Goal: Task Accomplishment & Management: Manage account settings

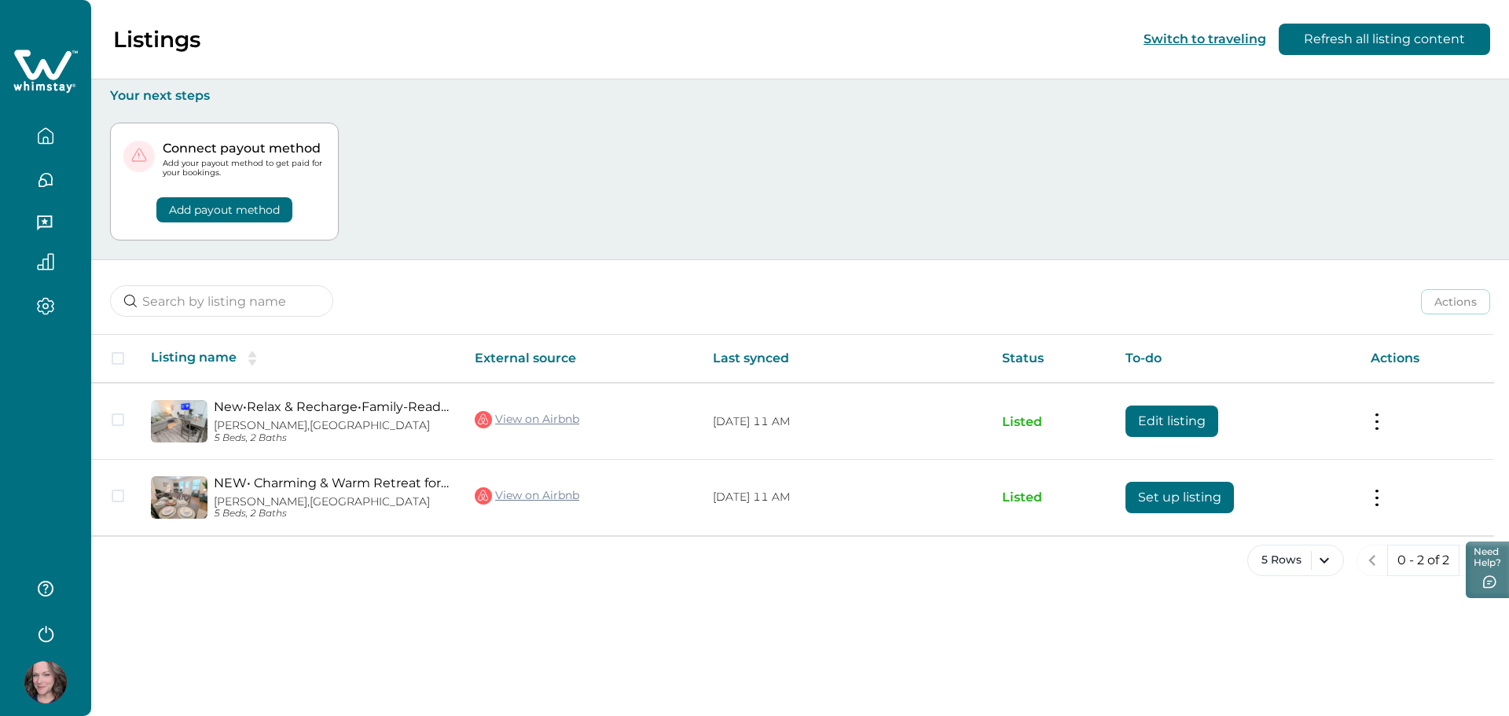
click at [255, 205] on button "Add payout method" at bounding box center [224, 209] width 136 height 25
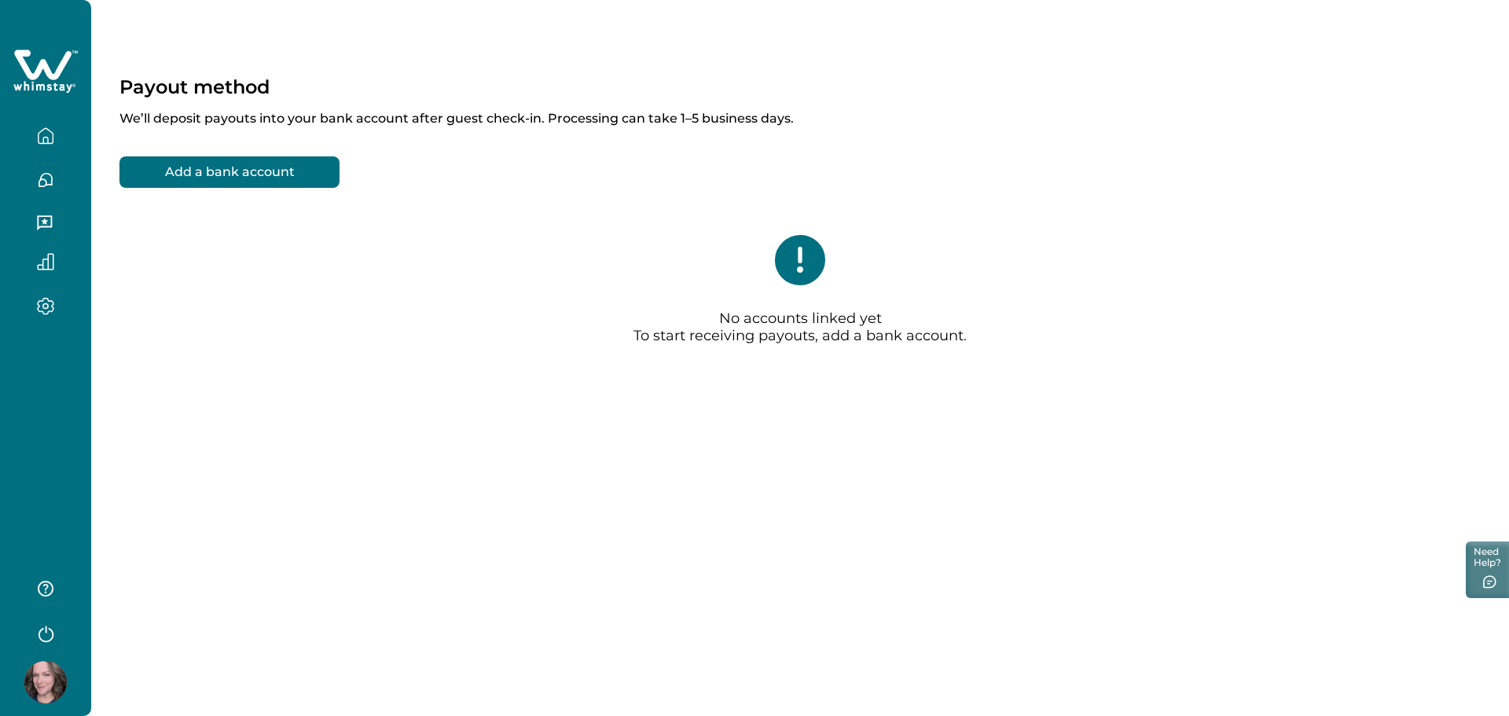
click at [145, 174] on button "Add a bank account" at bounding box center [229, 171] width 220 height 31
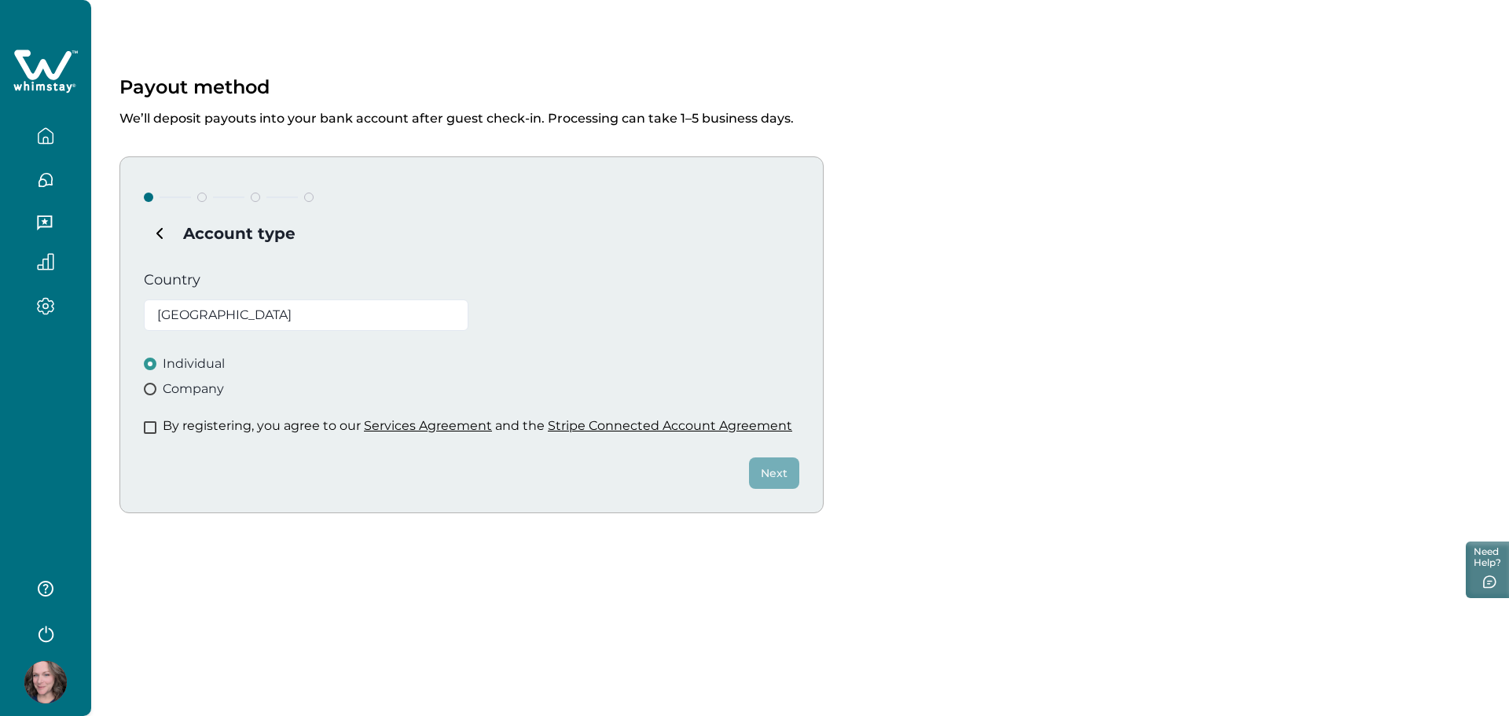
click at [152, 432] on span at bounding box center [150, 427] width 13 height 13
click at [770, 476] on button "Next" at bounding box center [774, 472] width 50 height 31
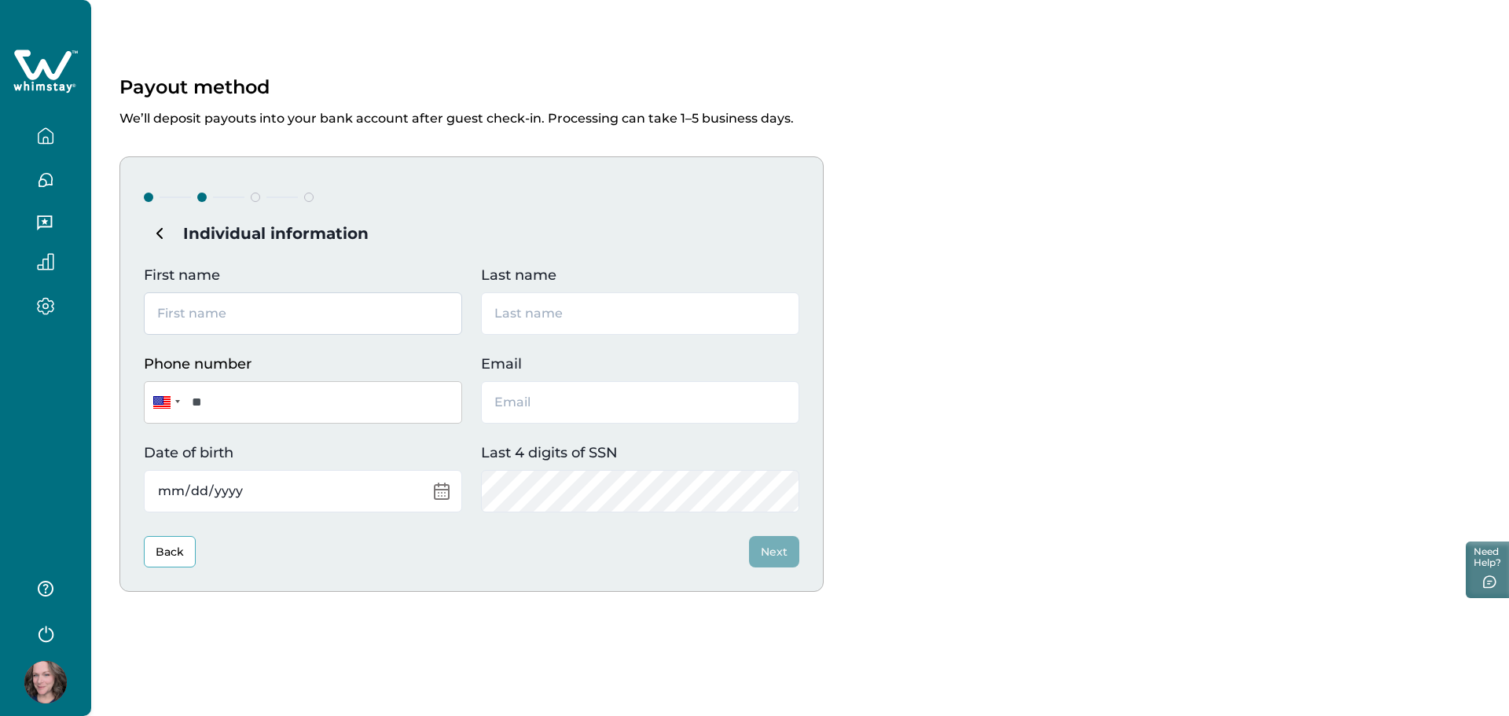
click at [316, 303] on input "First name" at bounding box center [303, 313] width 318 height 42
type input "[PERSON_NAME]"
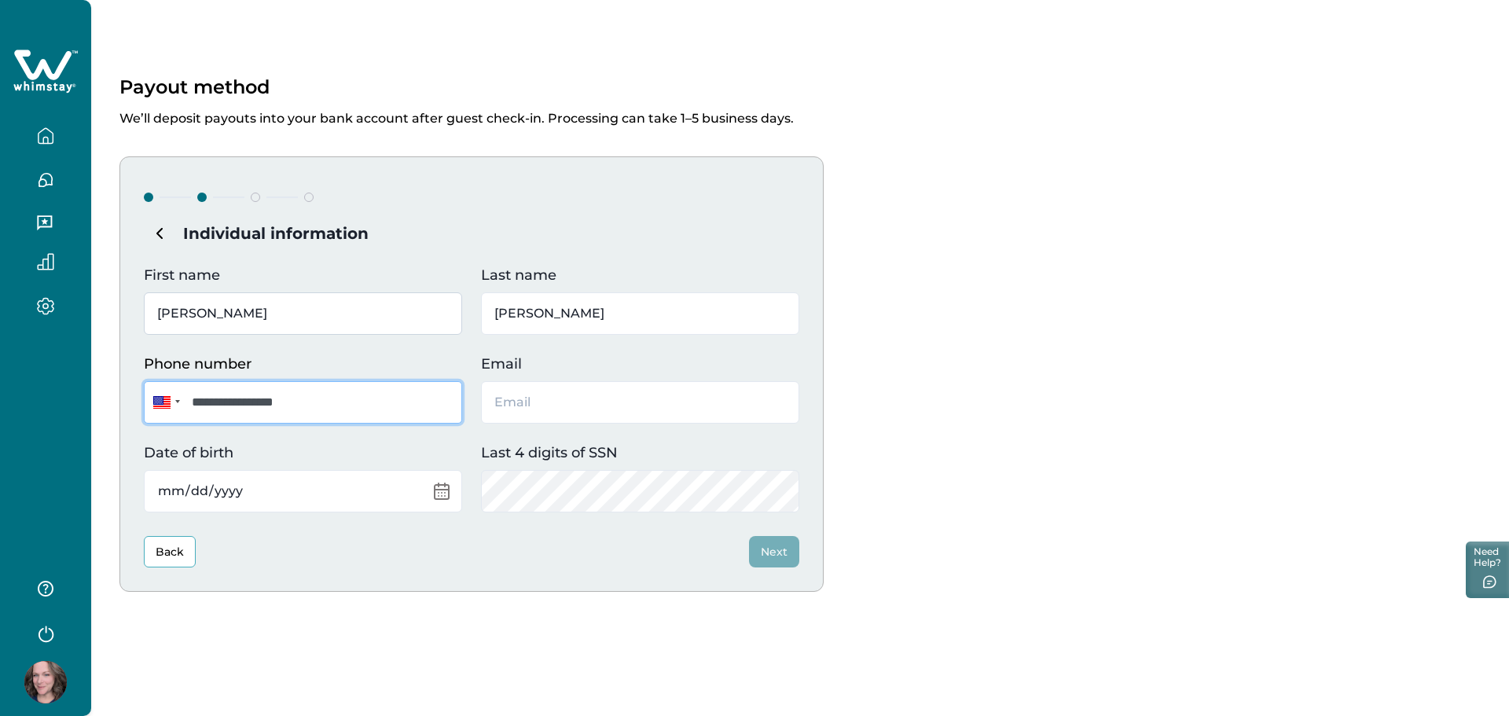
type input "**********"
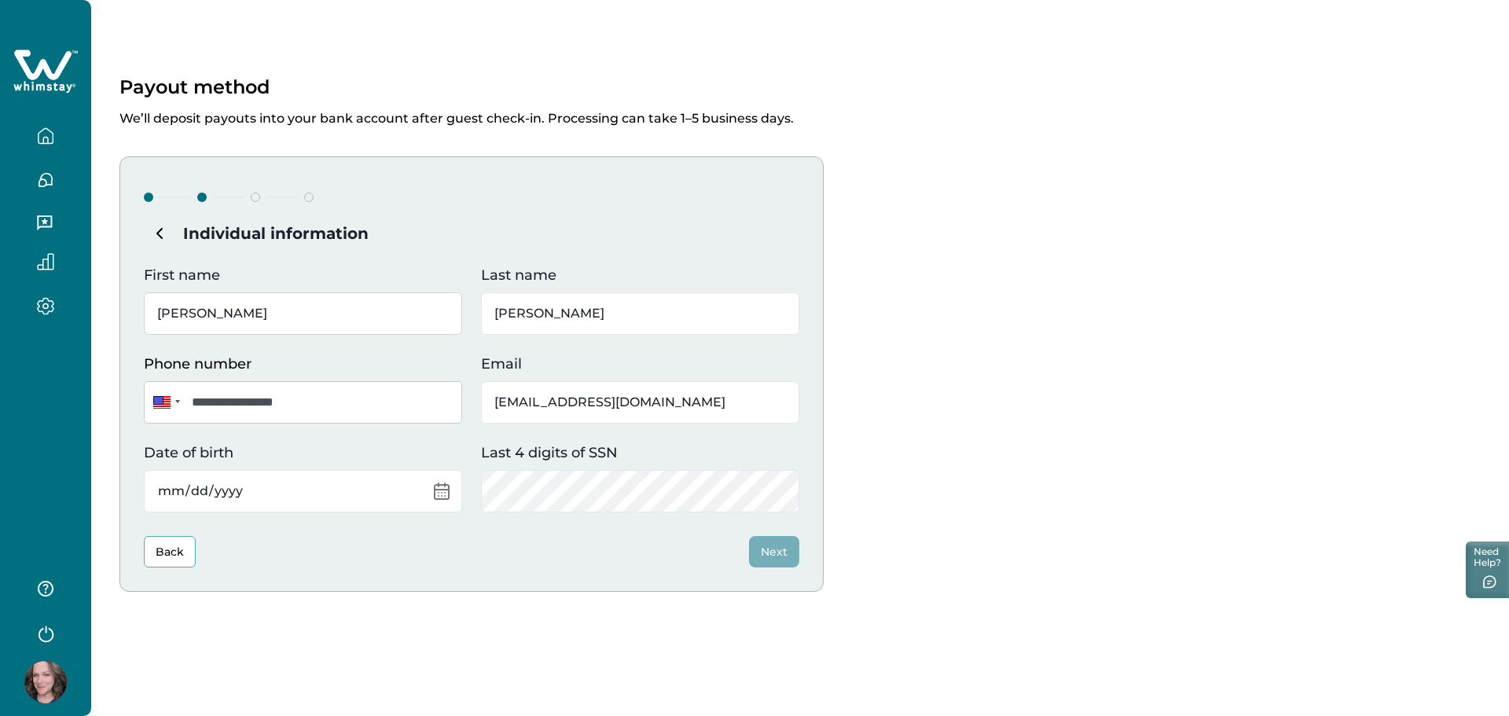
type input "[EMAIL_ADDRESS][DOMAIN_NAME]"
type input "1977-10-31"
click at [774, 554] on button "Next" at bounding box center [774, 551] width 50 height 31
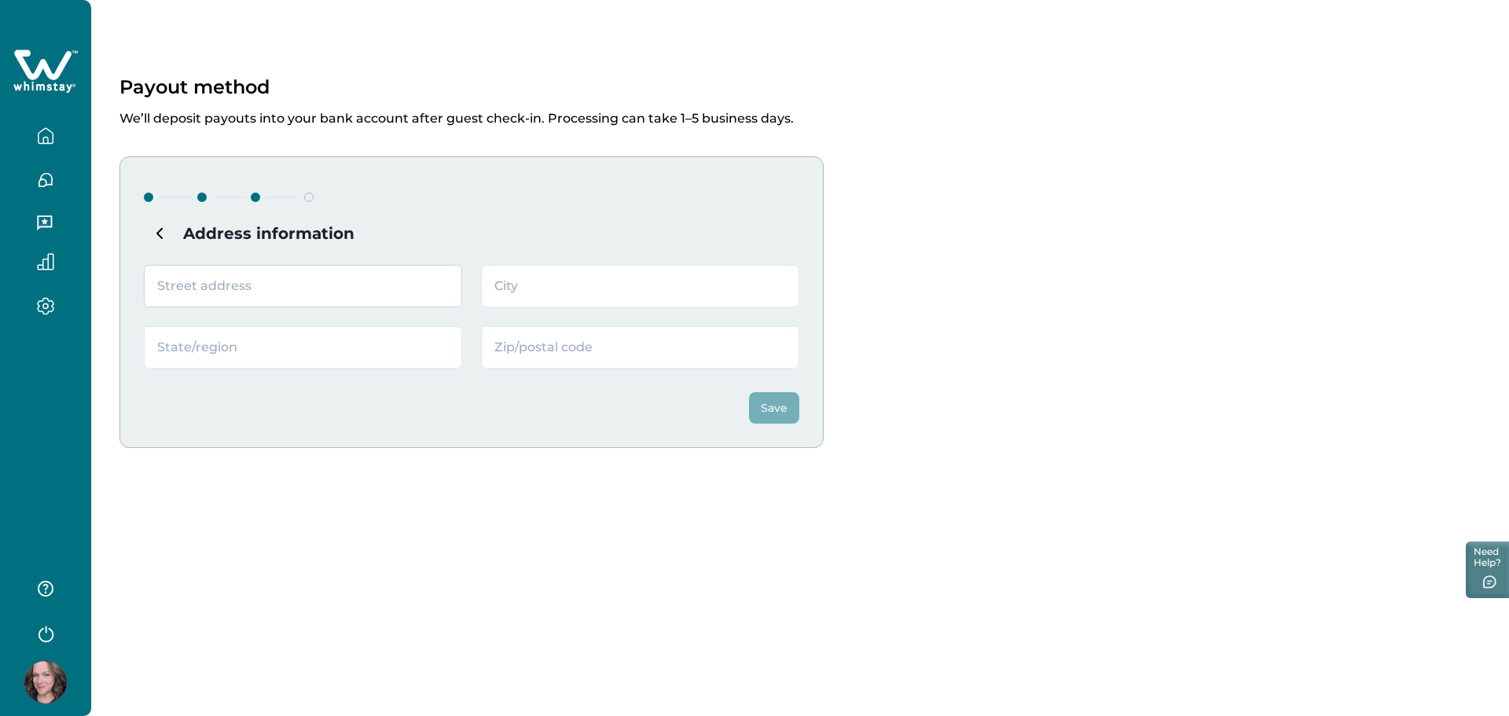
click at [195, 289] on input "text" at bounding box center [303, 286] width 318 height 42
type input "32618 Windsor Ter"
type input "Fulshear"
type input "[GEOGRAPHIC_DATA]"
type input "77441"
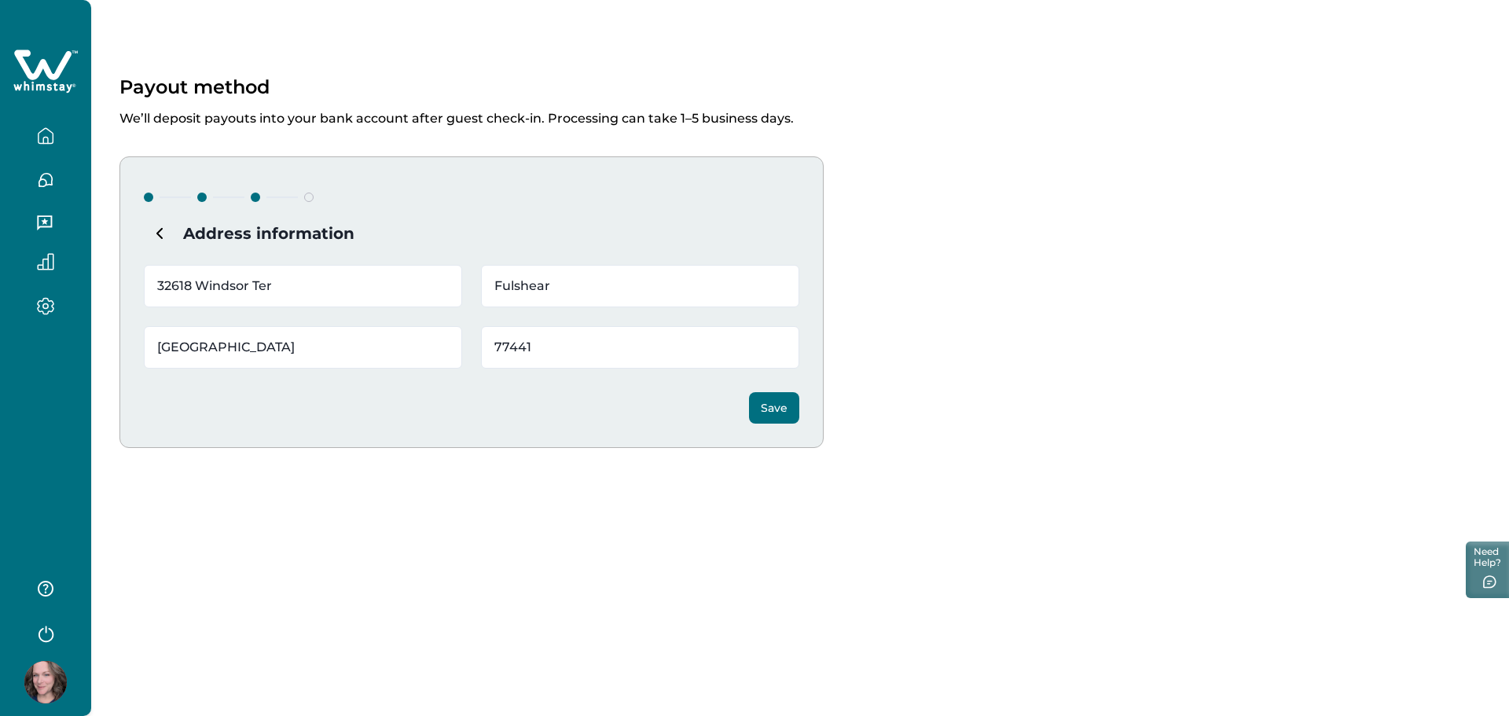
click at [769, 400] on button "Save" at bounding box center [774, 407] width 50 height 31
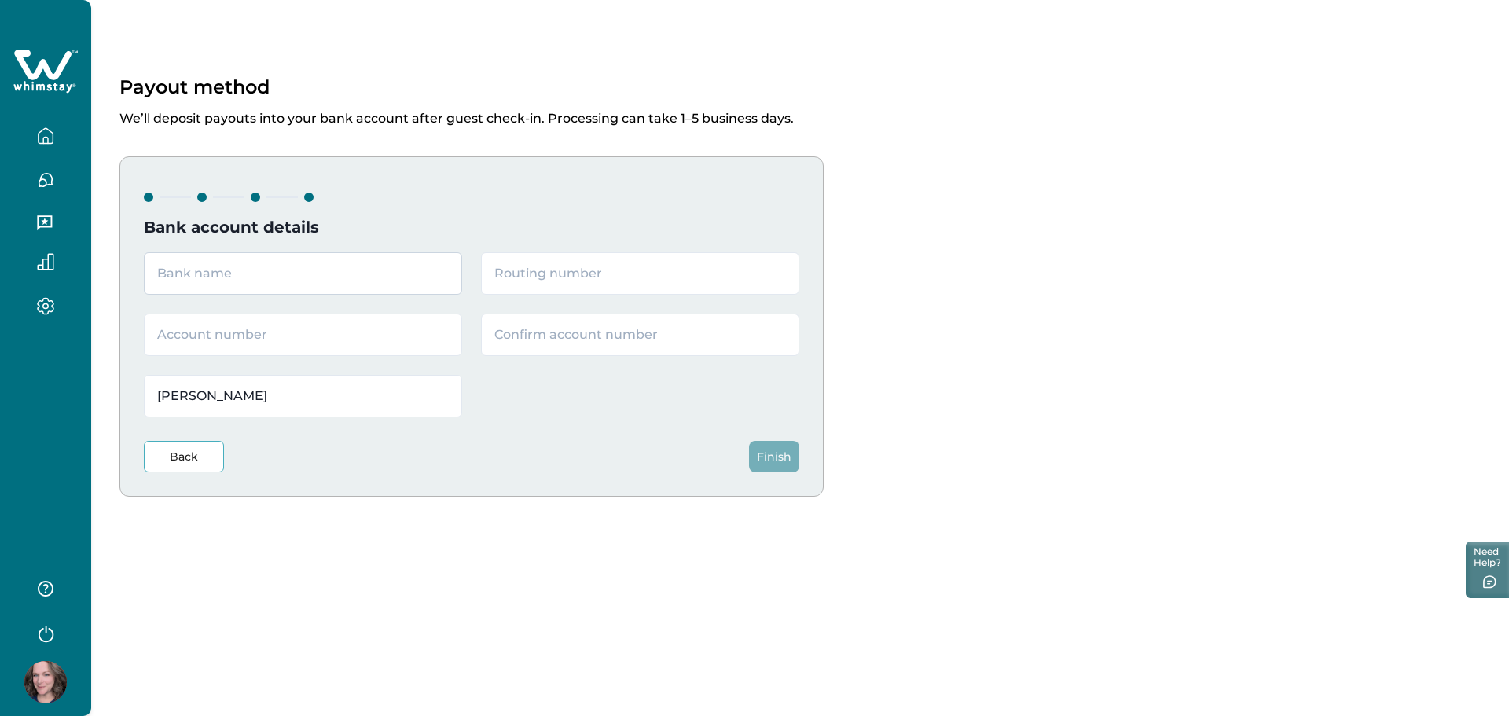
click at [366, 265] on input "text" at bounding box center [303, 273] width 318 height 42
type input "Chase Bank"
click at [547, 273] on input "text" at bounding box center [640, 273] width 318 height 42
paste input "111000614"
type input "111000614"
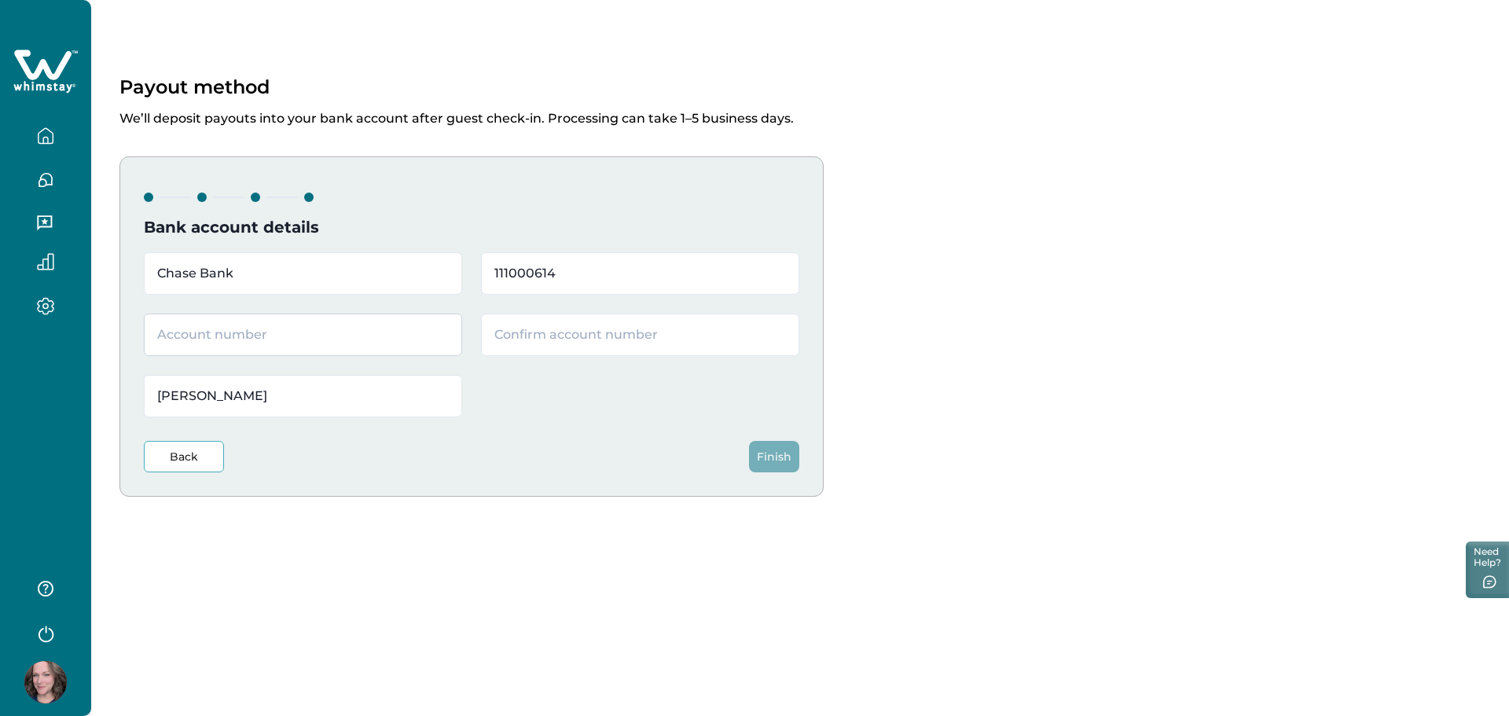
click at [391, 340] on input "text" at bounding box center [303, 335] width 318 height 42
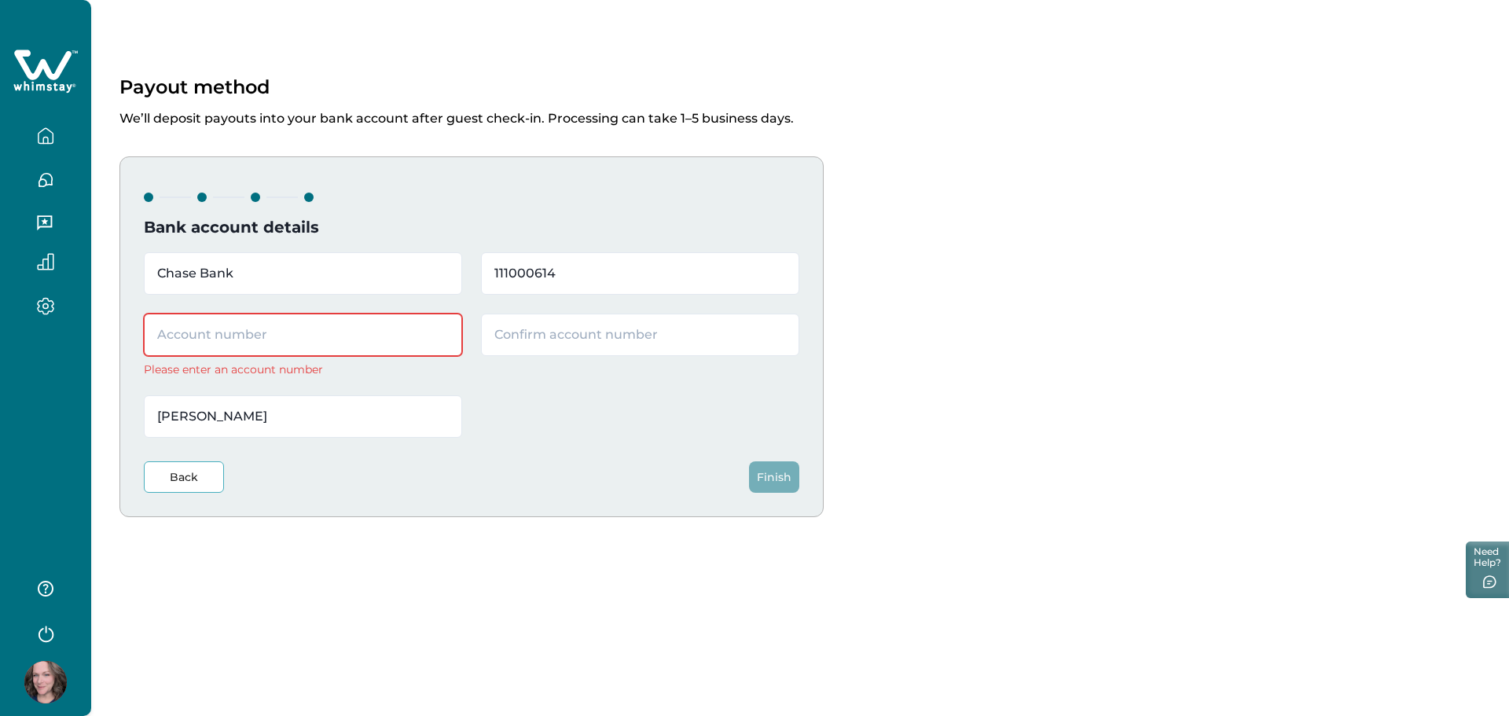
click at [380, 332] on input "text" at bounding box center [303, 335] width 318 height 42
paste input "582567266"
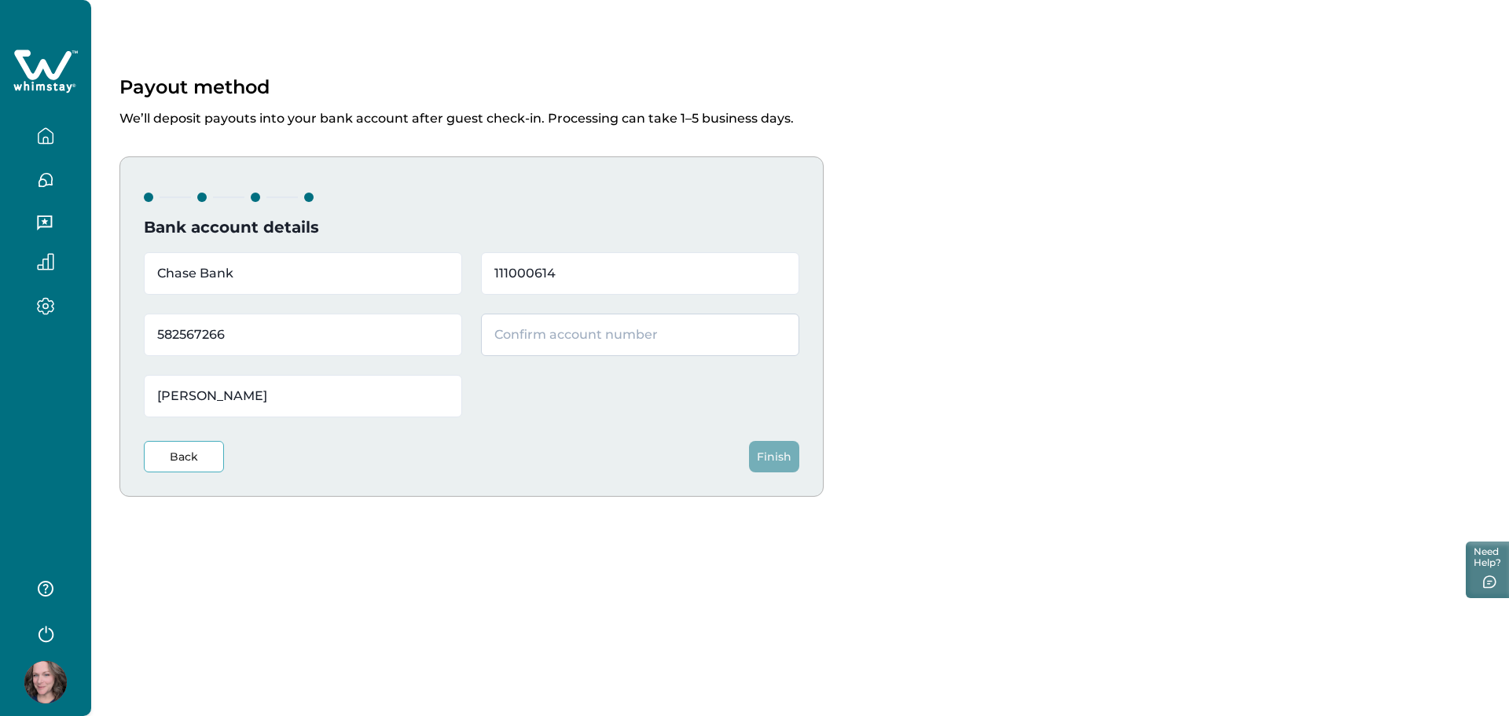
type input "582567266"
click at [582, 338] on input "text" at bounding box center [640, 335] width 318 height 42
paste input "582567266"
type input "582567266"
click at [776, 463] on button "Finish" at bounding box center [774, 456] width 50 height 31
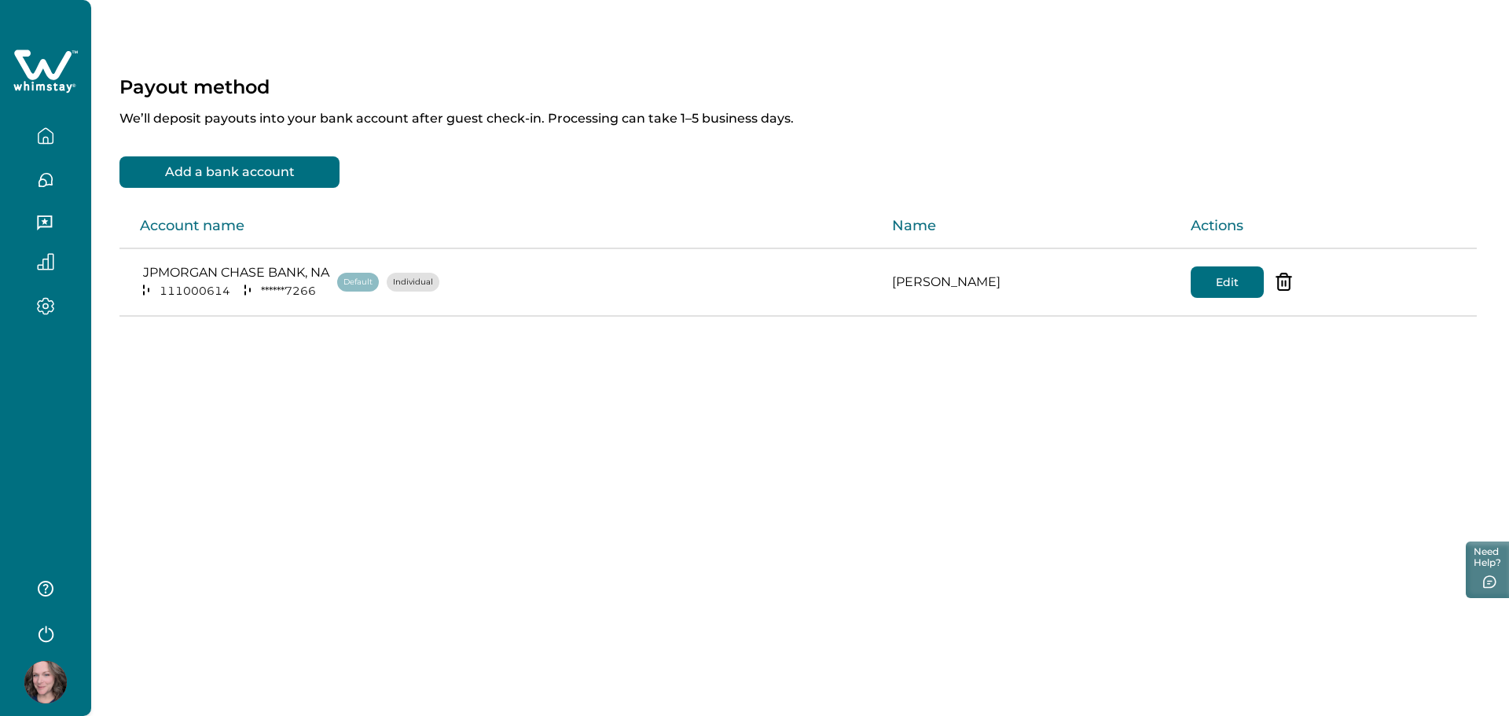
click at [38, 134] on icon "button" at bounding box center [45, 135] width 17 height 17
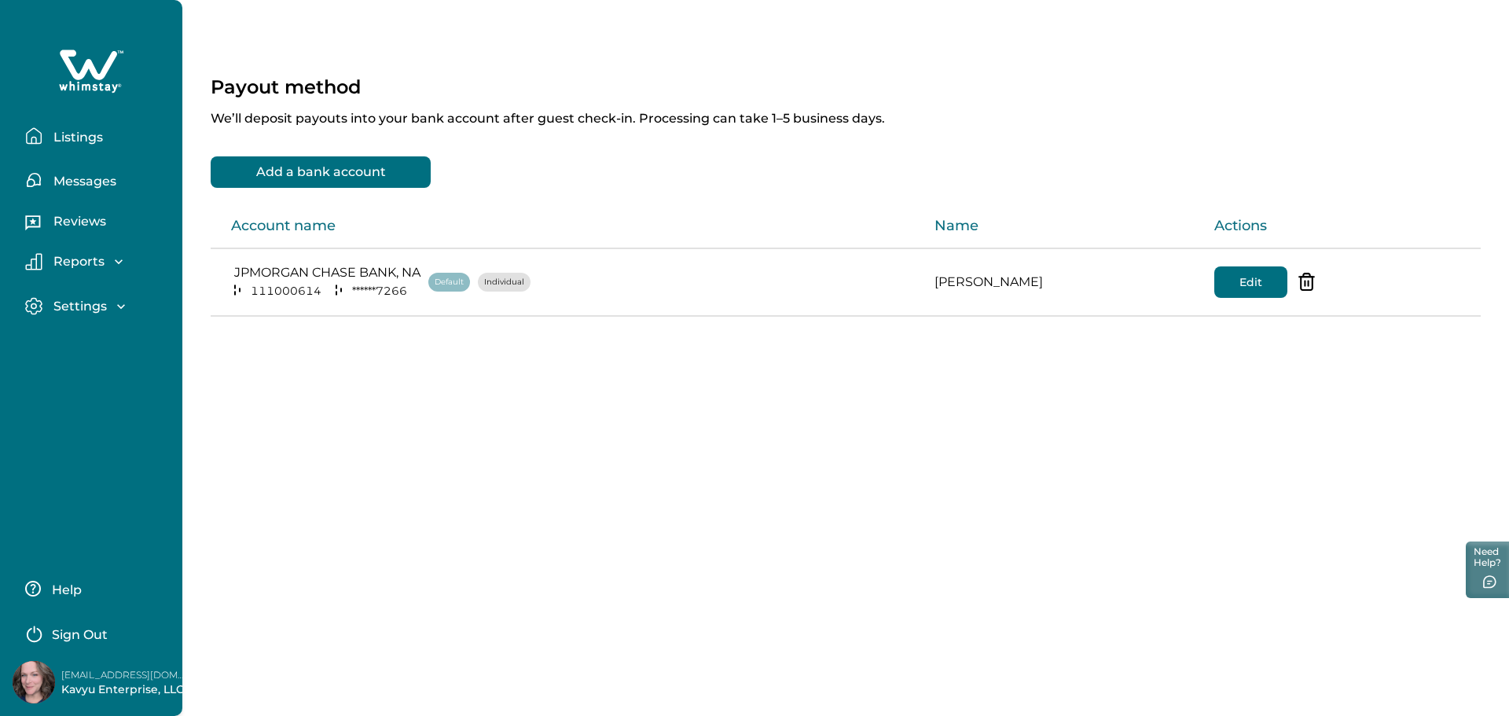
click at [64, 130] on p "Listings" at bounding box center [76, 138] width 54 height 16
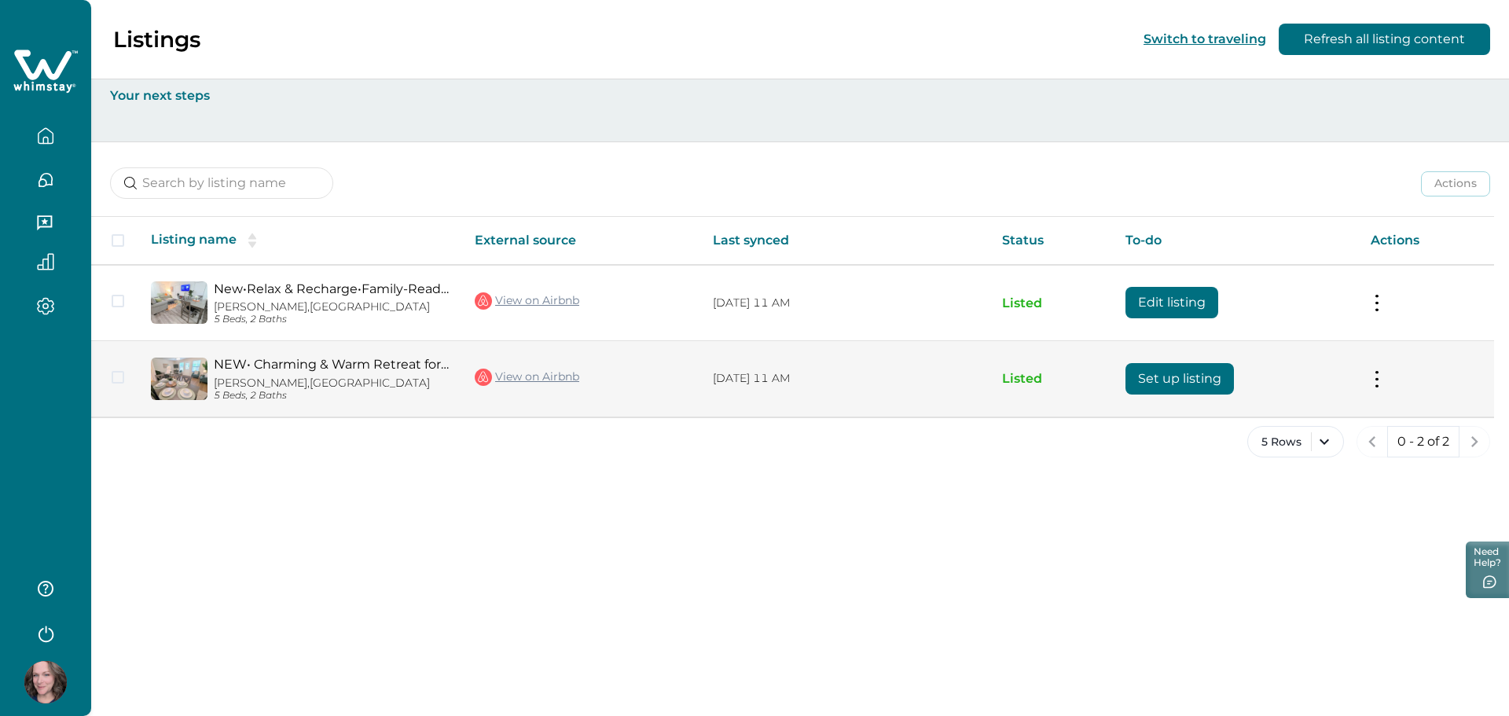
click at [1205, 373] on button "Set up listing" at bounding box center [1179, 378] width 108 height 31
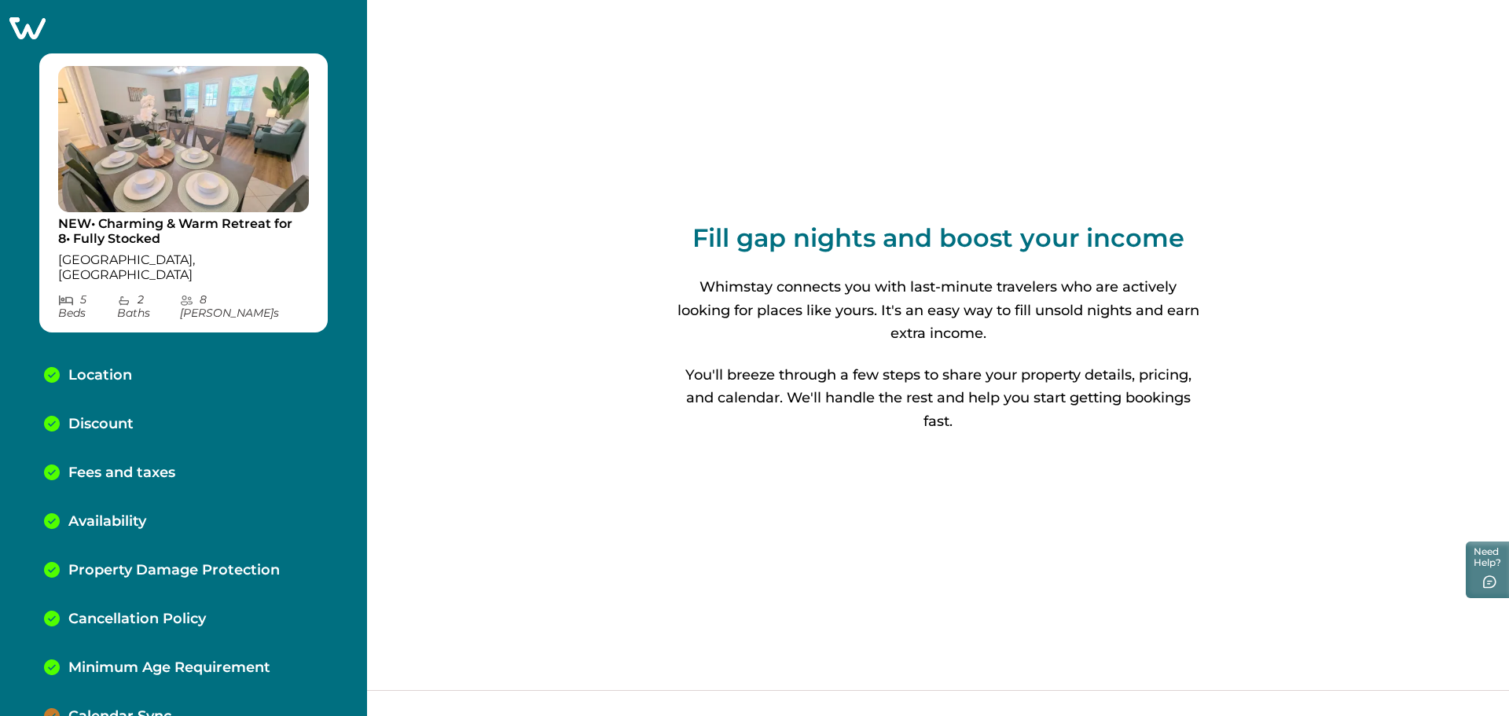
click at [775, 520] on div "Fill gap nights and boost your income Whimstay connects you with last-minute tr…" at bounding box center [938, 327] width 528 height 655
click at [128, 708] on p "Calendar Sync" at bounding box center [119, 716] width 103 height 17
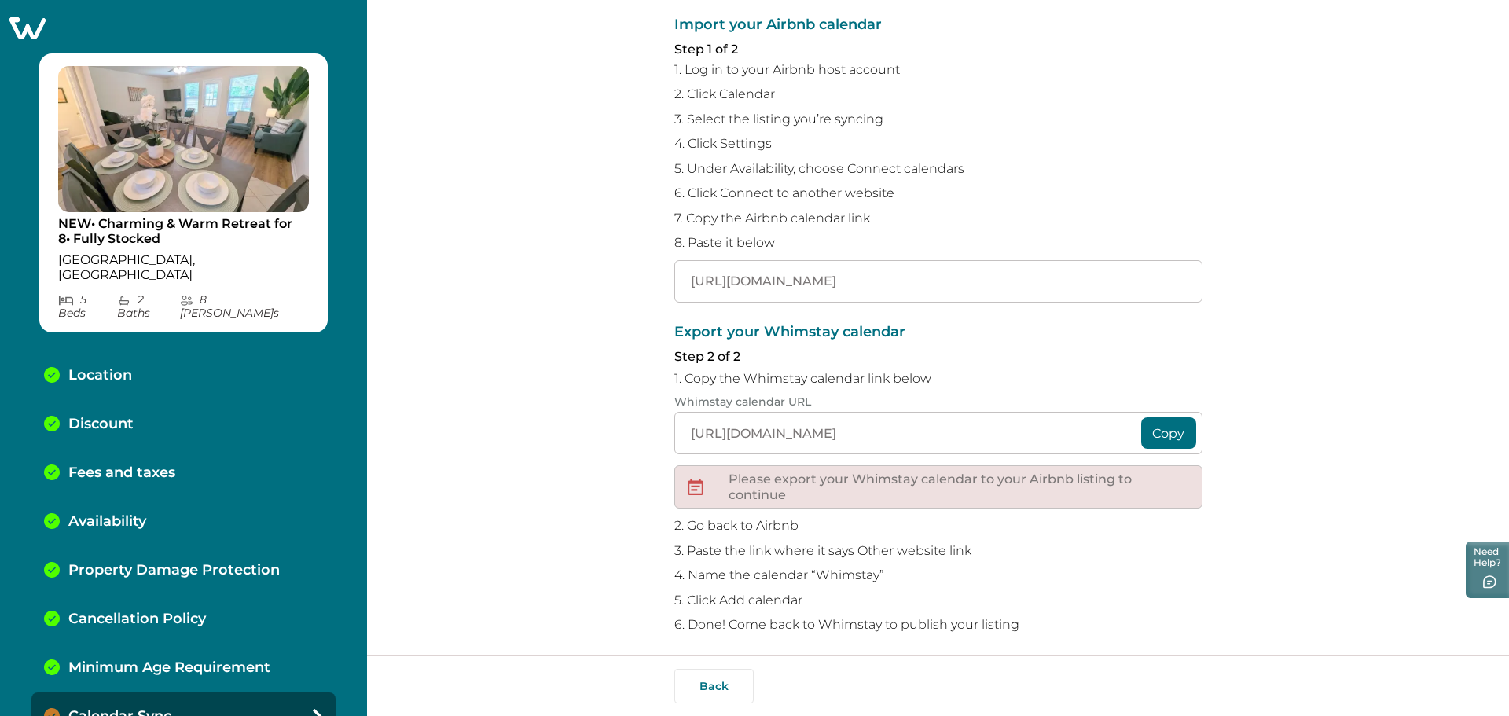
scroll to position [132, 0]
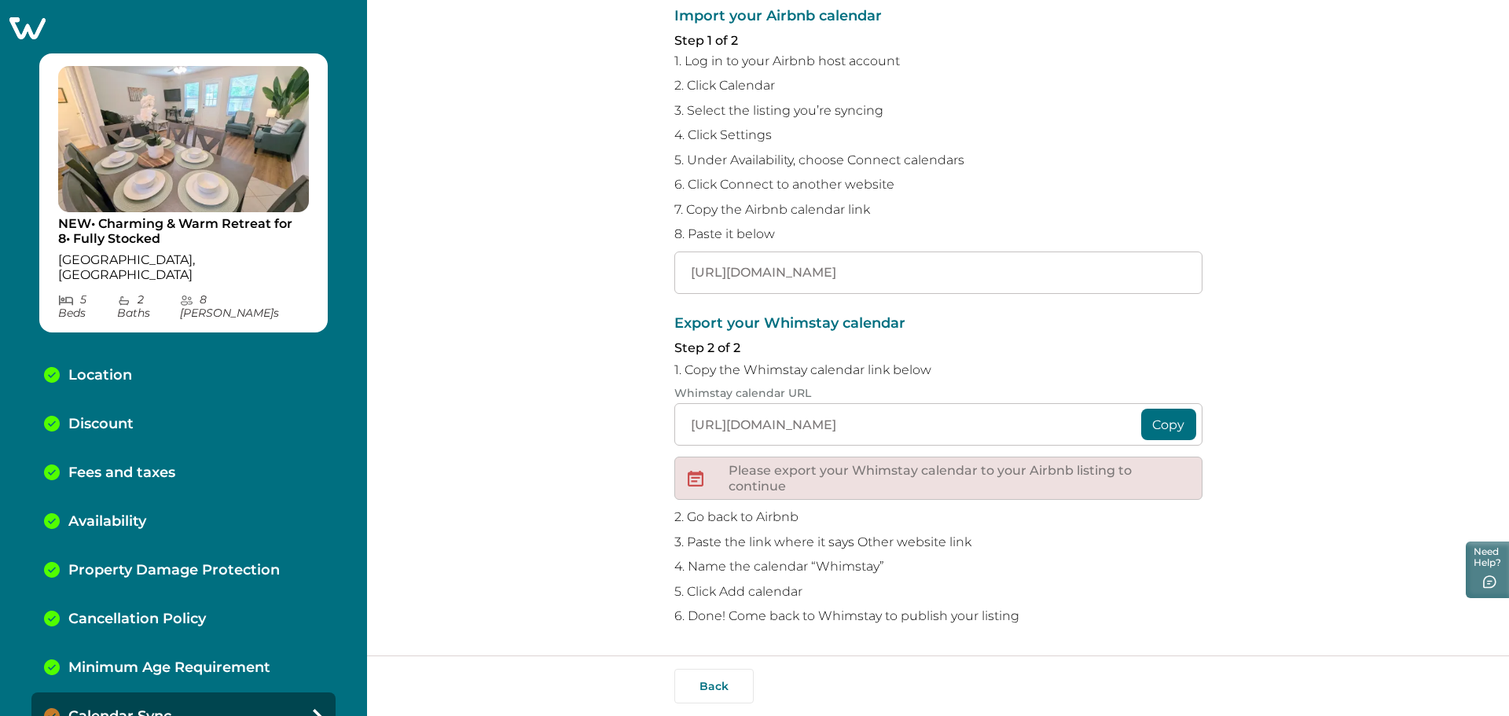
click at [1175, 416] on button "Copy" at bounding box center [1168, 424] width 55 height 31
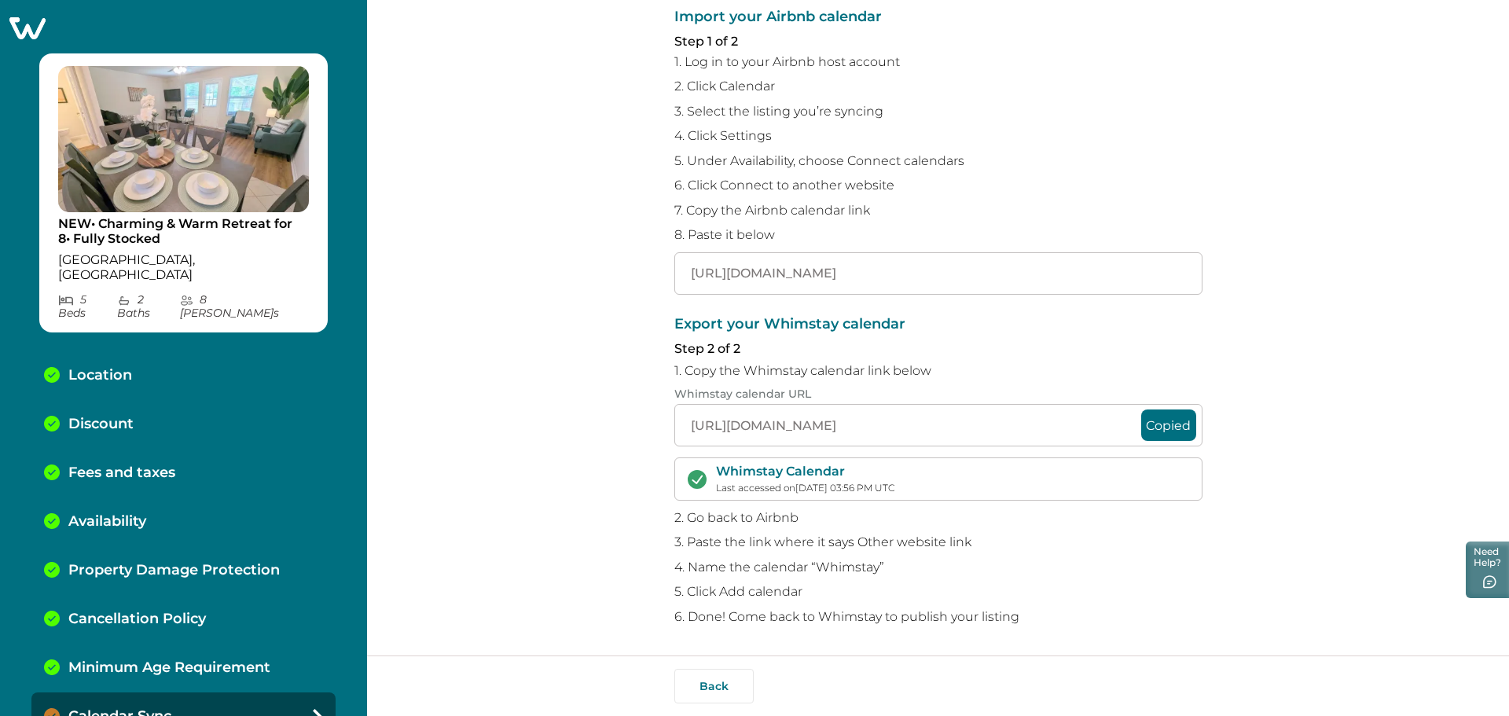
scroll to position [131, 0]
click at [1145, 560] on p "4. Name the calendar “Whimstay”" at bounding box center [938, 568] width 528 height 16
click at [1251, 549] on div "Sync your Whimstay and Airbnb calendars To avoid double bookings, you’ll need t…" at bounding box center [938, 327] width 1142 height 655
click at [216, 692] on div "Calendar Sync" at bounding box center [183, 716] width 304 height 49
click at [1487, 565] on button "Need Help?" at bounding box center [1485, 568] width 47 height 59
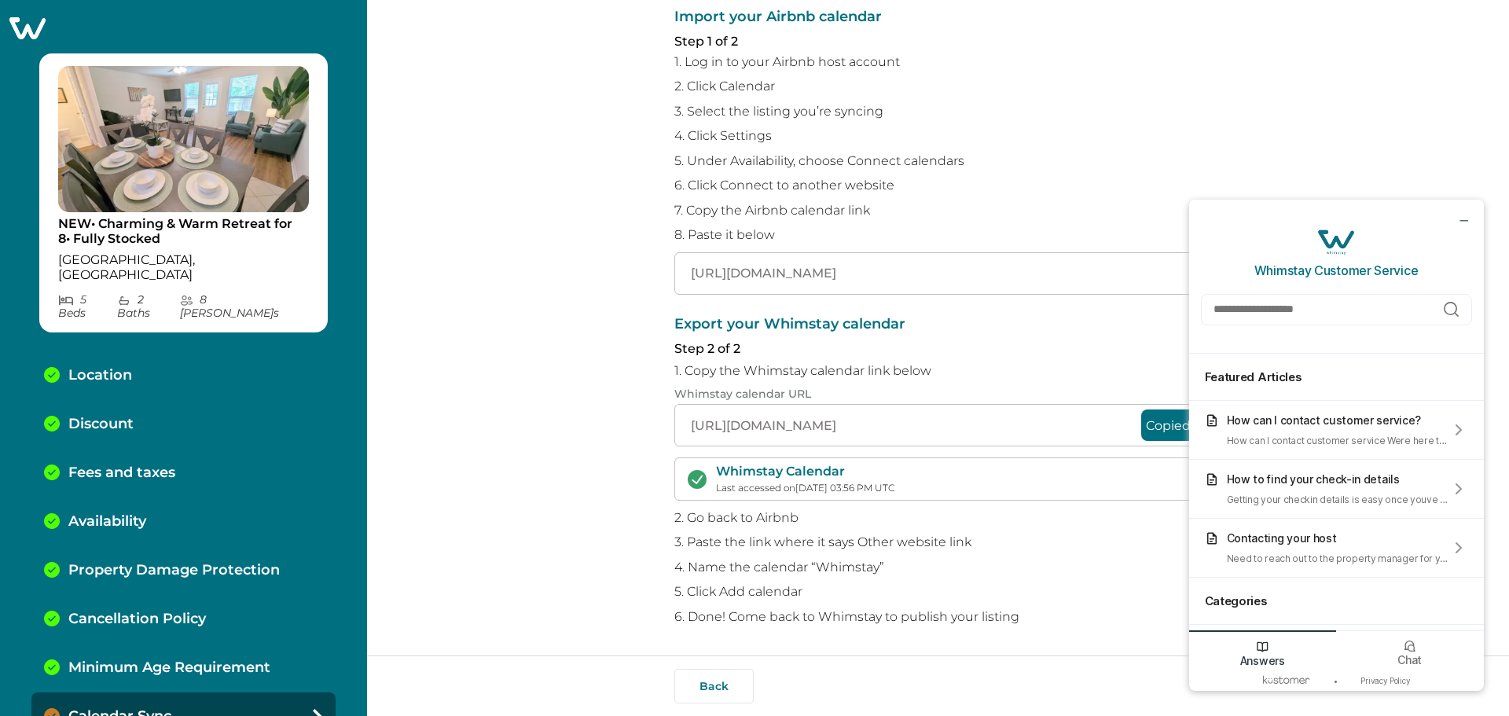
click at [1048, 185] on p "6. Click Connect to another website" at bounding box center [938, 186] width 528 height 16
click at [1103, 380] on div "Export your Whimstay calendar Step 2 of 2 1. Copy the Whimstay calendar link be…" at bounding box center [938, 470] width 528 height 307
click at [1068, 330] on p "Export your Whimstay calendar" at bounding box center [938, 325] width 528 height 16
click at [980, 240] on p "8. Paste it below" at bounding box center [938, 235] width 528 height 16
click at [1001, 257] on input "[URL][DOMAIN_NAME]" at bounding box center [938, 273] width 528 height 42
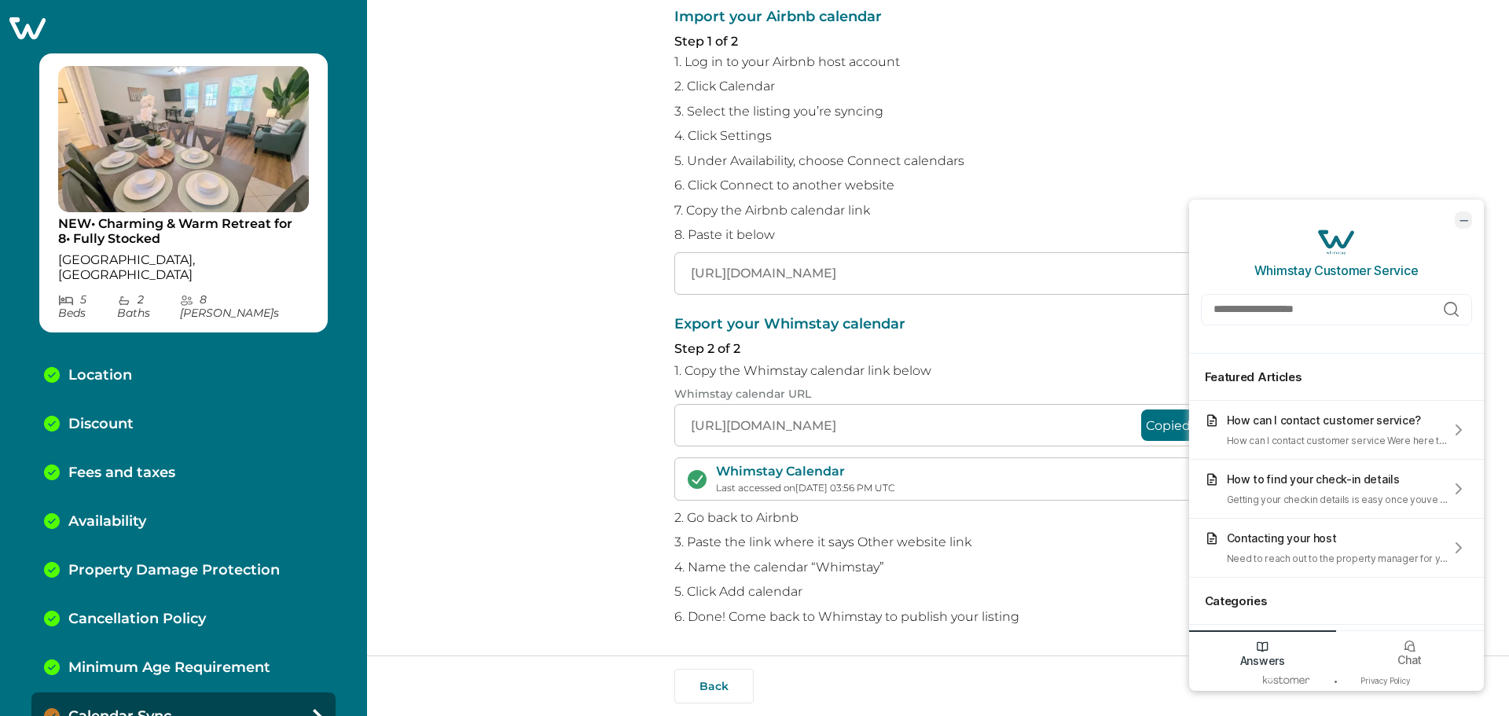
click at [1464, 215] on icon "minimize chat widget" at bounding box center [1463, 220] width 14 height 14
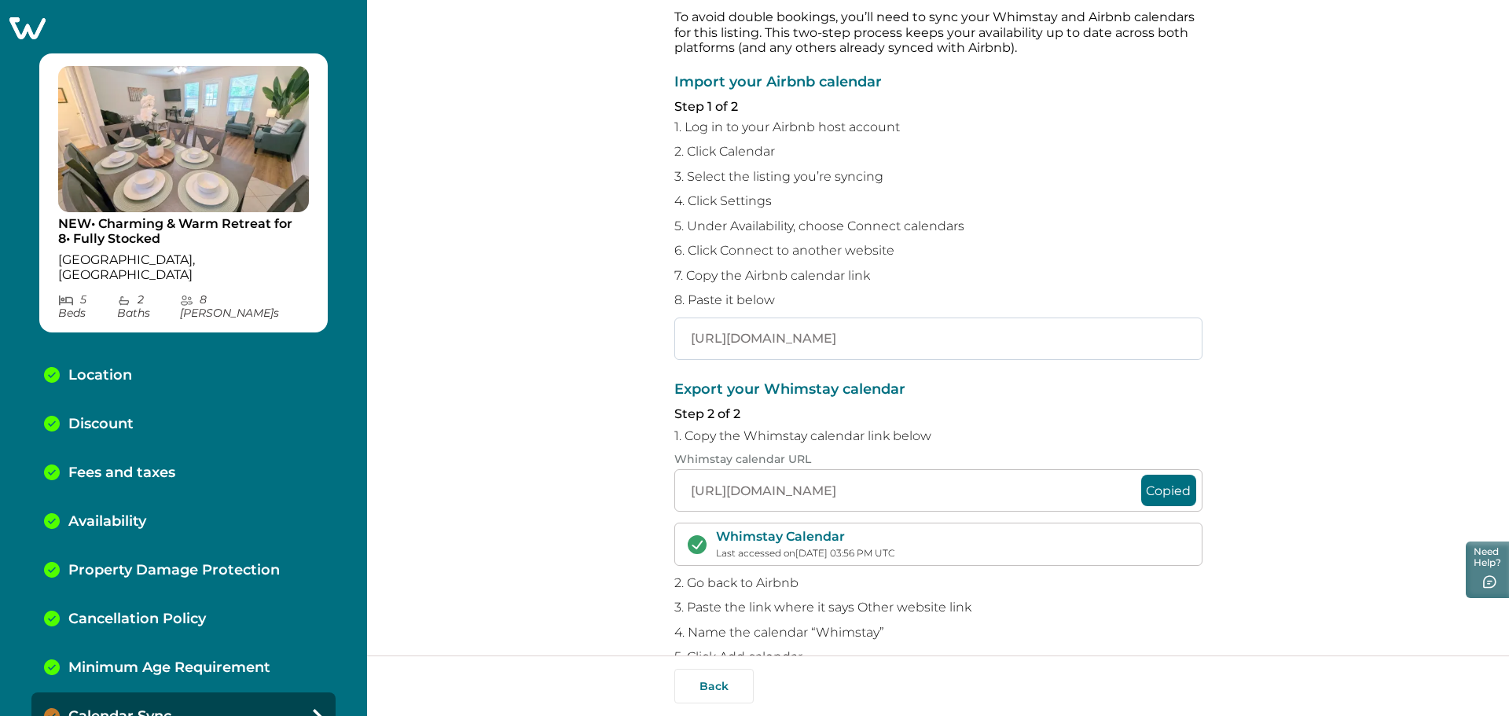
scroll to position [0, 0]
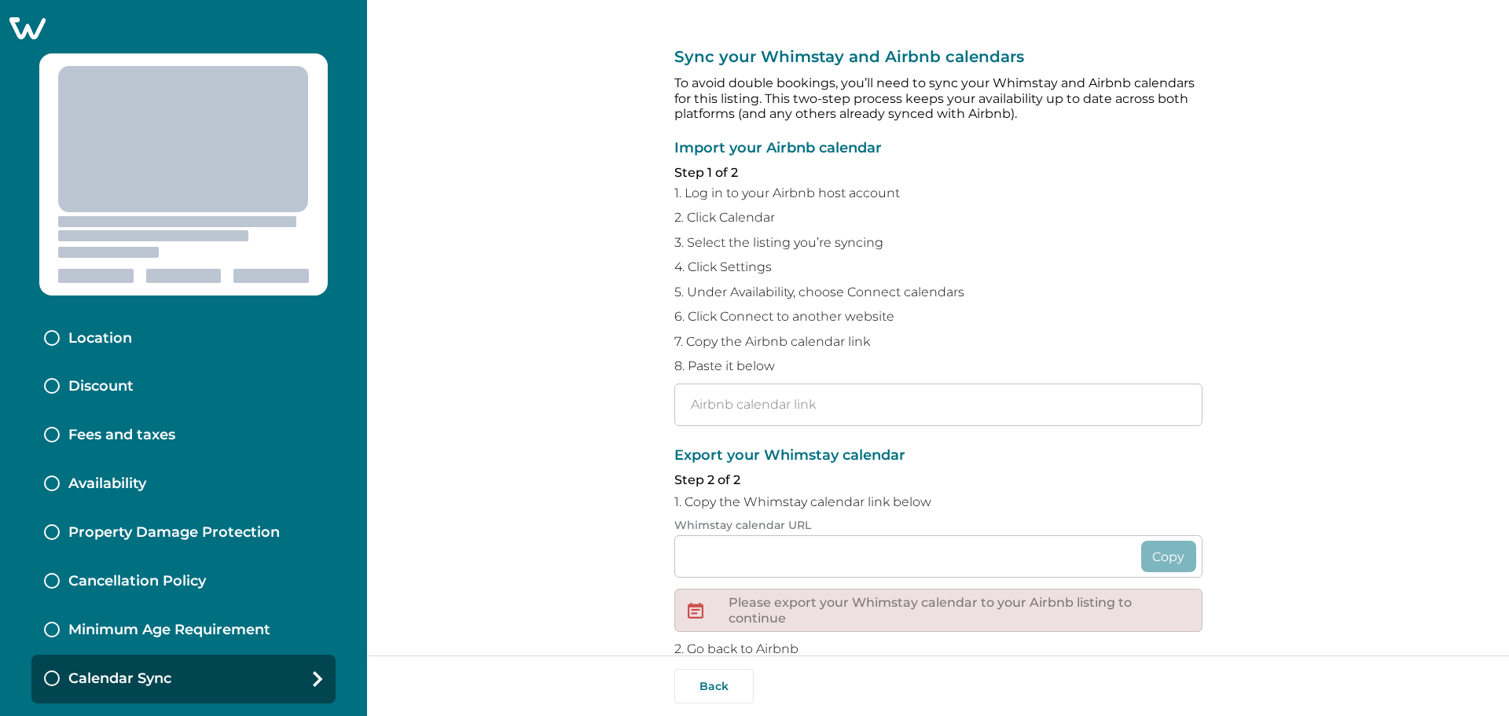
type input "[URL][DOMAIN_NAME]"
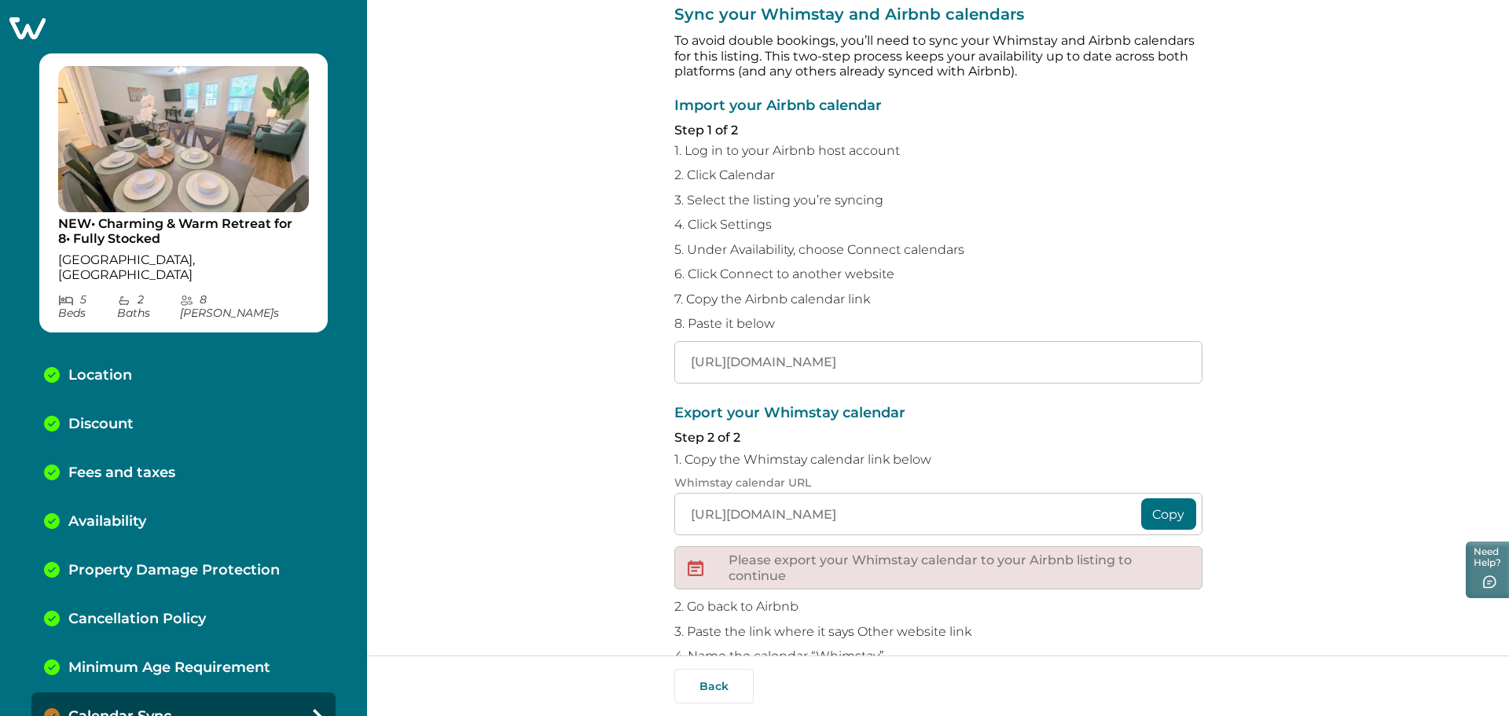
scroll to position [79, 0]
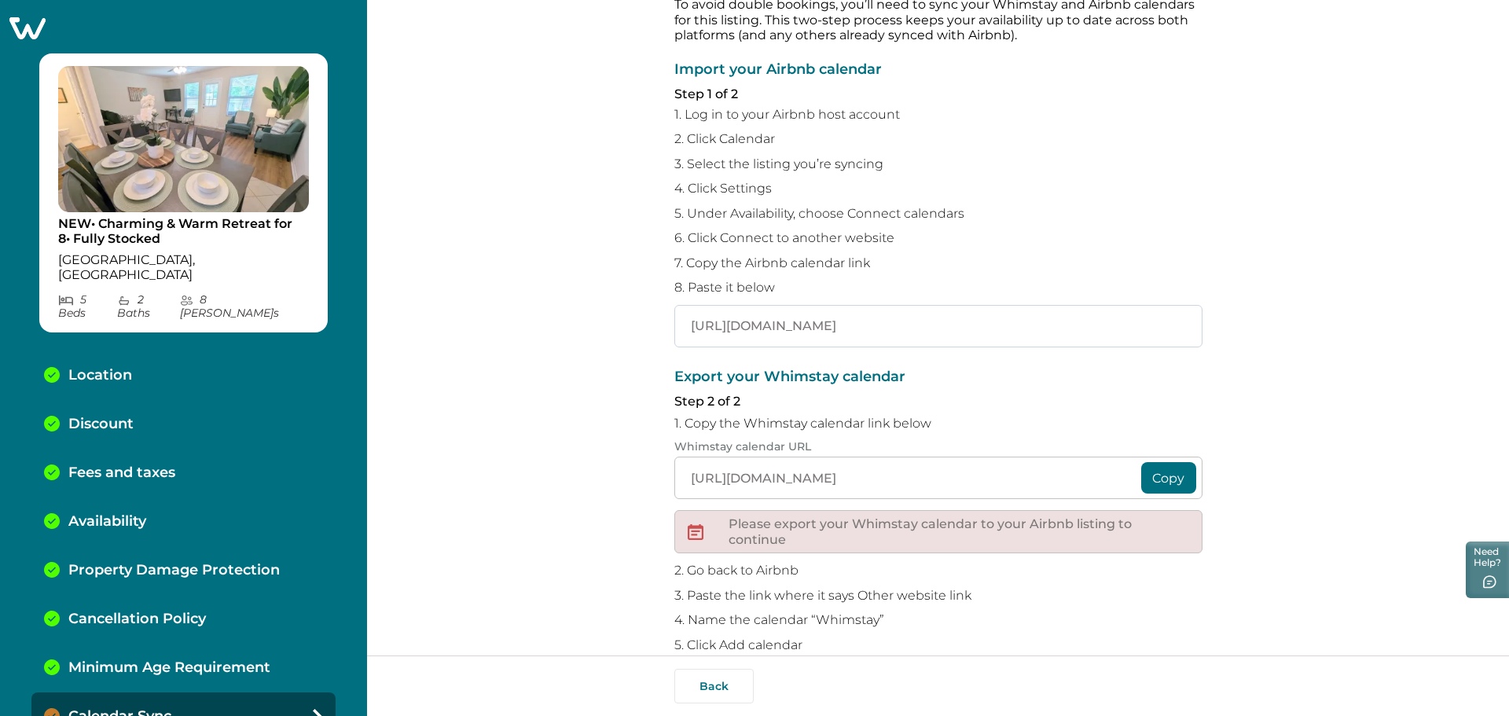
click at [979, 315] on input "[URL][DOMAIN_NAME]" at bounding box center [938, 326] width 528 height 42
click at [723, 322] on input "[URL][DOMAIN_NAME]" at bounding box center [938, 326] width 528 height 42
drag, startPoint x: 685, startPoint y: 329, endPoint x: 1288, endPoint y: 365, distance: 603.9
click at [1288, 365] on div "Sync your Whimstay and Airbnb calendars To avoid double bookings, you’ll need t…" at bounding box center [938, 327] width 1142 height 655
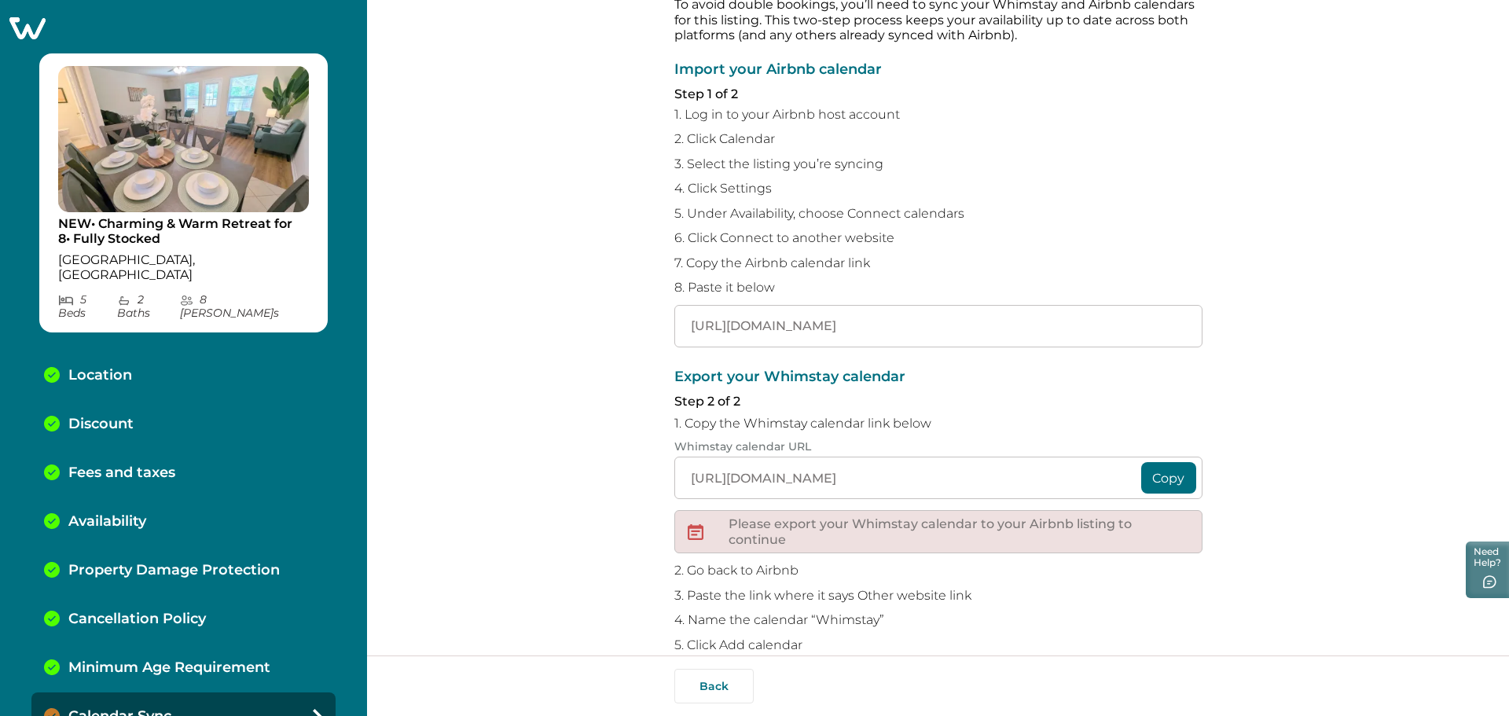
scroll to position [0, 0]
click at [1044, 442] on p "Whimstay calendar URL" at bounding box center [938, 446] width 528 height 13
click at [1152, 480] on button "Copy" at bounding box center [1168, 477] width 55 height 31
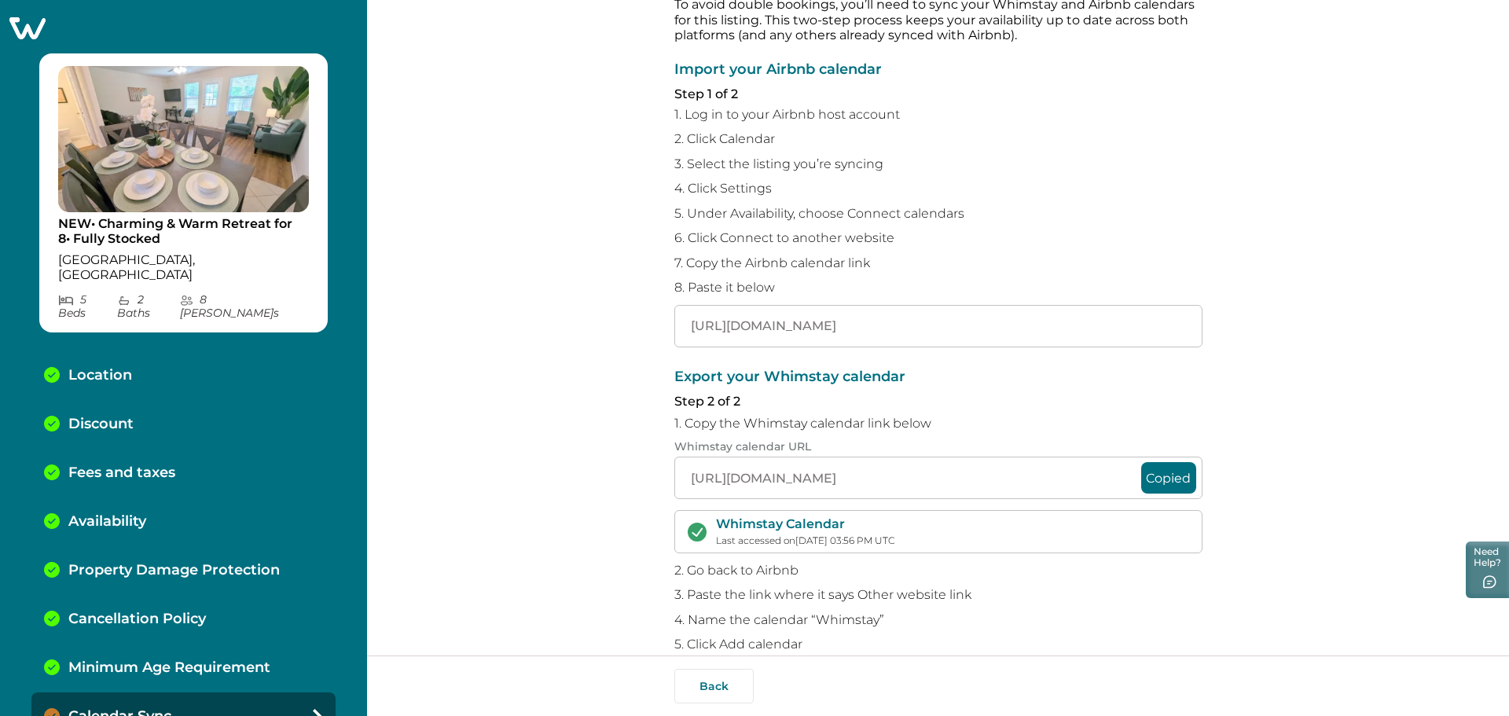
click at [1145, 625] on p "4. Name the calendar “Whimstay”" at bounding box center [938, 620] width 528 height 16
click at [718, 673] on button "Back" at bounding box center [713, 686] width 79 height 35
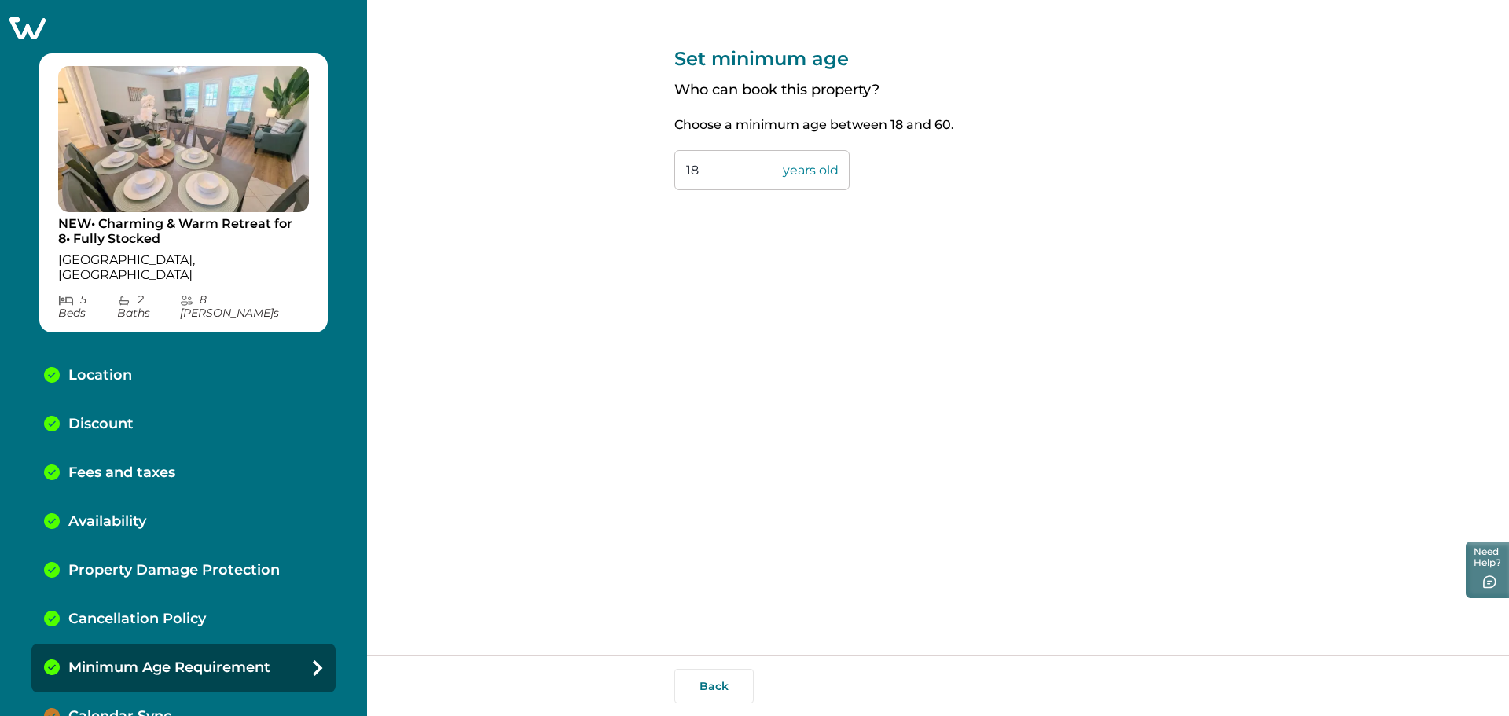
click at [666, 692] on div "Back" at bounding box center [938, 685] width 1142 height 61
click at [696, 692] on button "Back" at bounding box center [713, 686] width 79 height 35
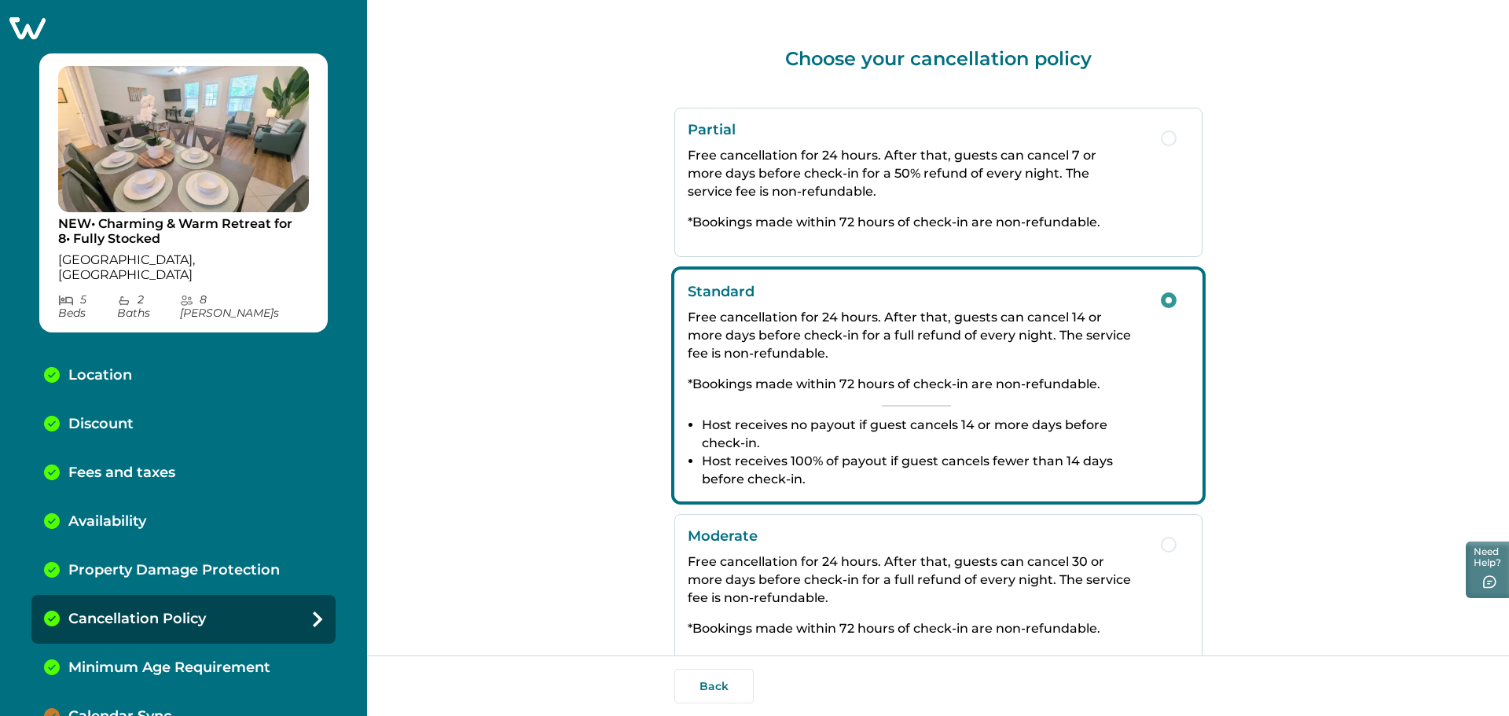
click at [133, 708] on p "Calendar Sync" at bounding box center [119, 716] width 103 height 17
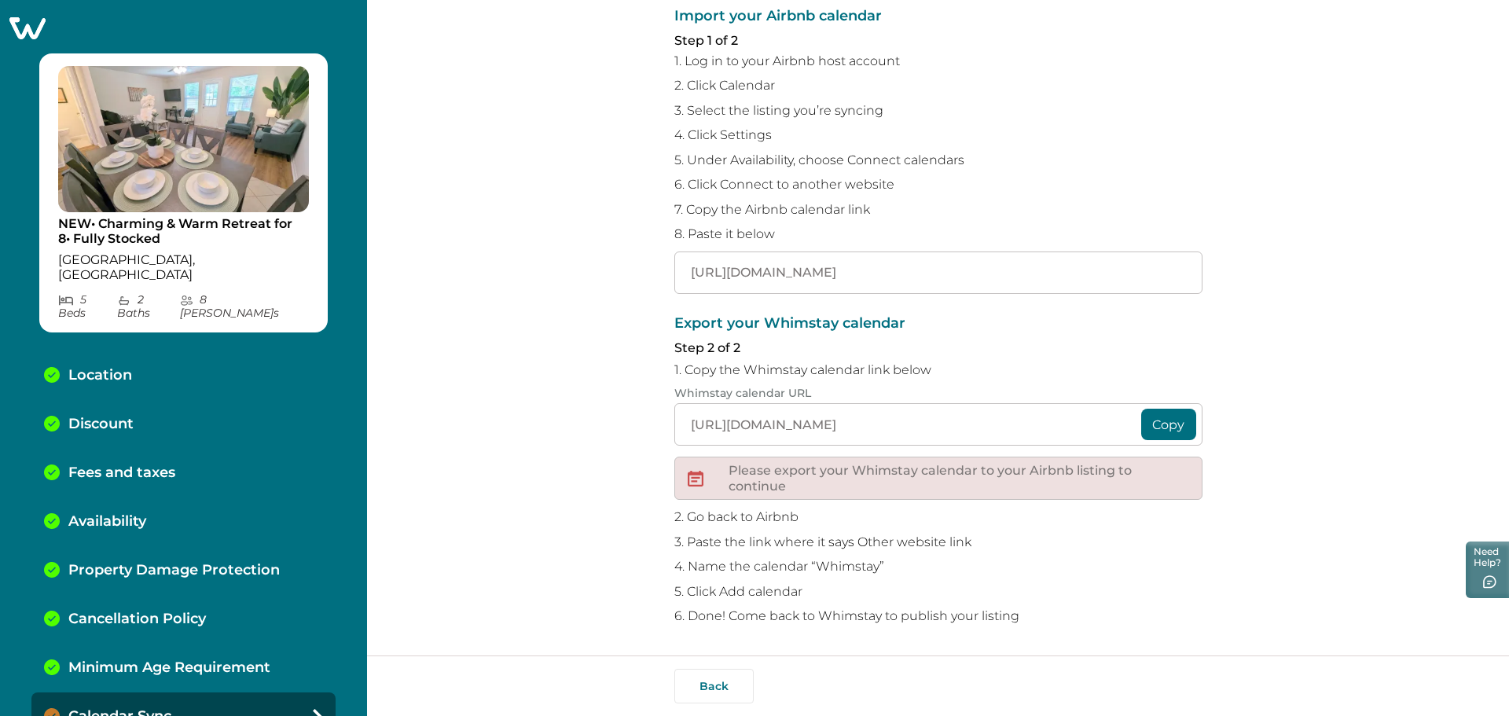
click at [1166, 417] on button "Copy" at bounding box center [1168, 424] width 55 height 31
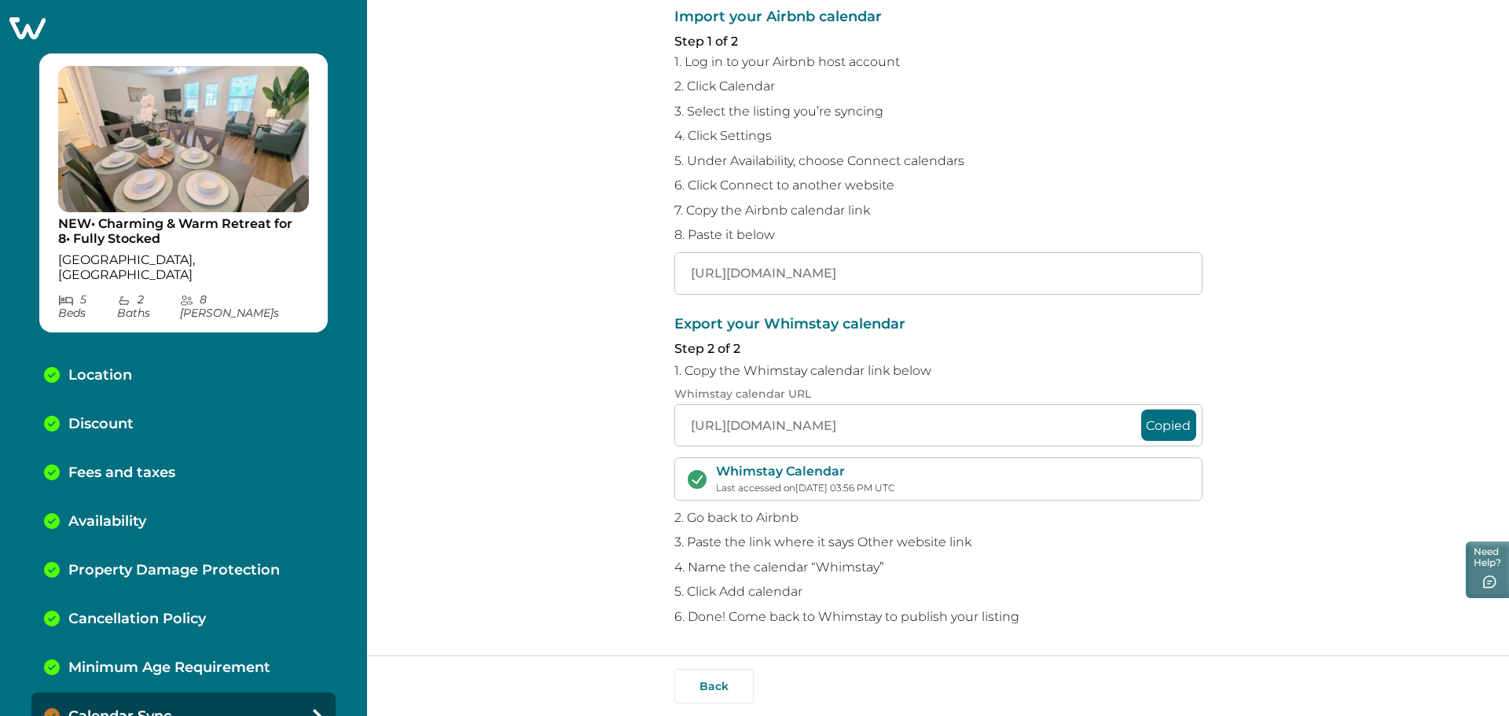
click at [1088, 569] on p "4. Name the calendar “Whimstay”" at bounding box center [938, 568] width 528 height 16
click at [508, 238] on div "Sync your Whimstay and Airbnb calendars To avoid double bookings, you’ll need t…" at bounding box center [938, 327] width 1142 height 655
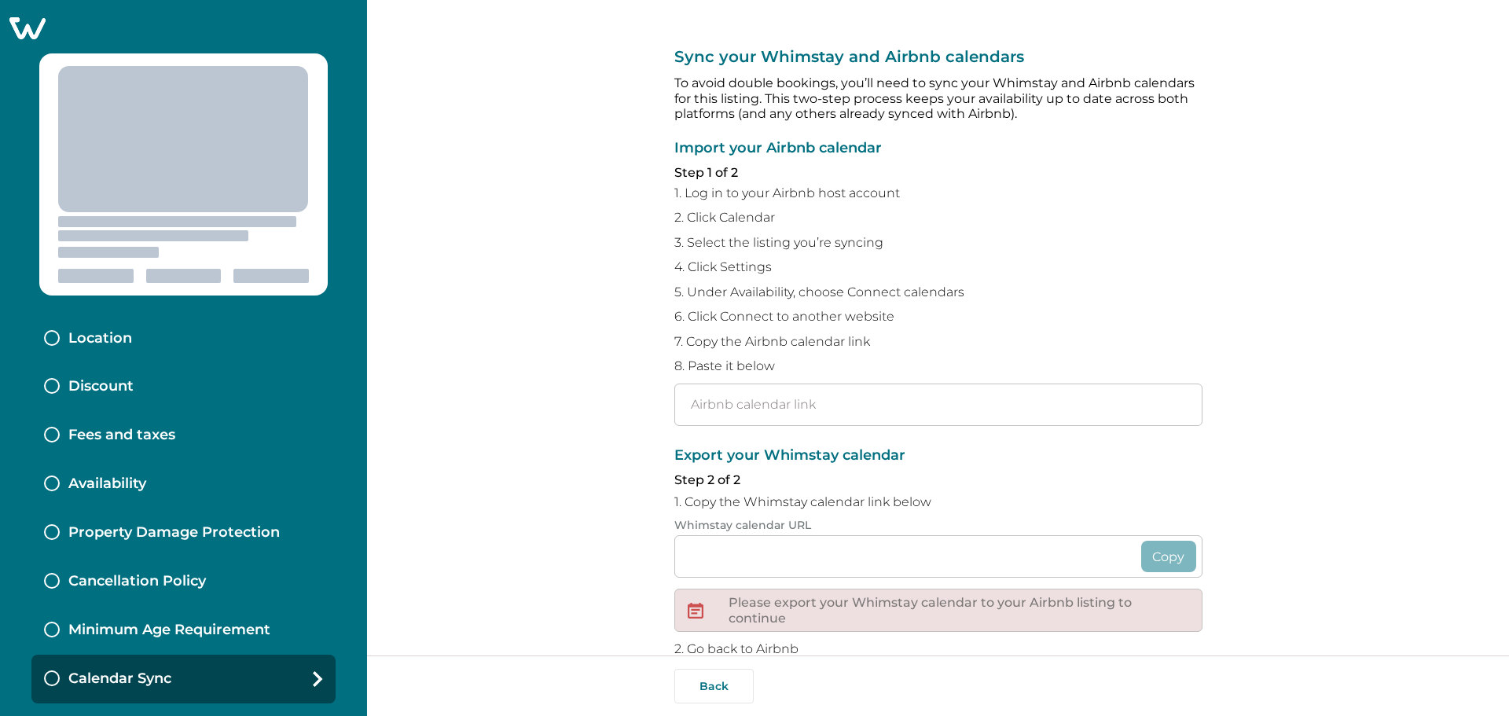
type input "[URL][DOMAIN_NAME]"
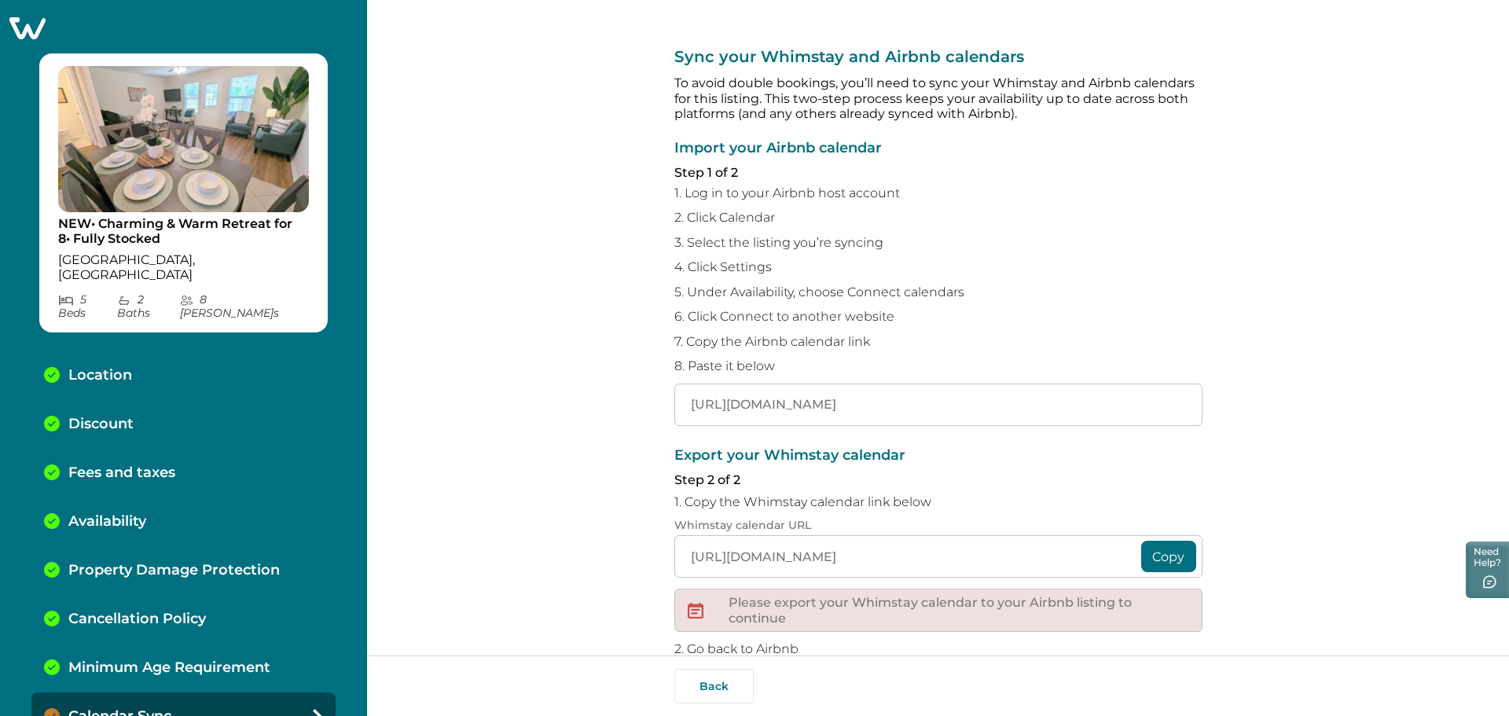
click at [28, 28] on icon at bounding box center [27, 28] width 36 height 22
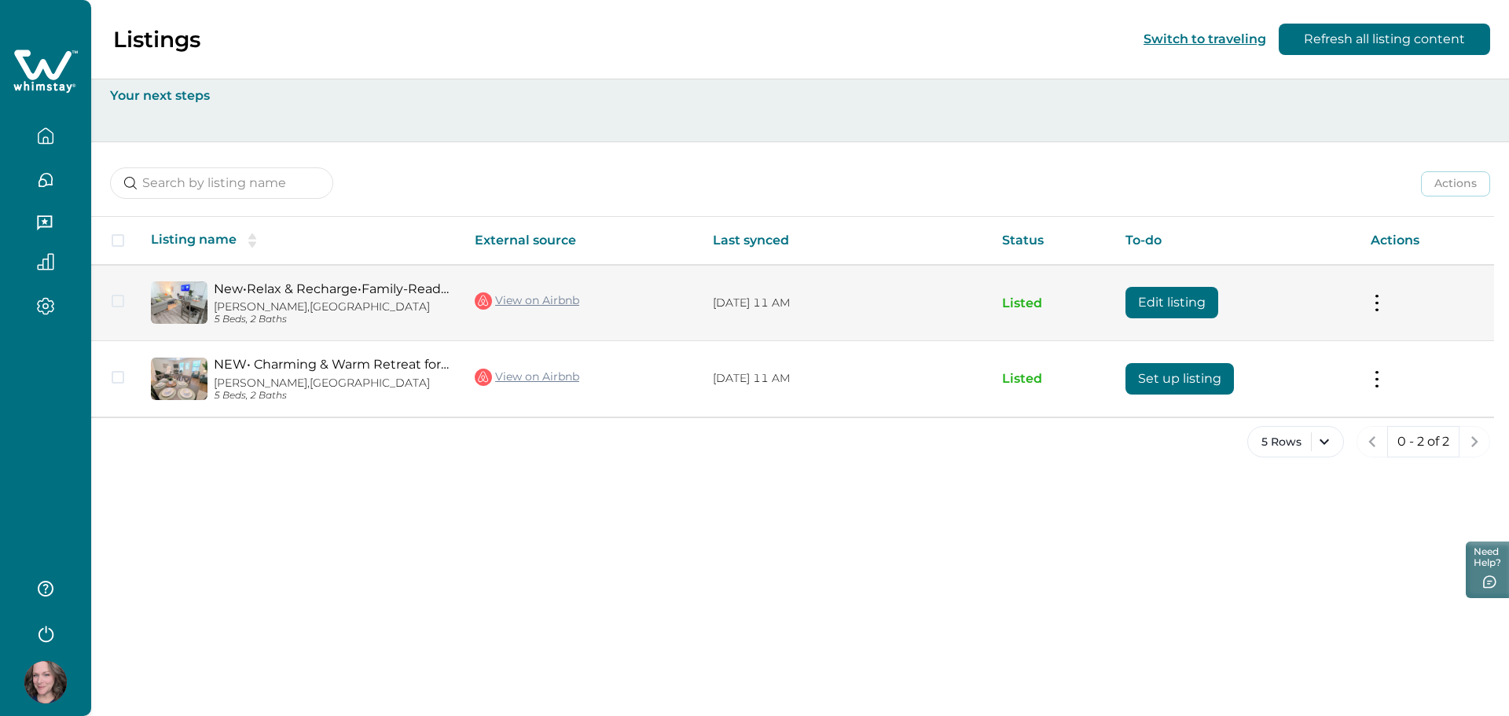
click at [1188, 298] on button "Edit listing" at bounding box center [1171, 302] width 93 height 31
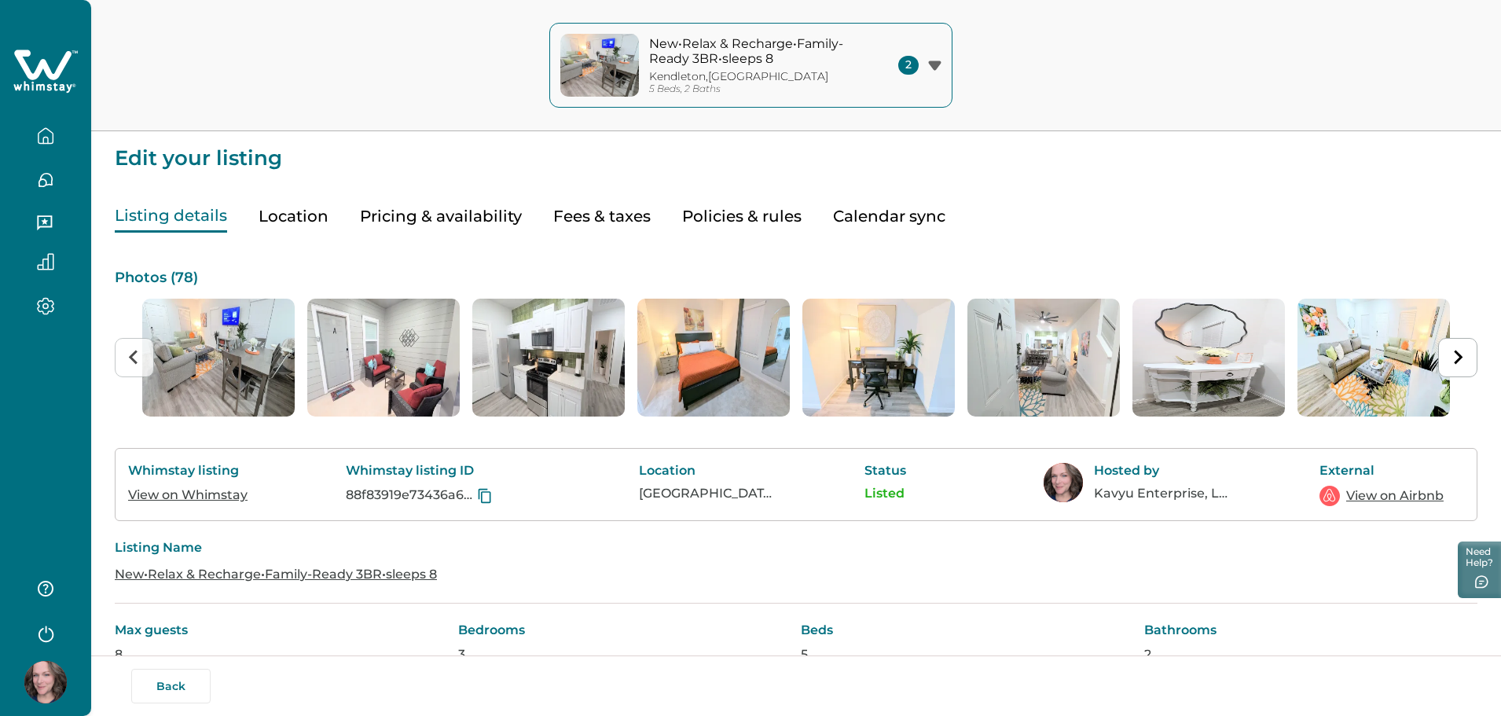
click at [174, 211] on button "Listing details" at bounding box center [171, 216] width 112 height 32
click at [329, 211] on div "Listing details Location Pricing & availability Fees & taxes Policies & rules C…" at bounding box center [796, 201] width 1363 height 64
click at [307, 216] on button "Location" at bounding box center [294, 216] width 70 height 32
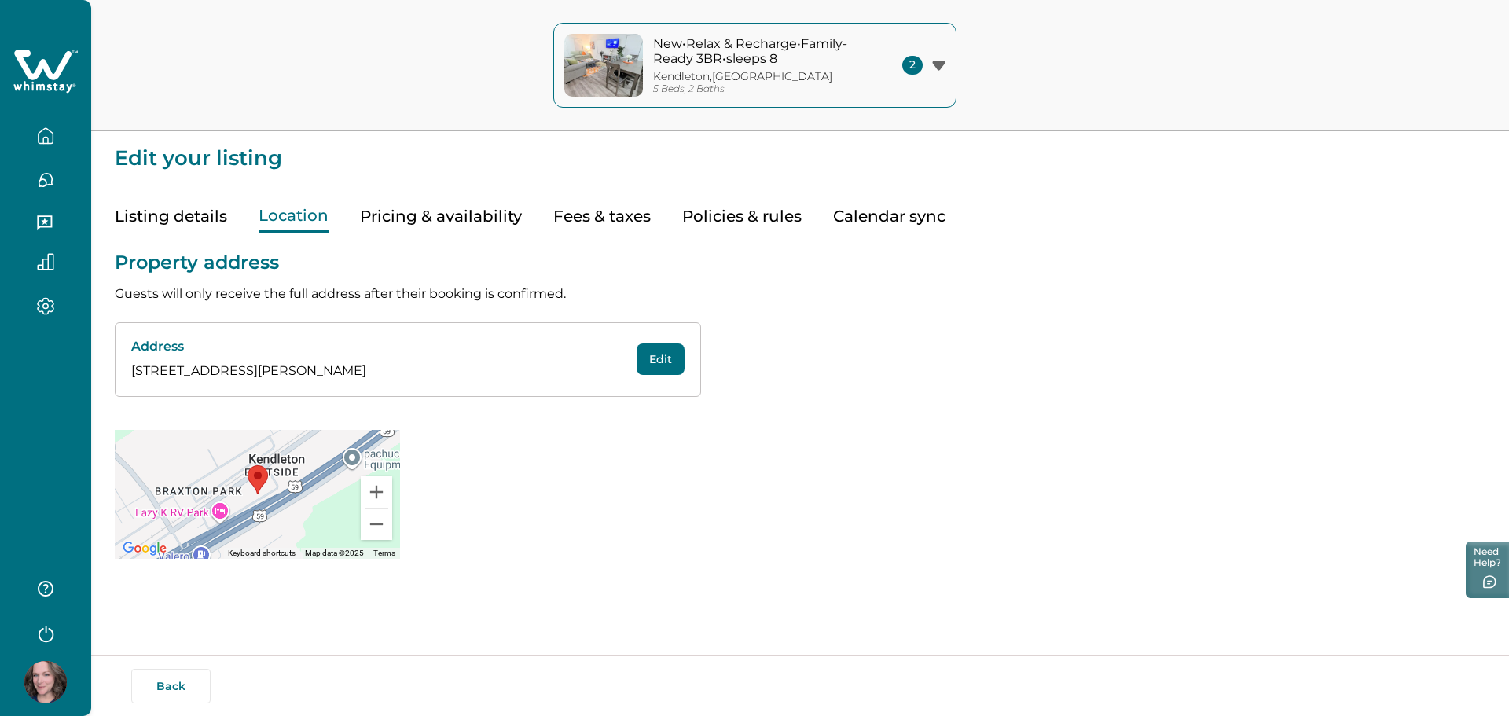
click at [400, 217] on button "Pricing & availability" at bounding box center [441, 216] width 162 height 32
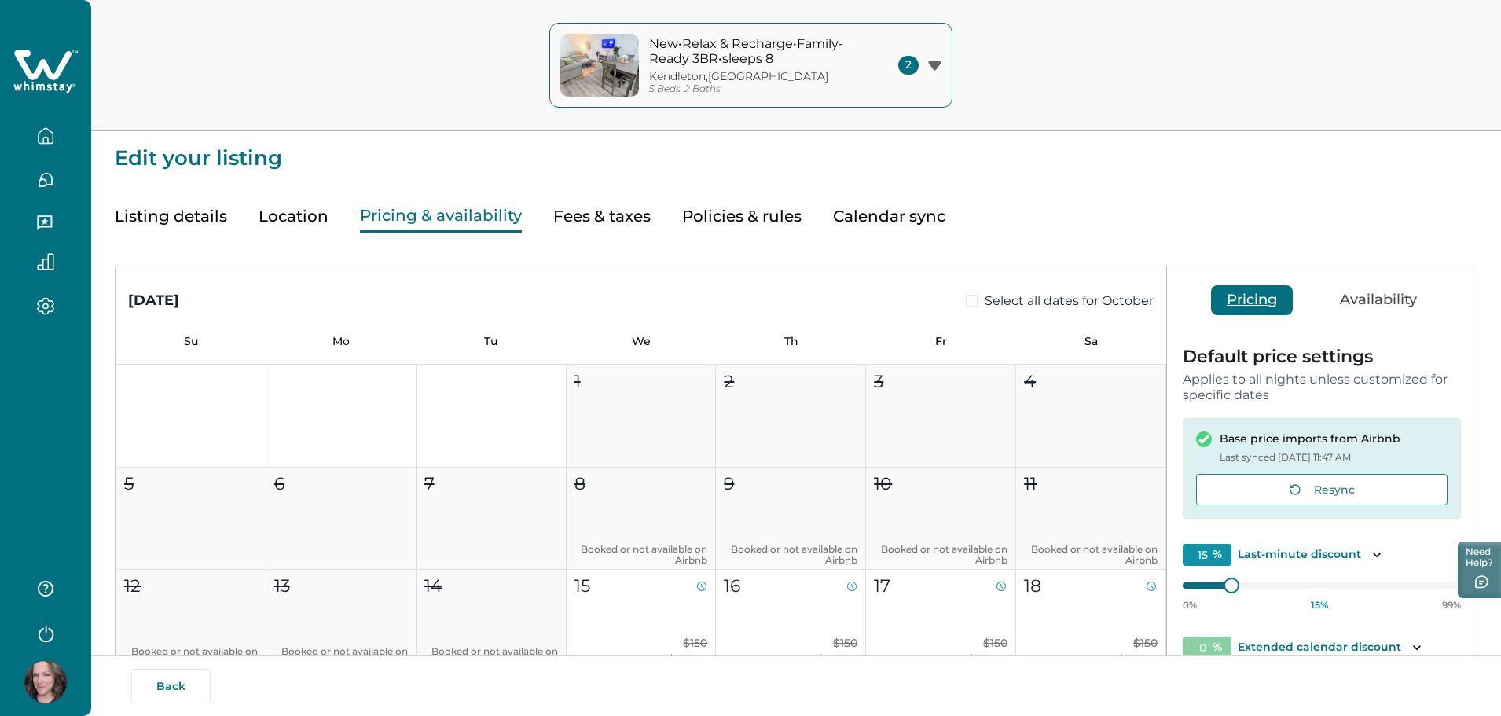
click at [877, 225] on button "Calendar sync" at bounding box center [889, 216] width 112 height 32
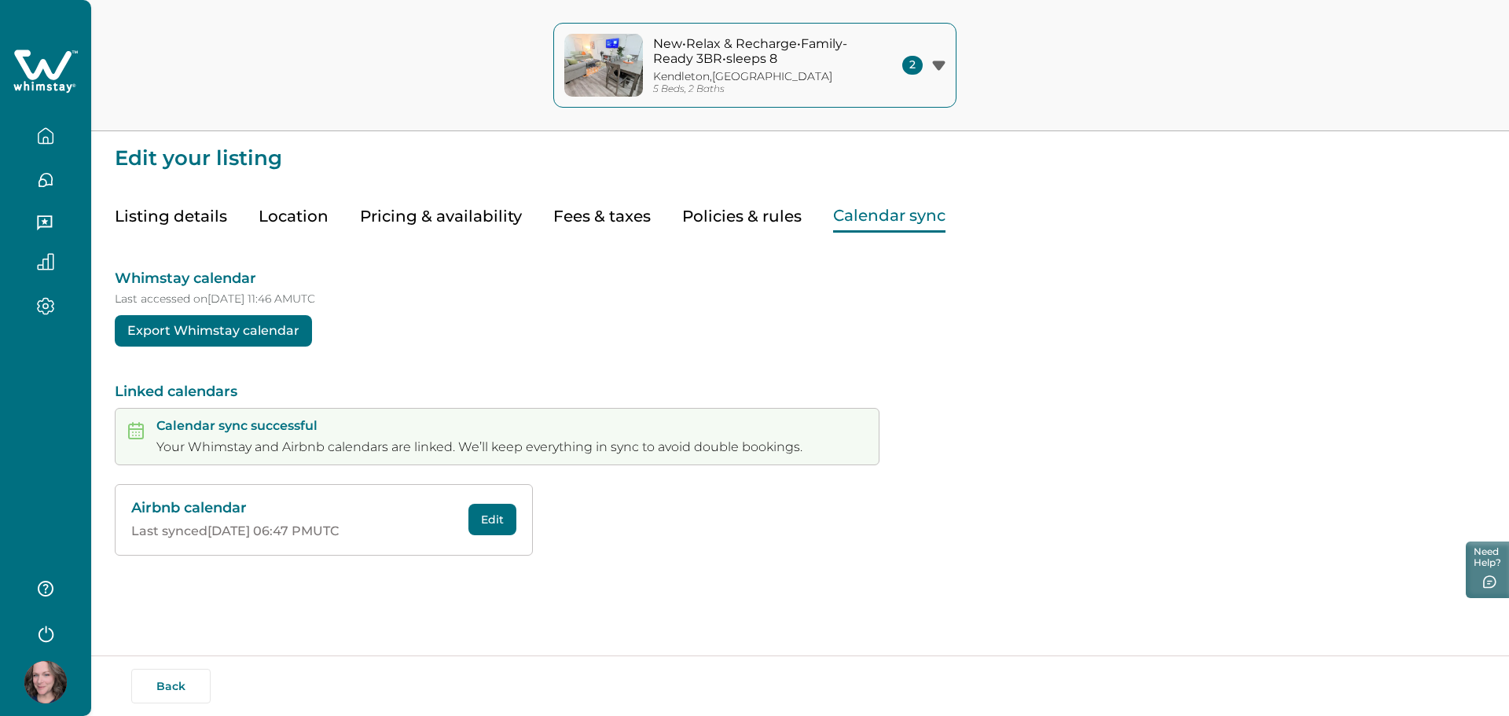
click at [257, 319] on button "Export Whimstay calendar" at bounding box center [213, 330] width 197 height 31
click at [489, 215] on button "Pricing & availability" at bounding box center [441, 216] width 162 height 32
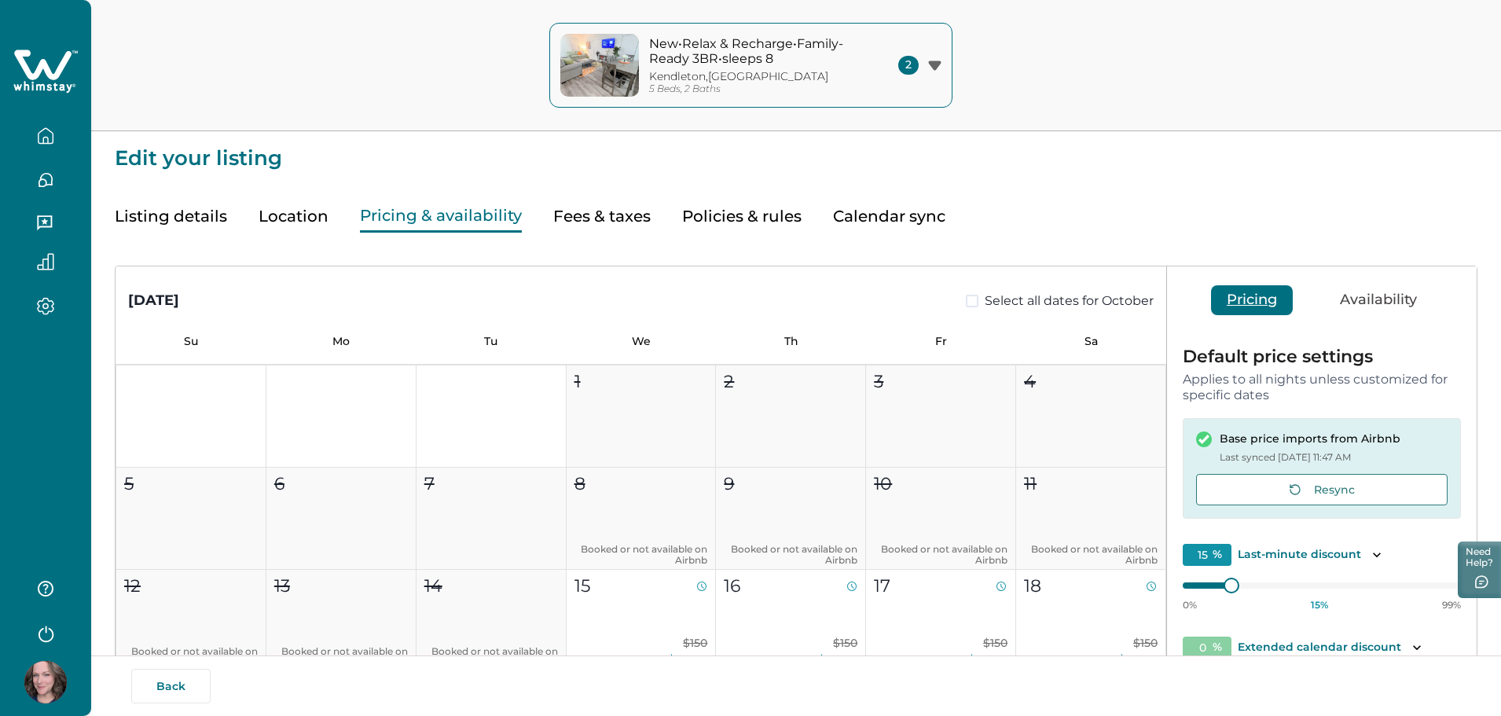
click at [882, 219] on button "Calendar sync" at bounding box center [889, 216] width 112 height 32
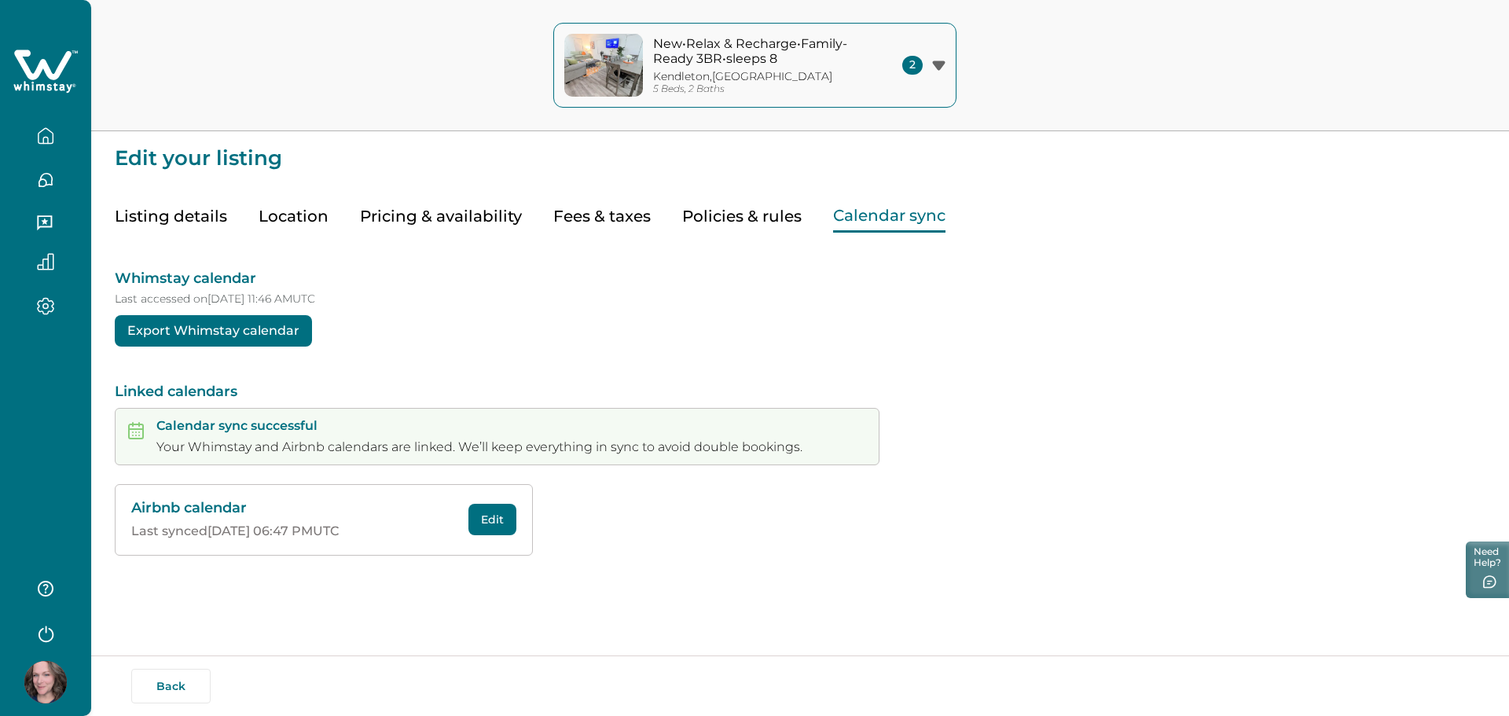
click at [303, 423] on p "Calendar sync successful" at bounding box center [479, 426] width 646 height 16
click at [46, 303] on icon "button" at bounding box center [45, 306] width 17 height 18
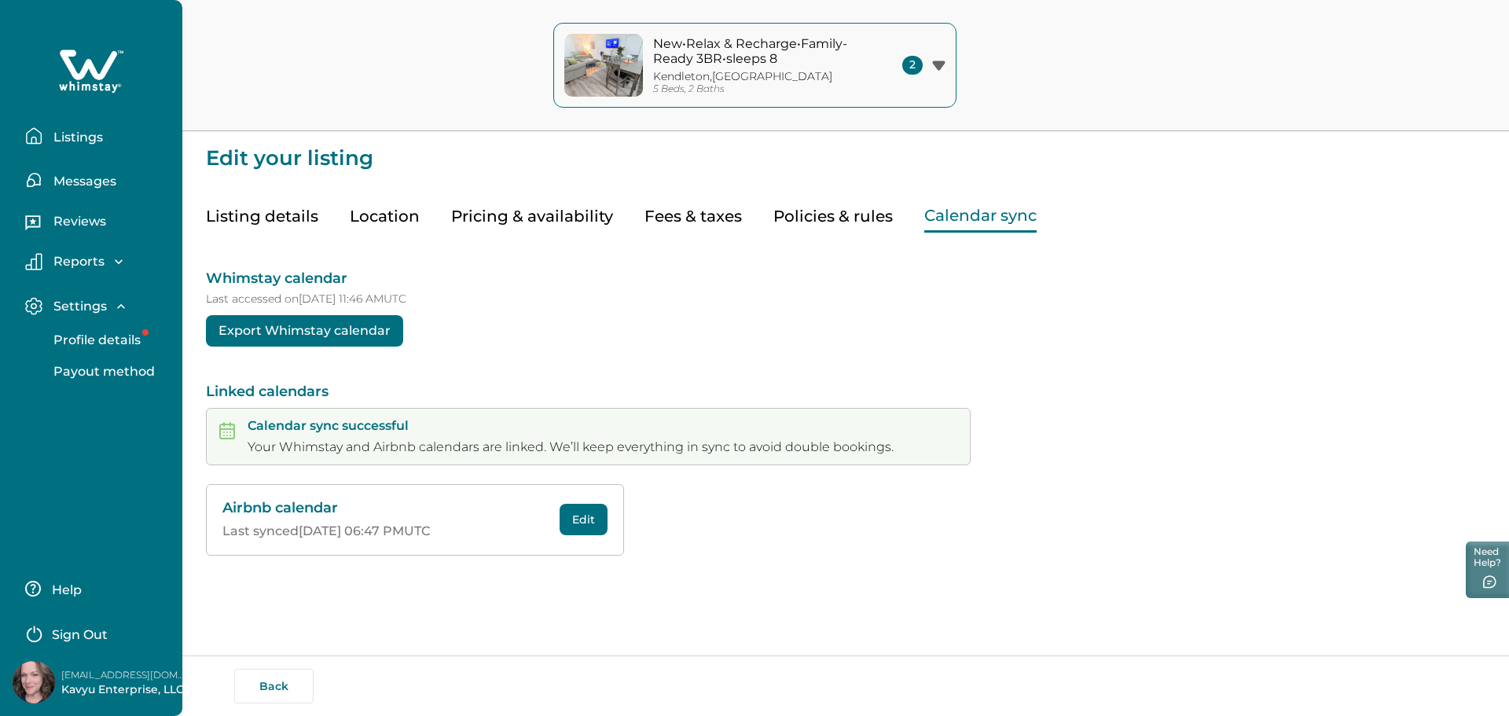
click at [88, 341] on p "Profile details" at bounding box center [95, 340] width 92 height 16
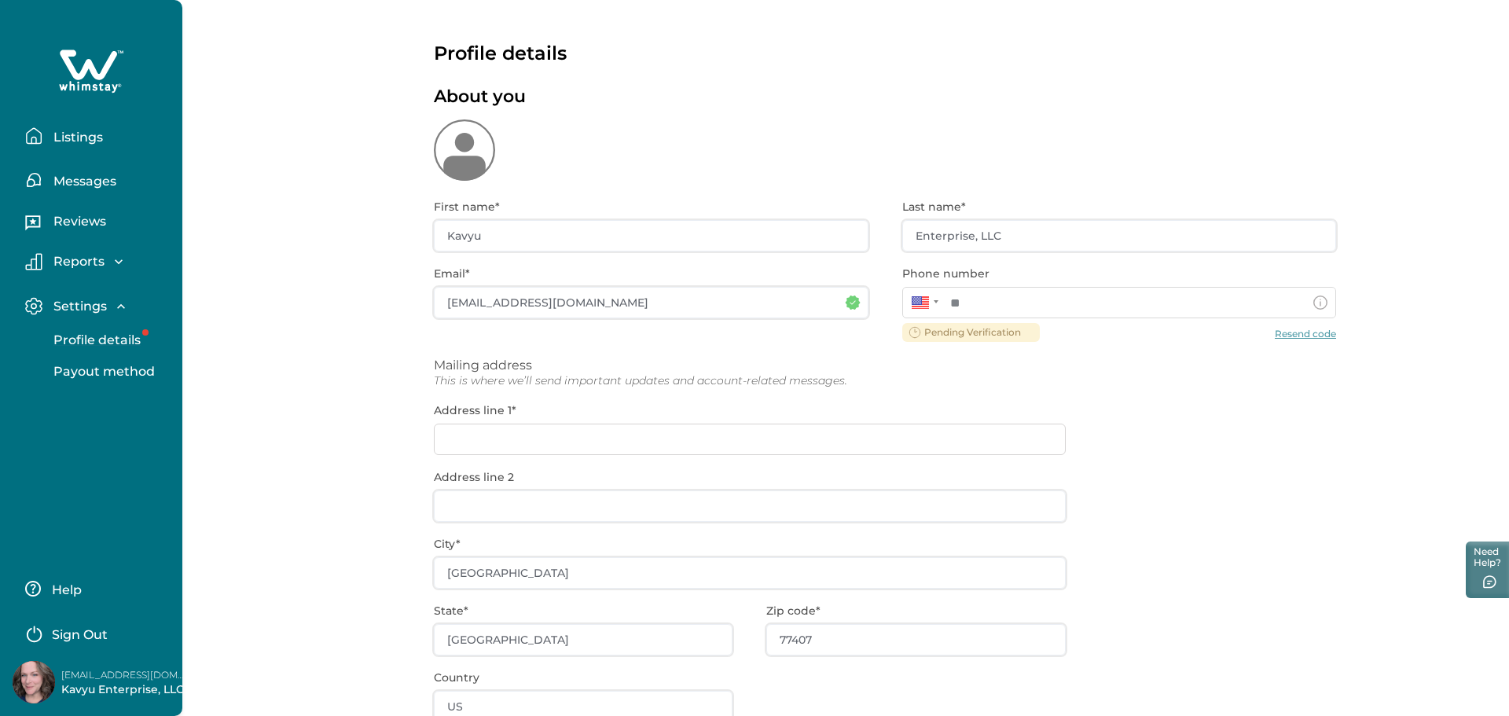
type input "**********"
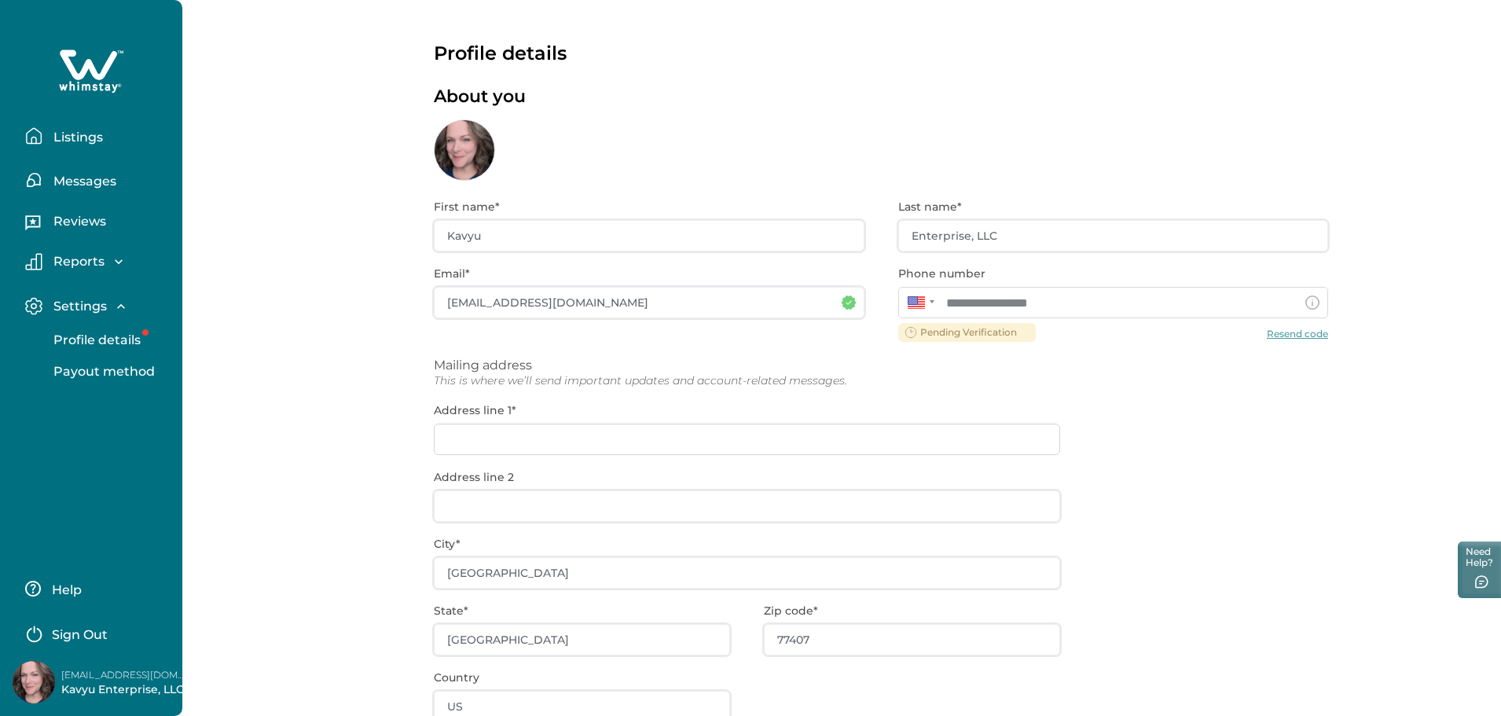
scroll to position [79, 0]
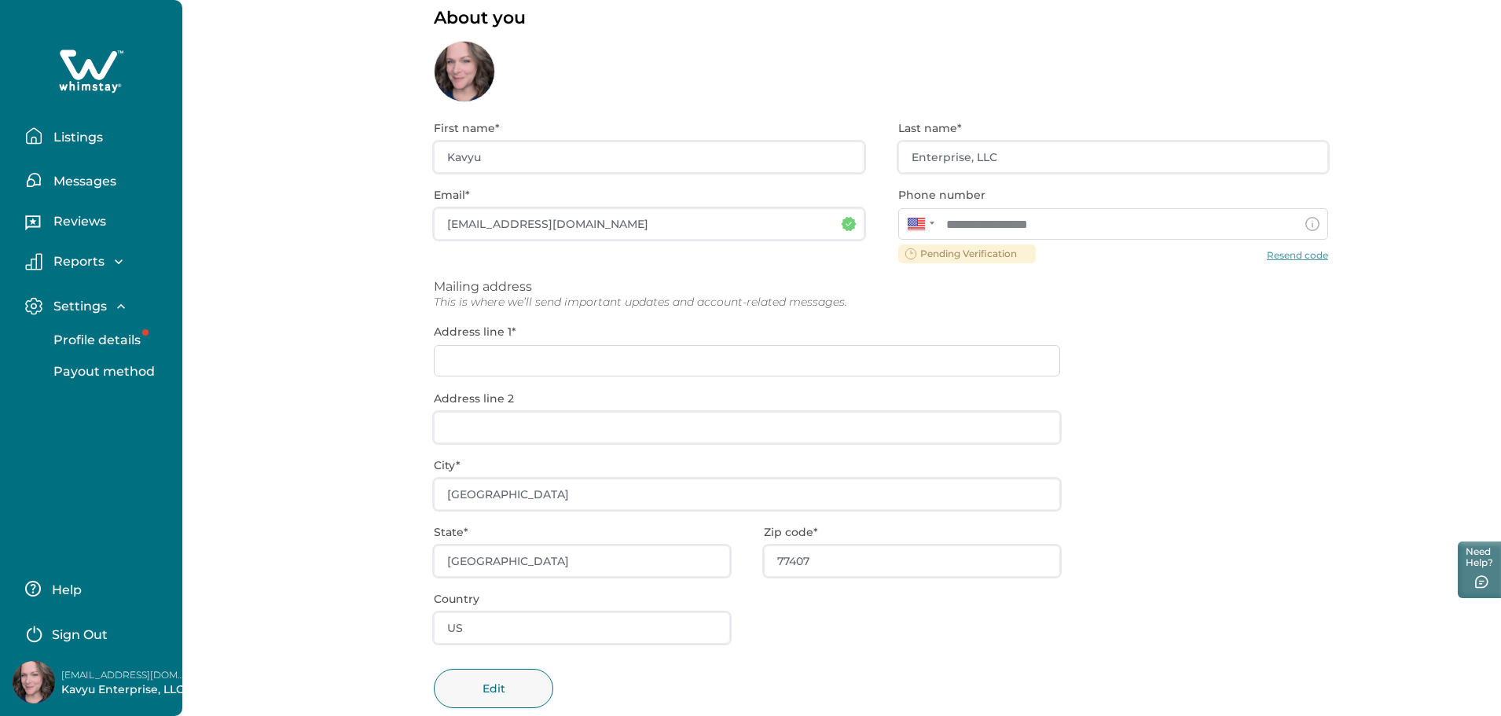
click at [560, 348] on div "**********" at bounding box center [881, 426] width 894 height 648
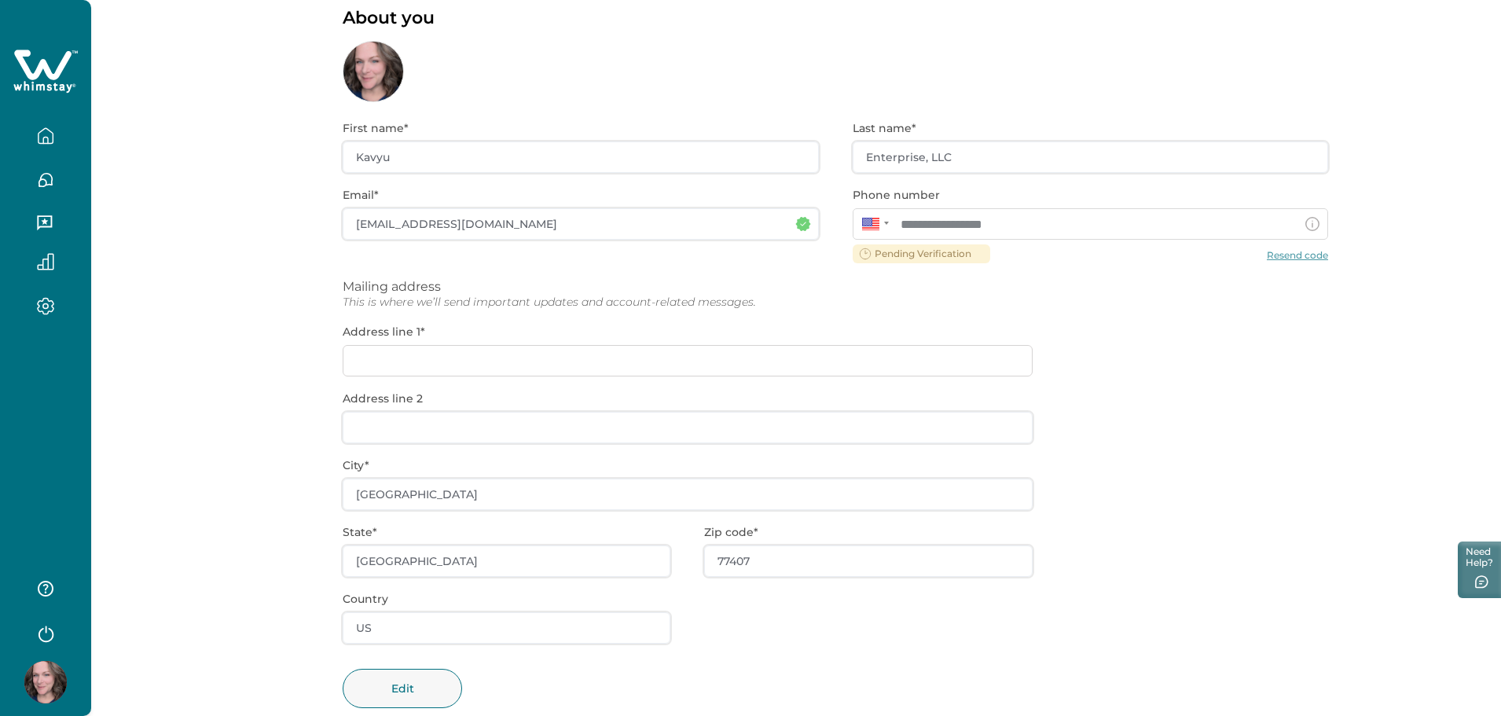
click at [553, 365] on div "**********" at bounding box center [836, 426] width 986 height 648
click at [460, 336] on div "**********" at bounding box center [836, 426] width 986 height 648
click at [376, 686] on button "Edit" at bounding box center [402, 688] width 119 height 39
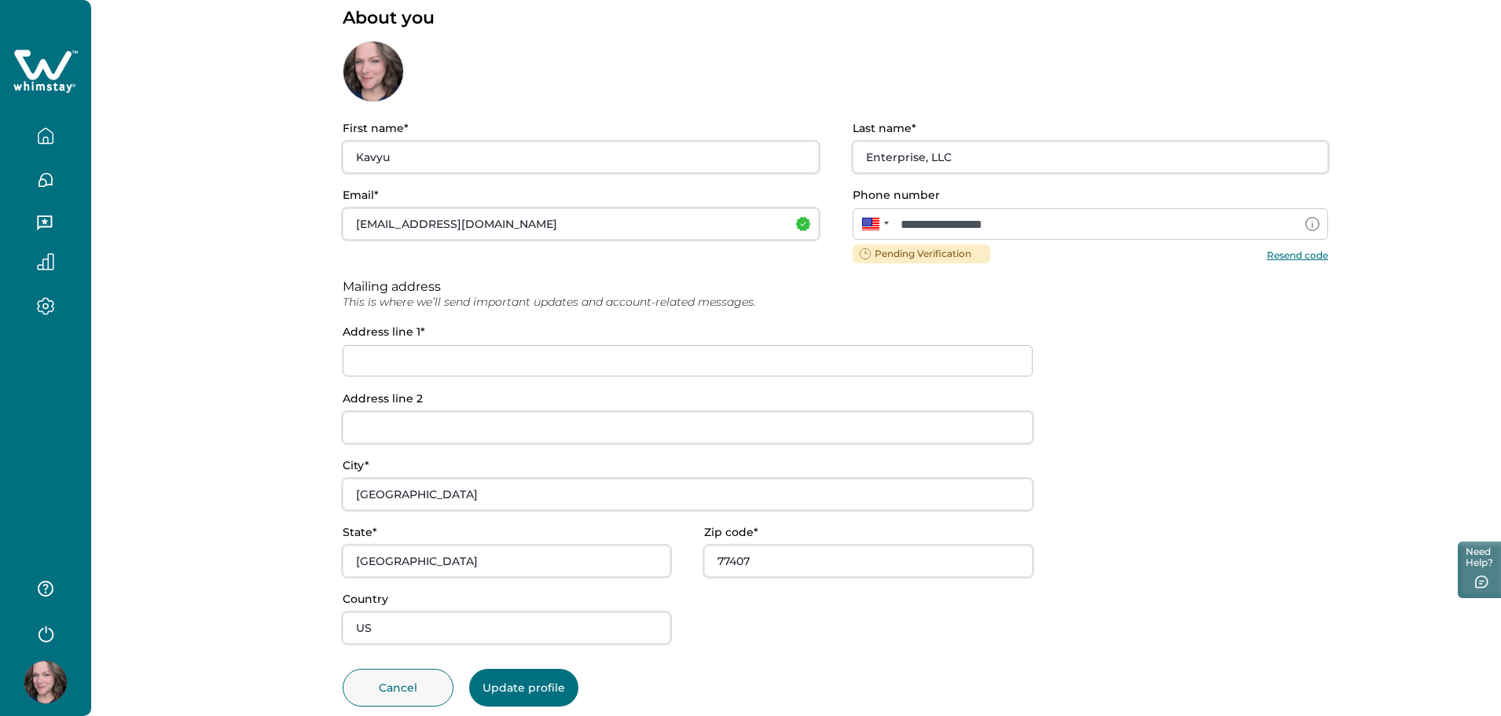
click at [409, 365] on input at bounding box center [688, 360] width 690 height 31
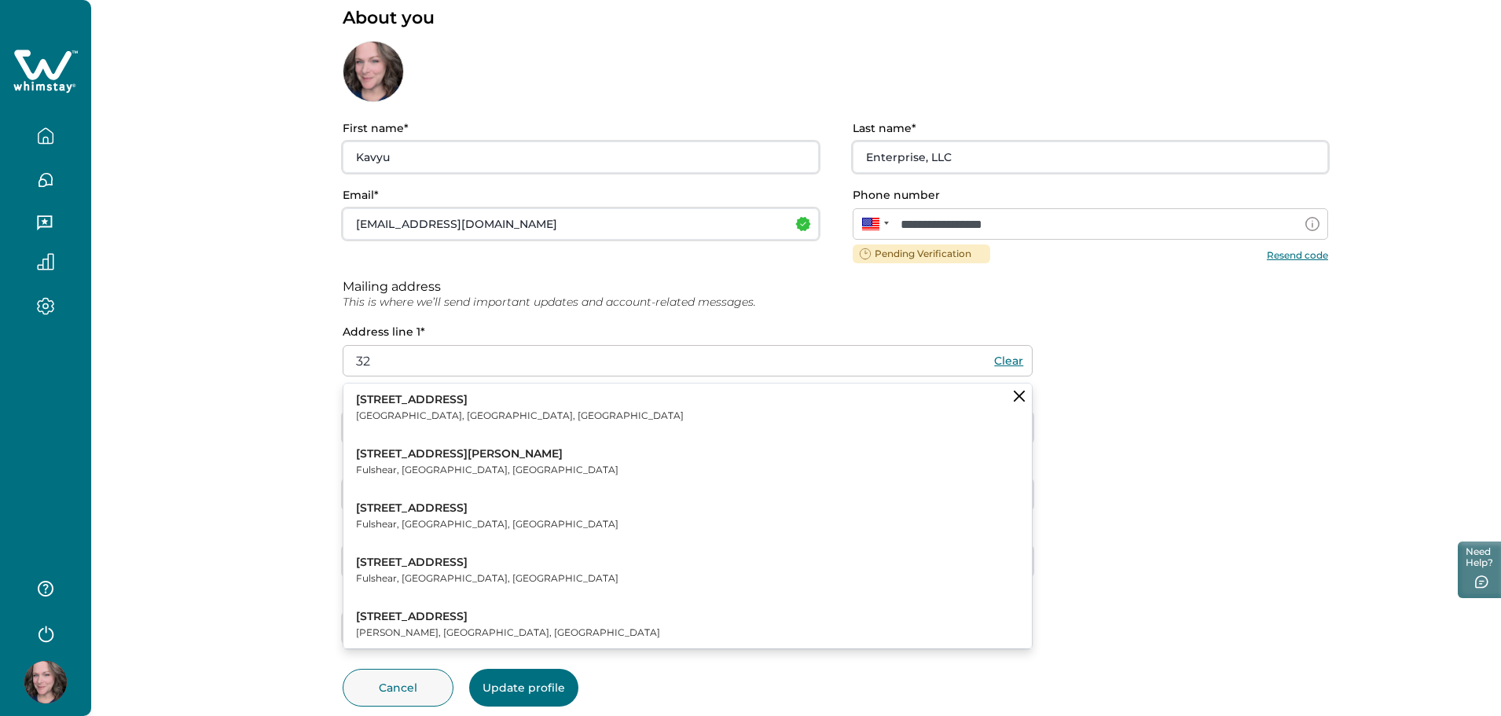
type input "3"
type input "PO Box 491"
click at [1235, 397] on div "**********" at bounding box center [836, 383] width 986 height 522
click at [181, 448] on div "**********" at bounding box center [796, 334] width 1410 height 827
click at [233, 472] on div "**********" at bounding box center [796, 334] width 1410 height 827
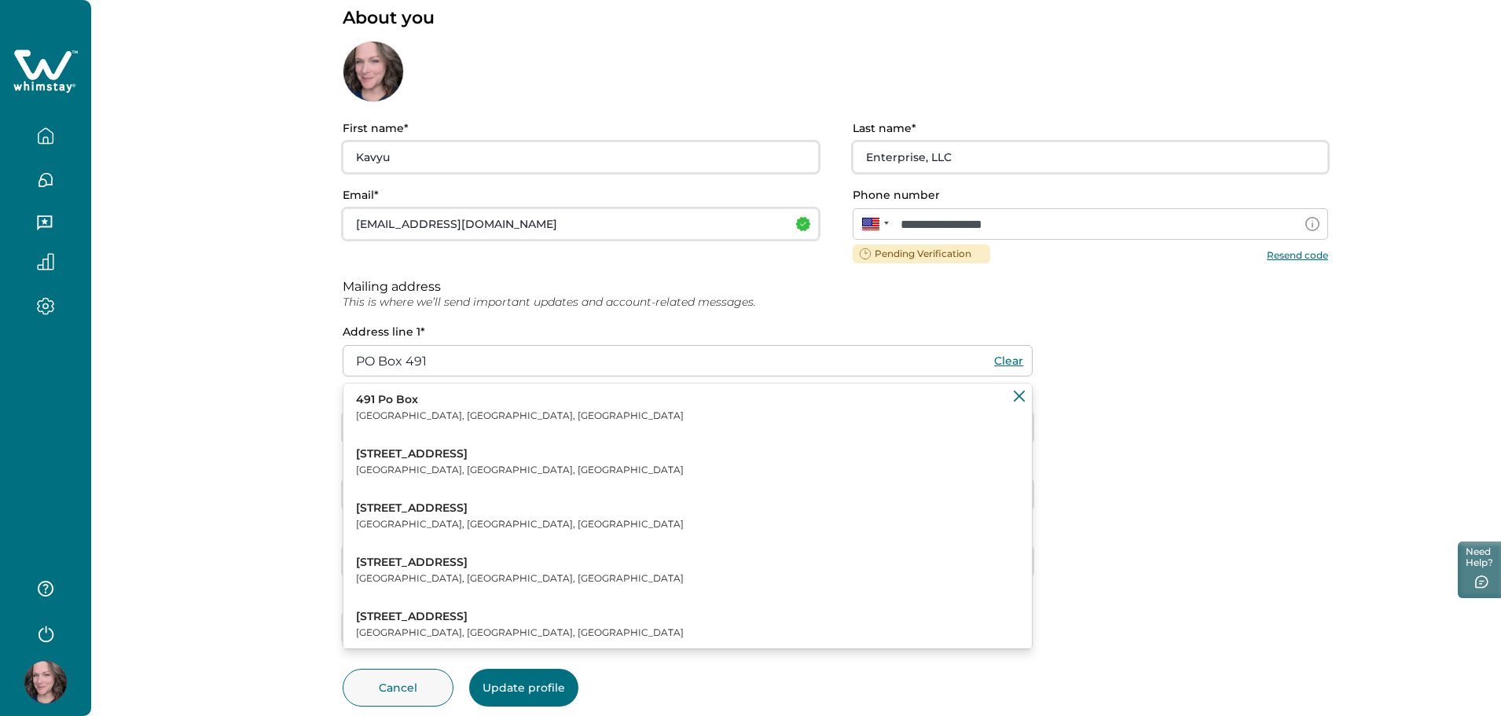
click at [1022, 399] on icon "Clear suggestions" at bounding box center [1019, 396] width 11 height 11
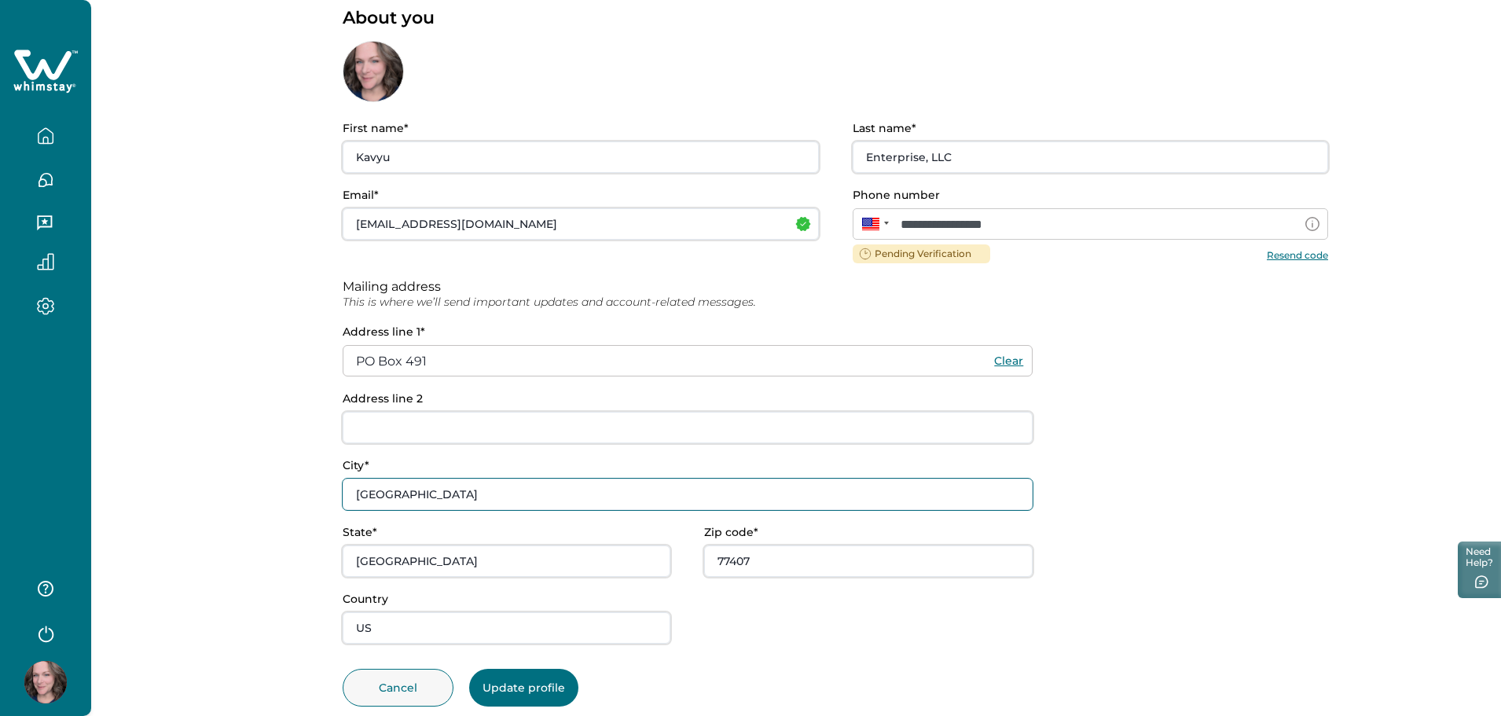
click at [464, 486] on input "[GEOGRAPHIC_DATA]" at bounding box center [688, 494] width 690 height 31
drag, startPoint x: 464, startPoint y: 486, endPoint x: 285, endPoint y: 489, distance: 178.4
click at [285, 489] on div "**********" at bounding box center [796, 334] width 1410 height 827
type input "Fulshear"
type input "77441"
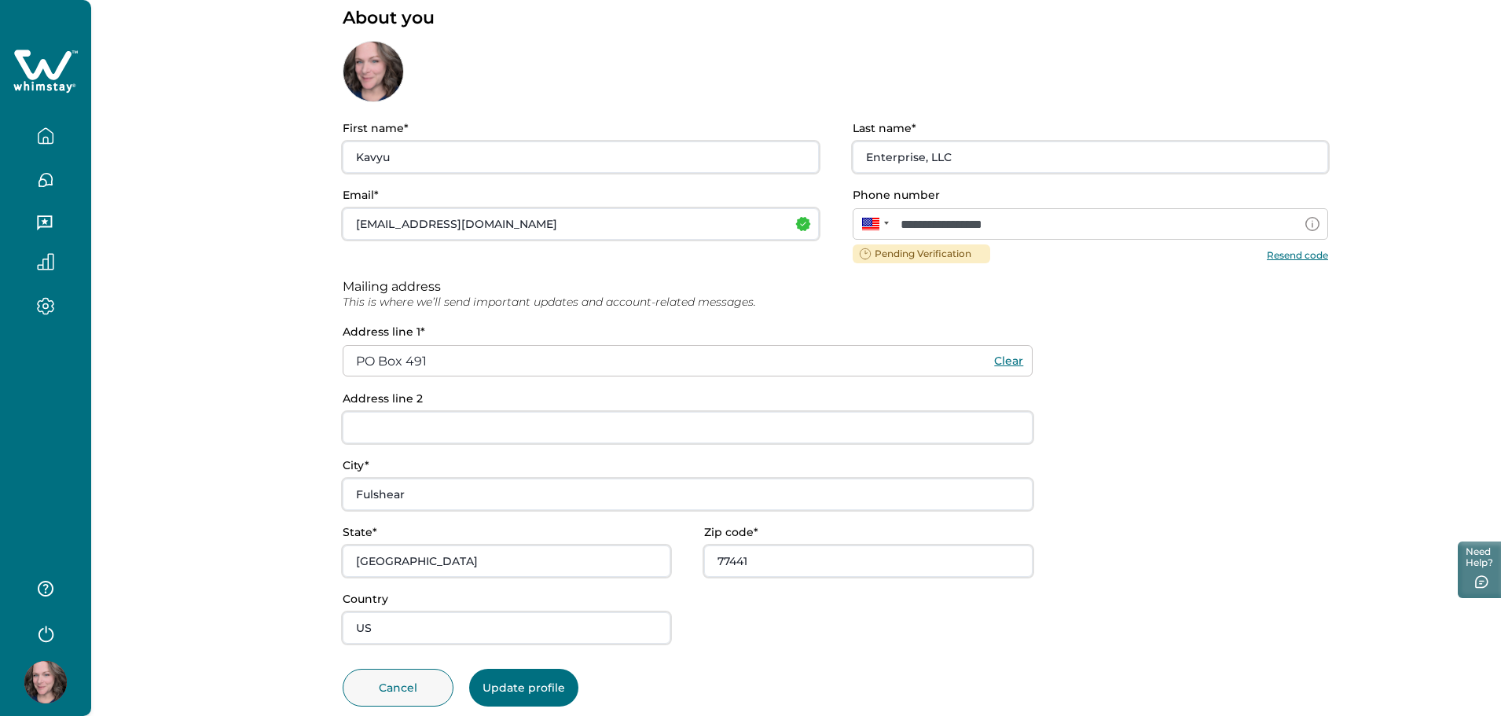
click at [547, 695] on button "Update profile" at bounding box center [523, 688] width 109 height 38
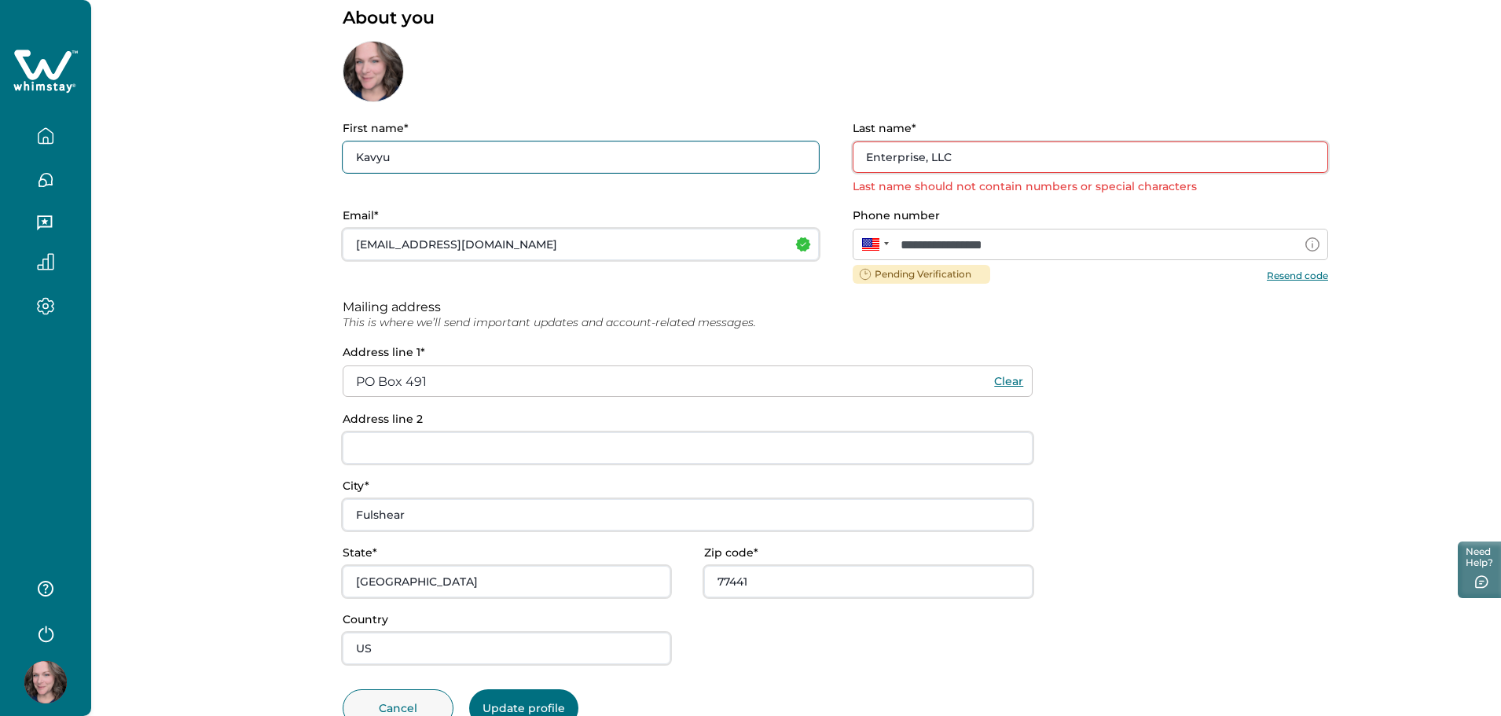
drag, startPoint x: 523, startPoint y: 161, endPoint x: 322, endPoint y: 160, distance: 201.2
click at [322, 160] on div "**********" at bounding box center [796, 344] width 1410 height 847
type input "[PERSON_NAME]"
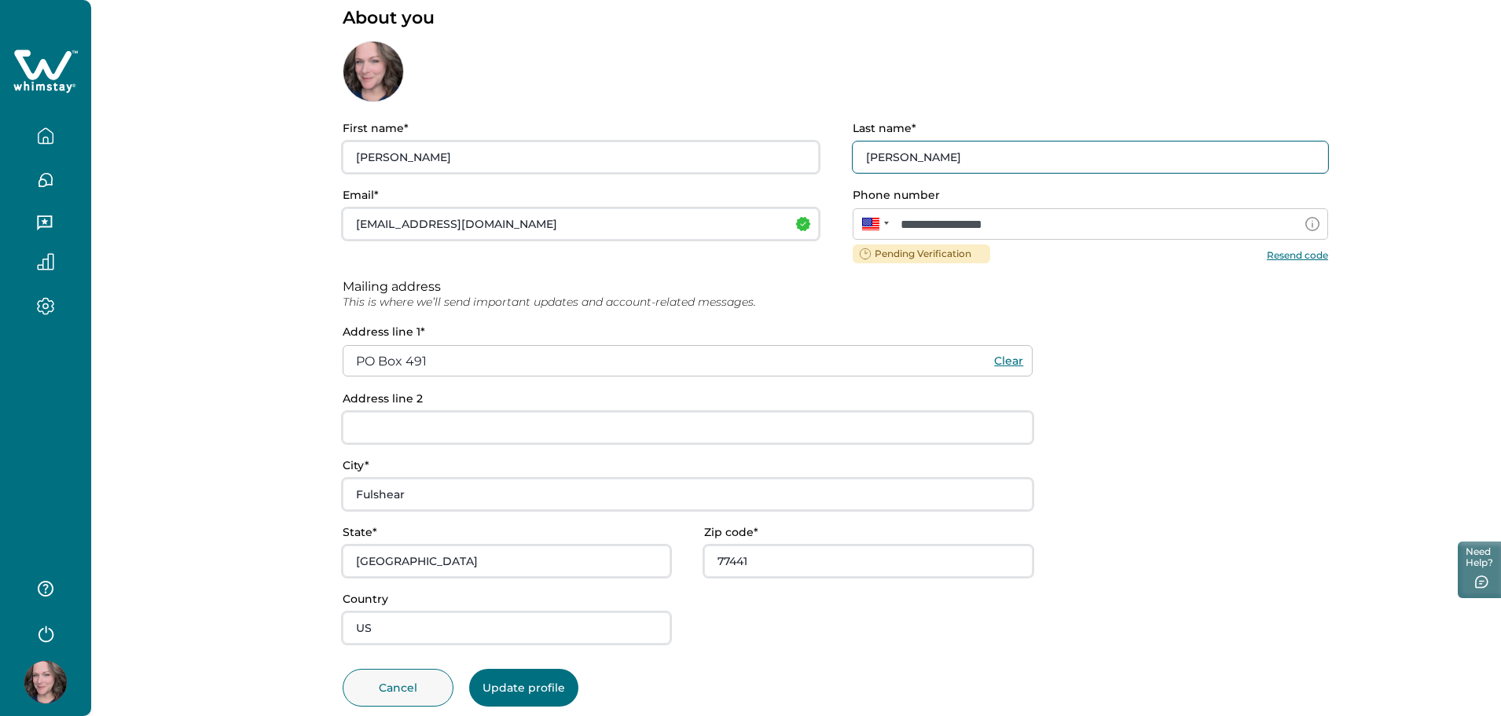
type input "[PERSON_NAME]"
click at [1299, 258] on button "Resend code" at bounding box center [1297, 254] width 61 height 12
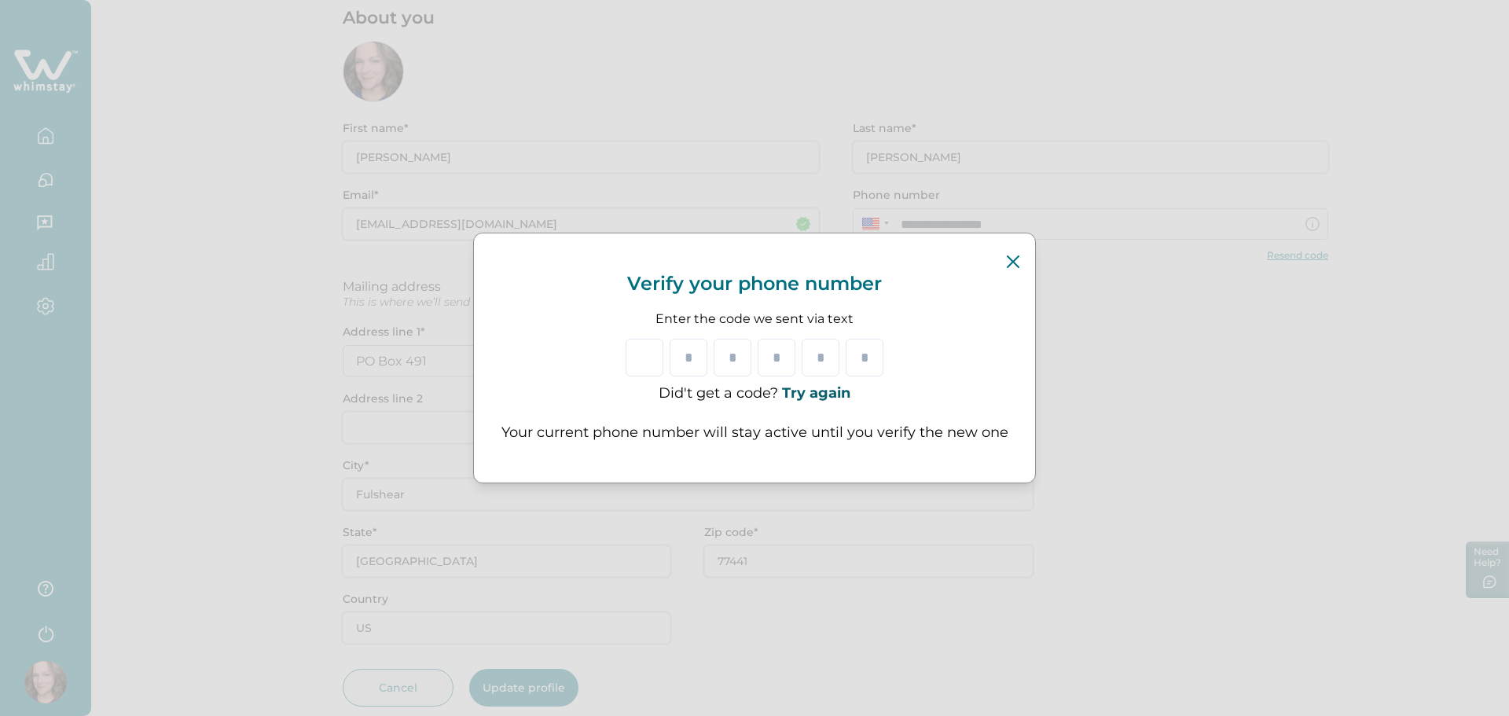
type input "*"
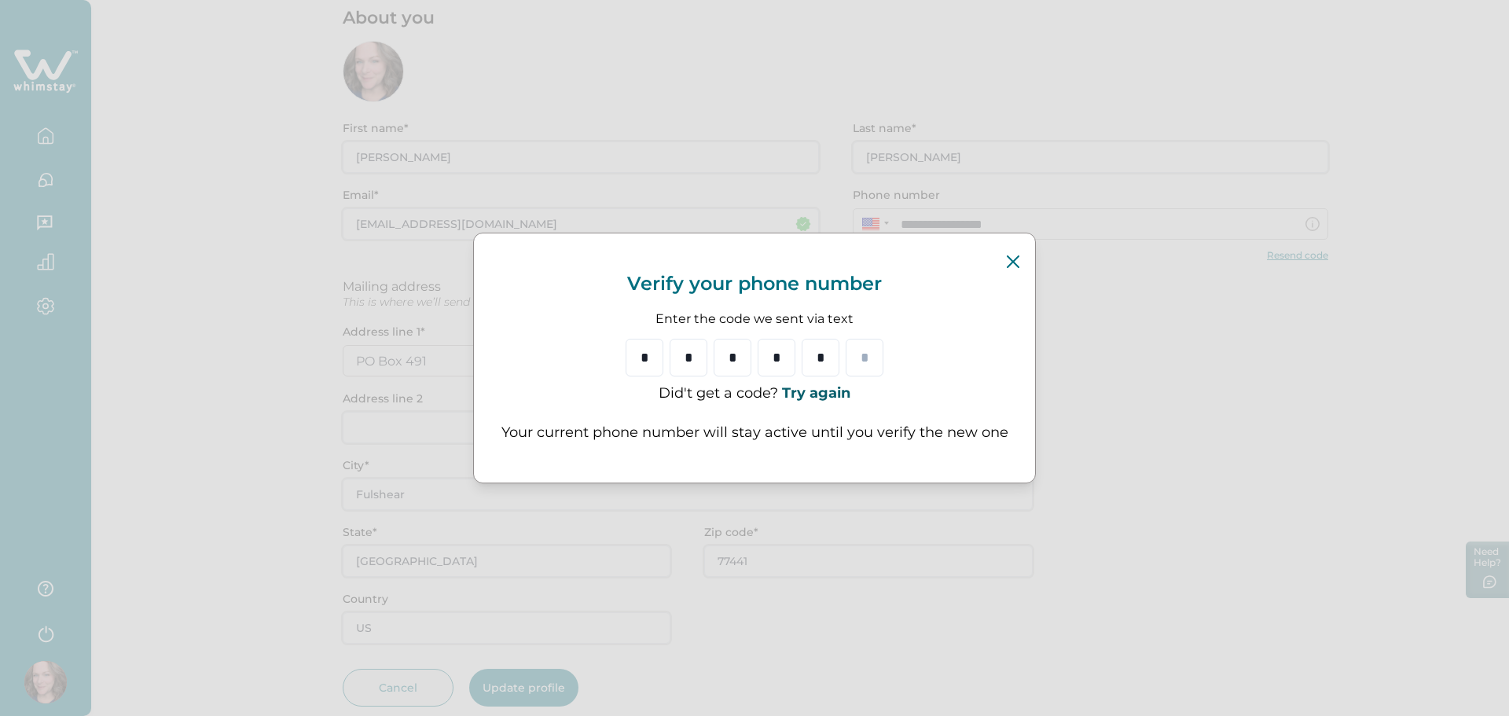
type input "*"
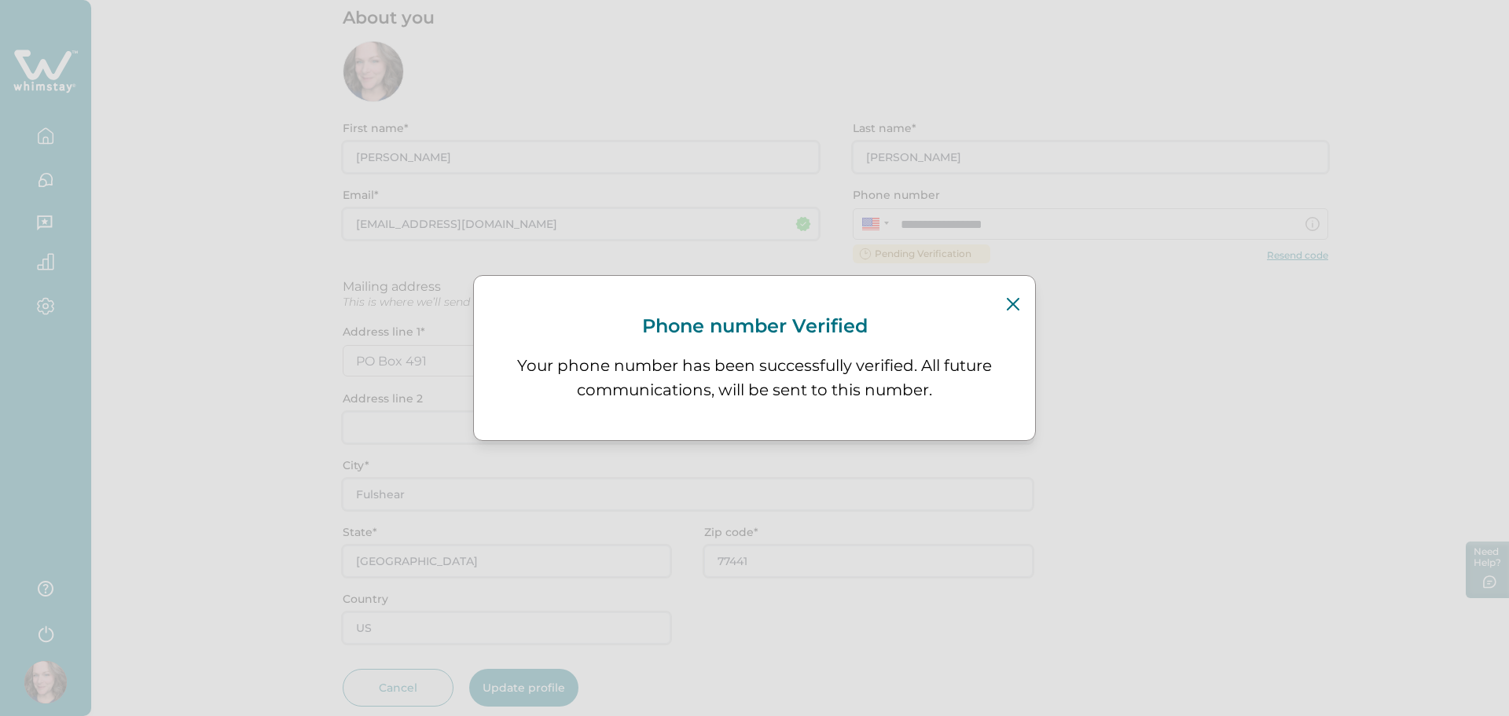
type input "Kavyu"
type input "Enterprise, LLC"
type input "[GEOGRAPHIC_DATA]"
type input "77407"
click at [1011, 303] on icon "Close" at bounding box center [1013, 304] width 13 height 13
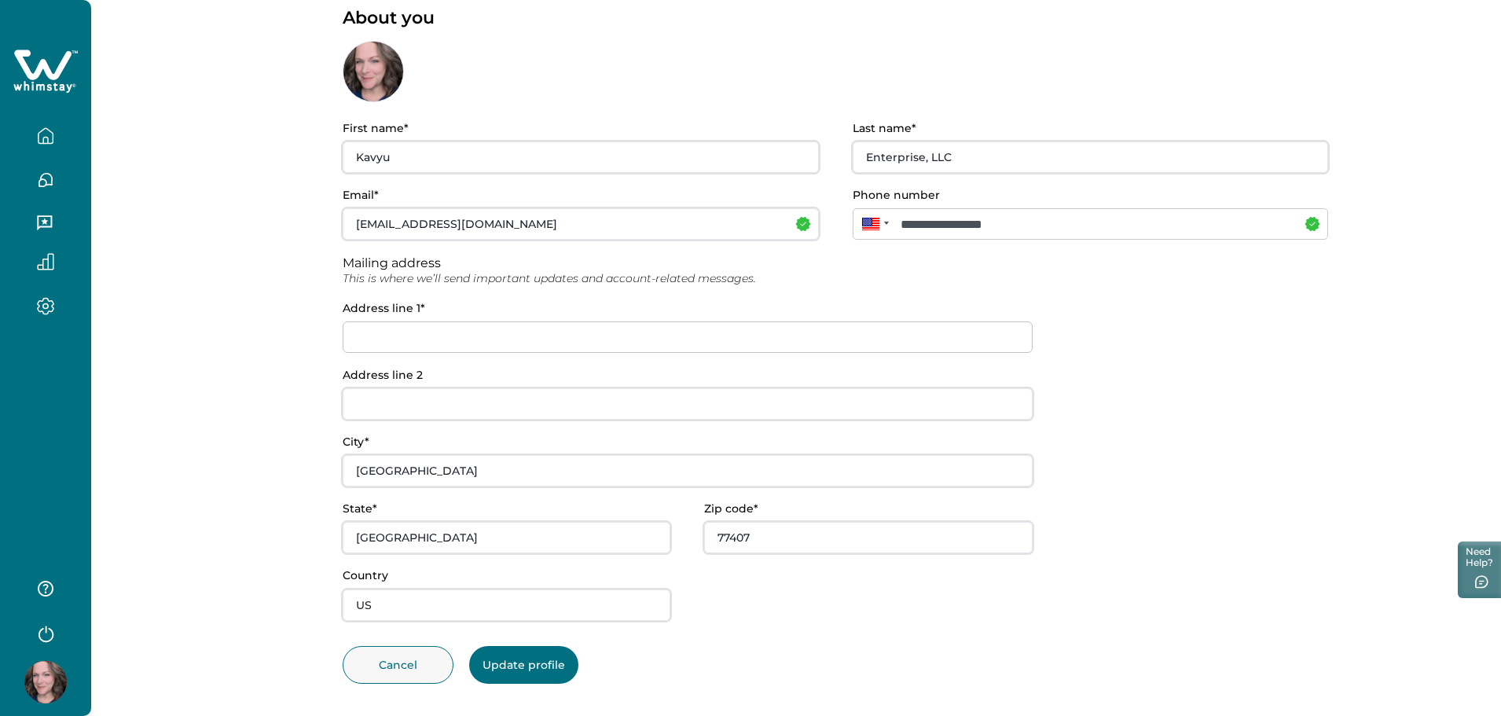
click at [548, 662] on button "Update profile" at bounding box center [523, 665] width 109 height 38
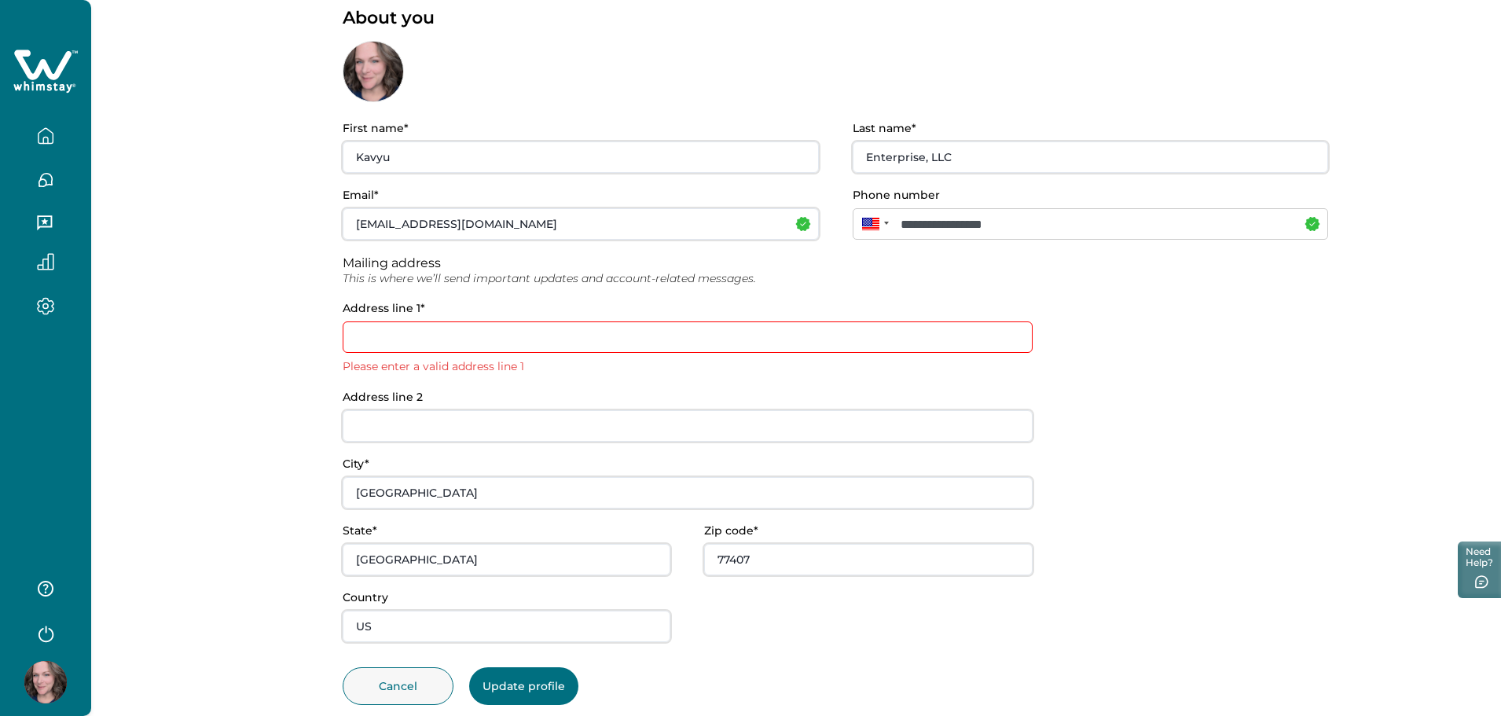
click at [402, 347] on input at bounding box center [688, 336] width 690 height 31
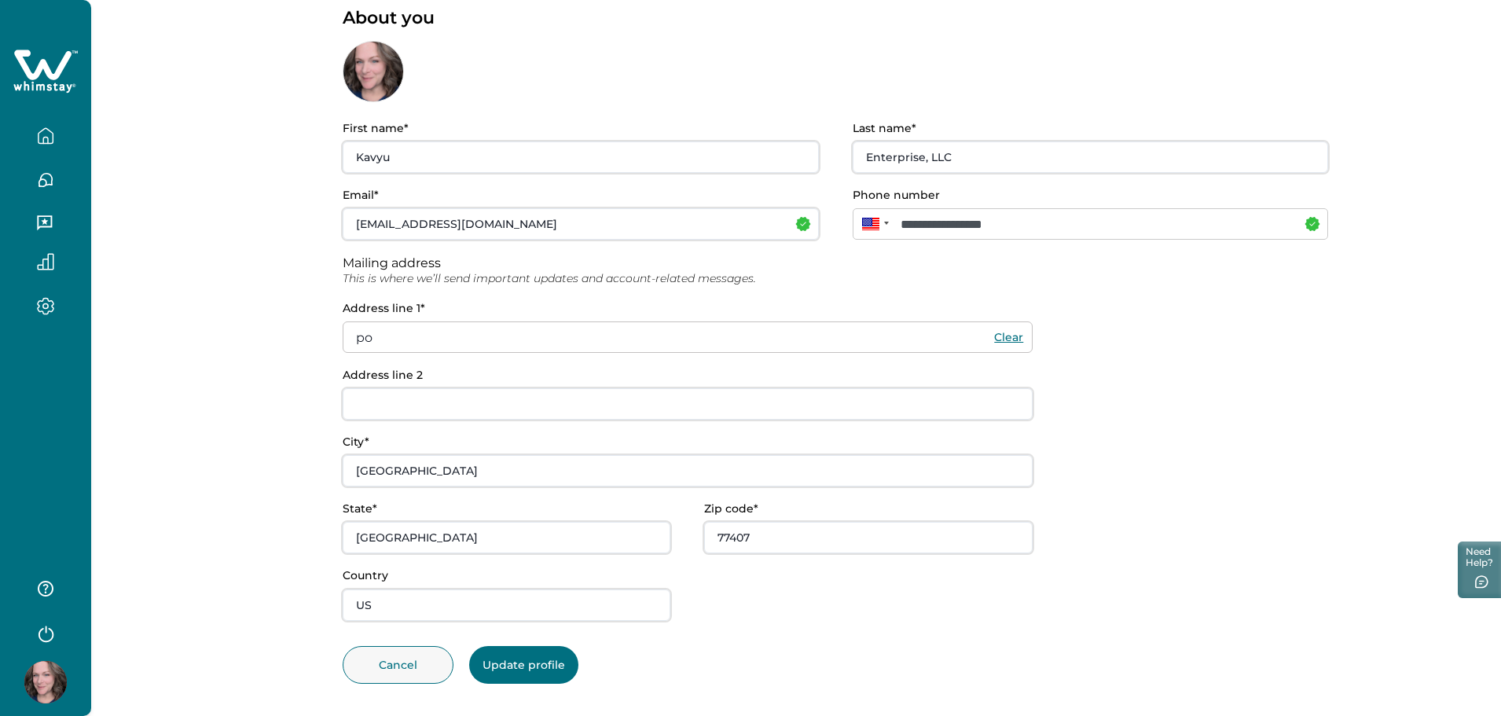
type input "p"
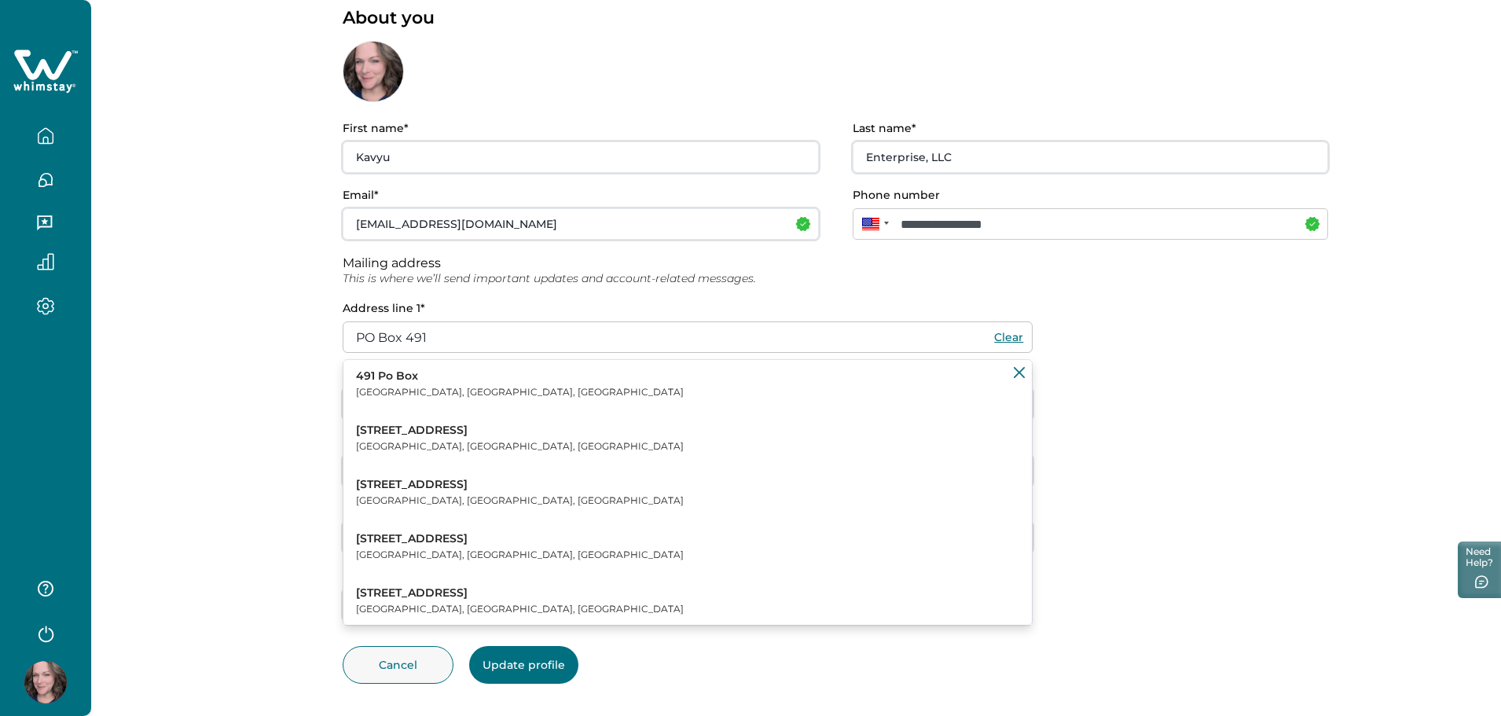
type input "PO Box 491"
click at [1018, 373] on icon "Clear suggestions" at bounding box center [1019, 372] width 11 height 11
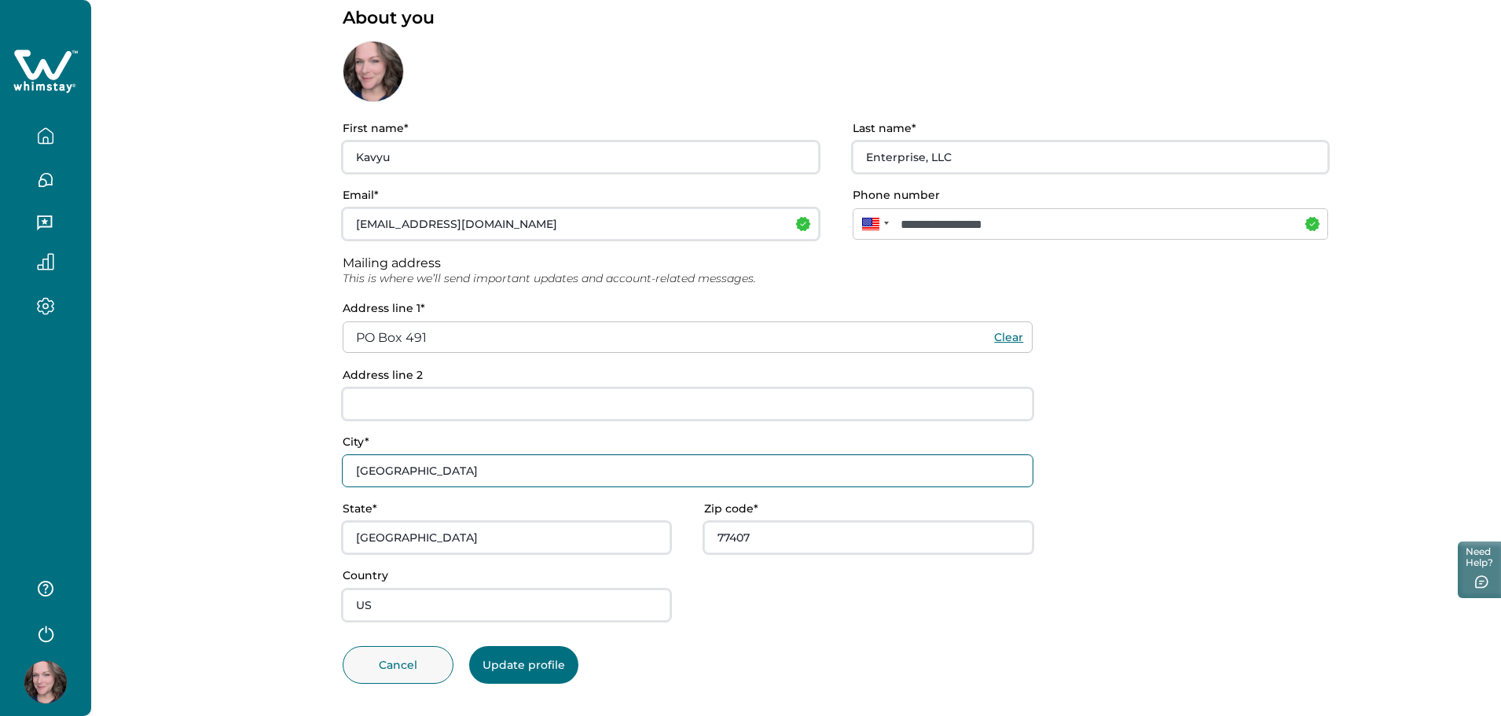
drag, startPoint x: 454, startPoint y: 476, endPoint x: 329, endPoint y: 453, distance: 127.8
click at [329, 453] on div "**********" at bounding box center [796, 323] width 1410 height 804
type input "Fulshear"
type input "77441"
click at [541, 669] on button "Update profile" at bounding box center [523, 665] width 109 height 38
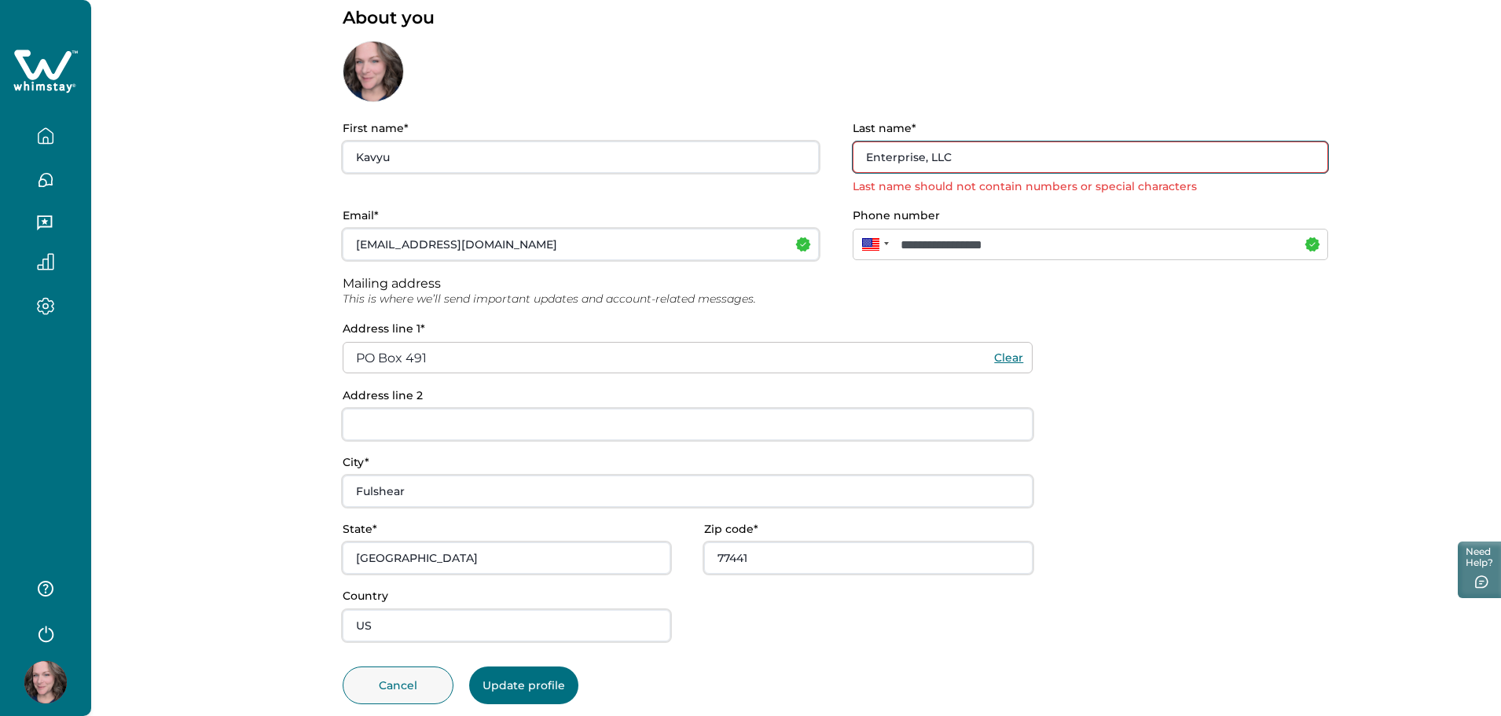
drag, startPoint x: 997, startPoint y: 156, endPoint x: 773, endPoint y: 156, distance: 224.8
click at [773, 156] on div "First name* Kavyu Last name* Enterprise, LLC Last name should not contain numbe…" at bounding box center [836, 158] width 986 height 72
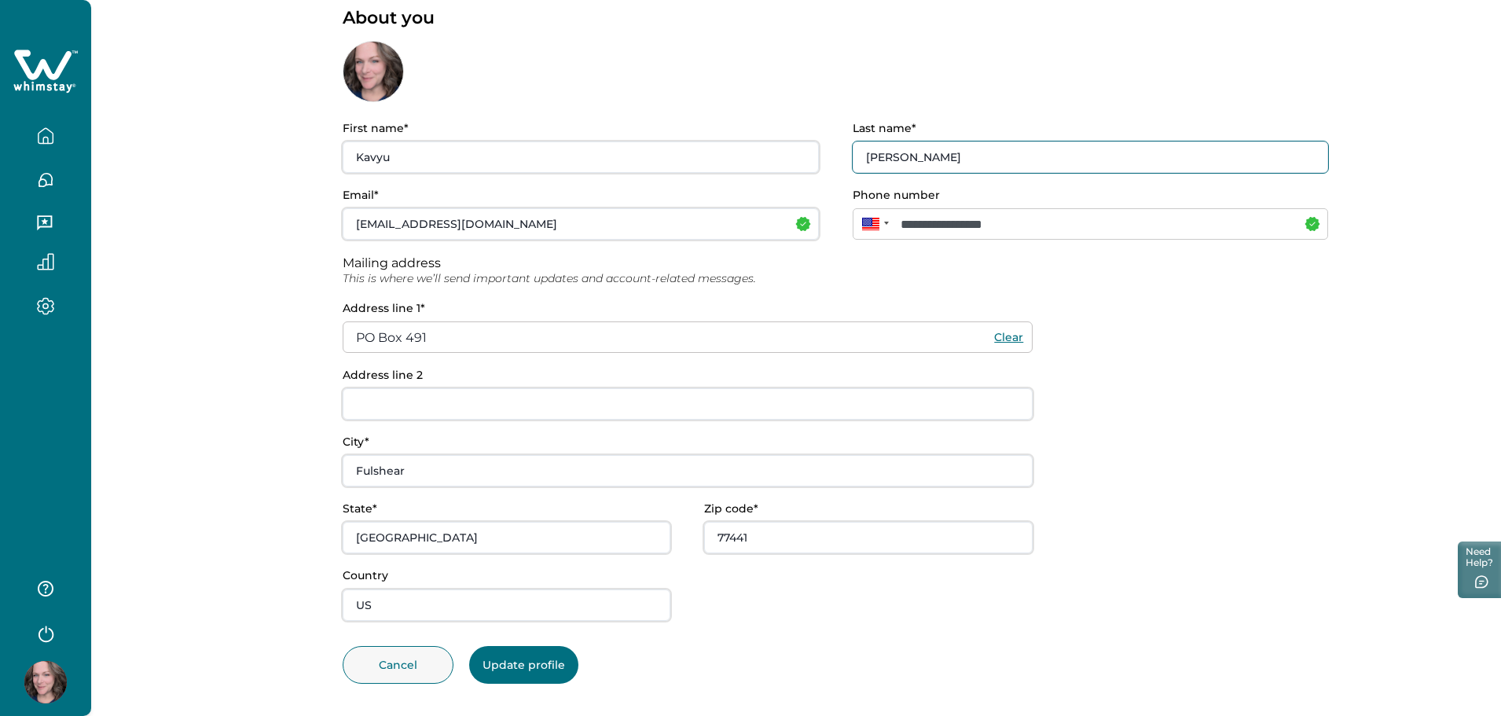
type input "[PERSON_NAME]"
drag, startPoint x: 455, startPoint y: 166, endPoint x: 252, endPoint y: 138, distance: 204.6
click at [252, 138] on div "**********" at bounding box center [796, 323] width 1410 height 804
type input "[PERSON_NAME]"
click at [511, 667] on button "Update profile" at bounding box center [523, 665] width 109 height 38
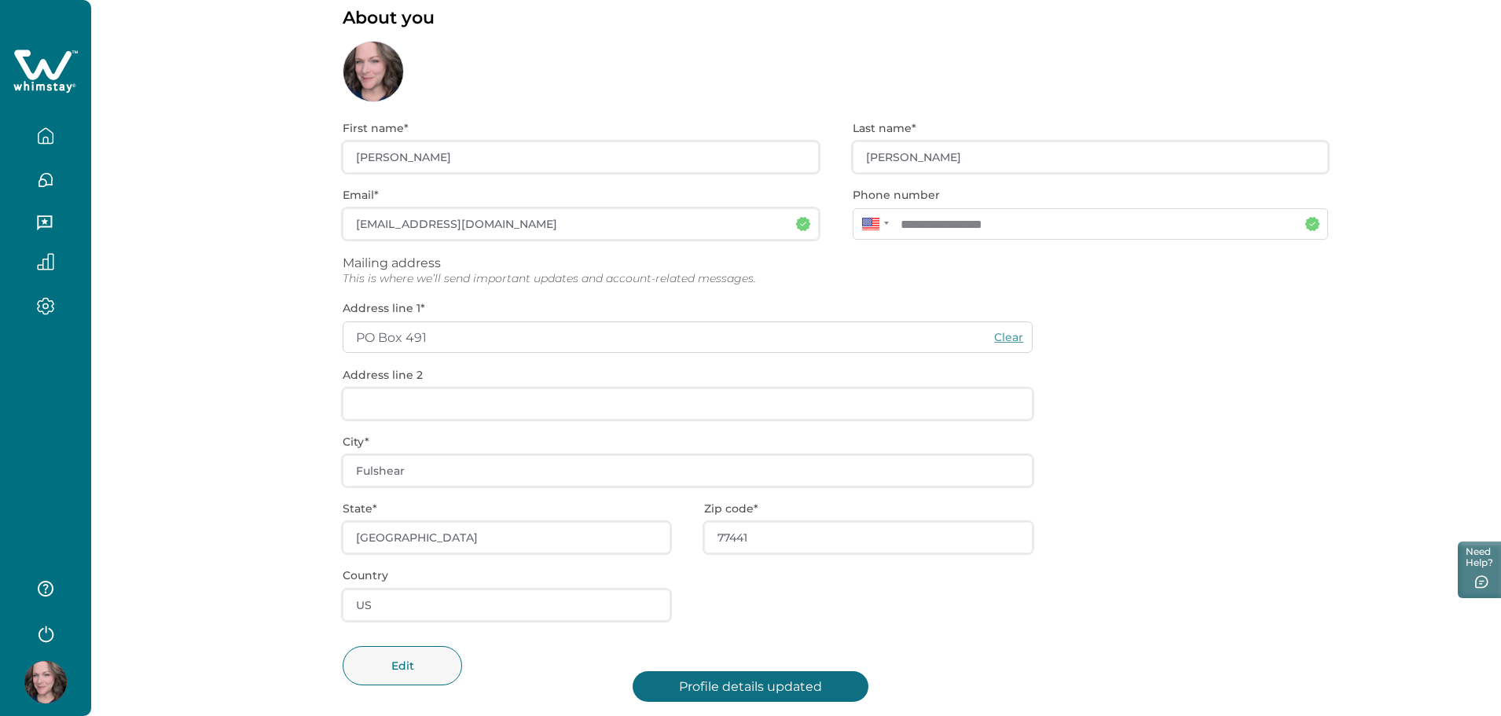
click at [1133, 607] on div "**********" at bounding box center [836, 414] width 986 height 624
click at [42, 129] on icon "button" at bounding box center [45, 135] width 17 height 17
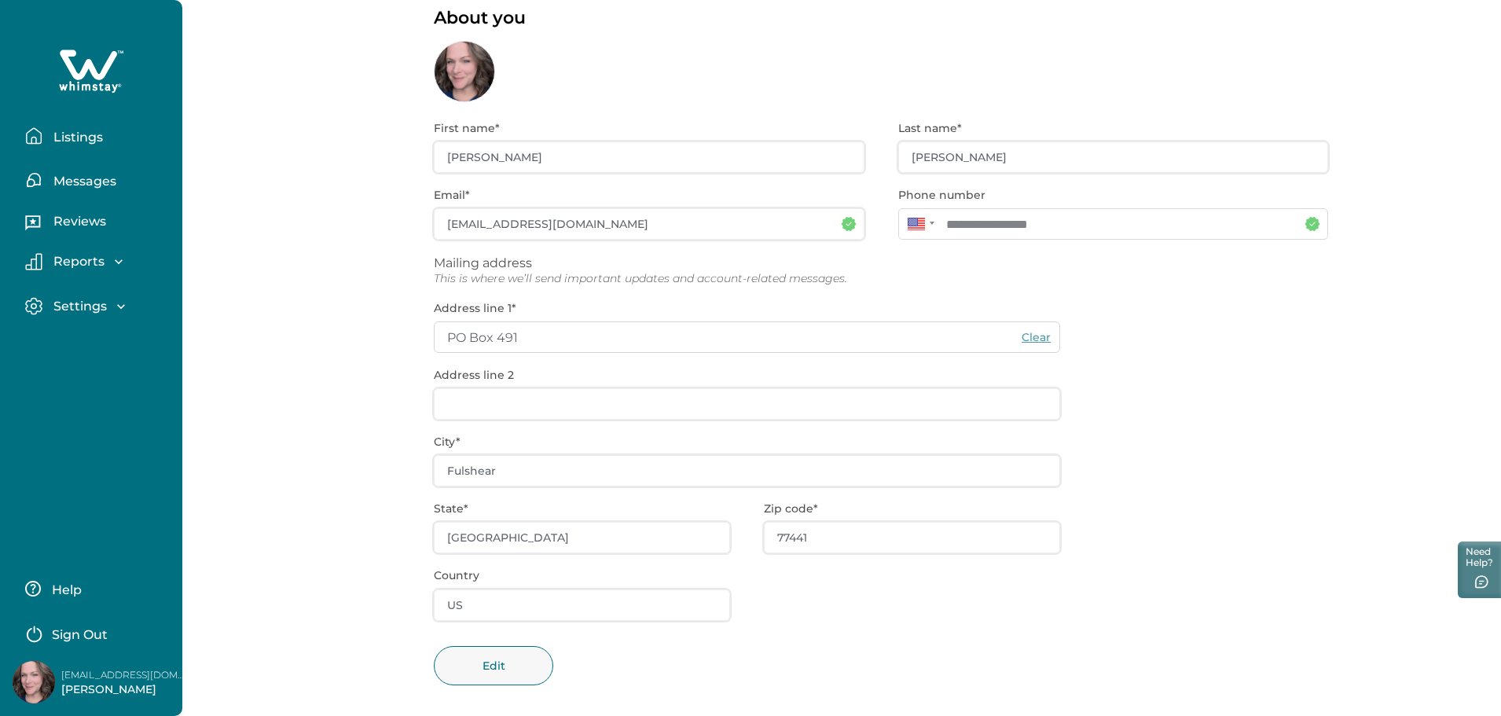
click at [63, 135] on p "Listings" at bounding box center [76, 138] width 54 height 16
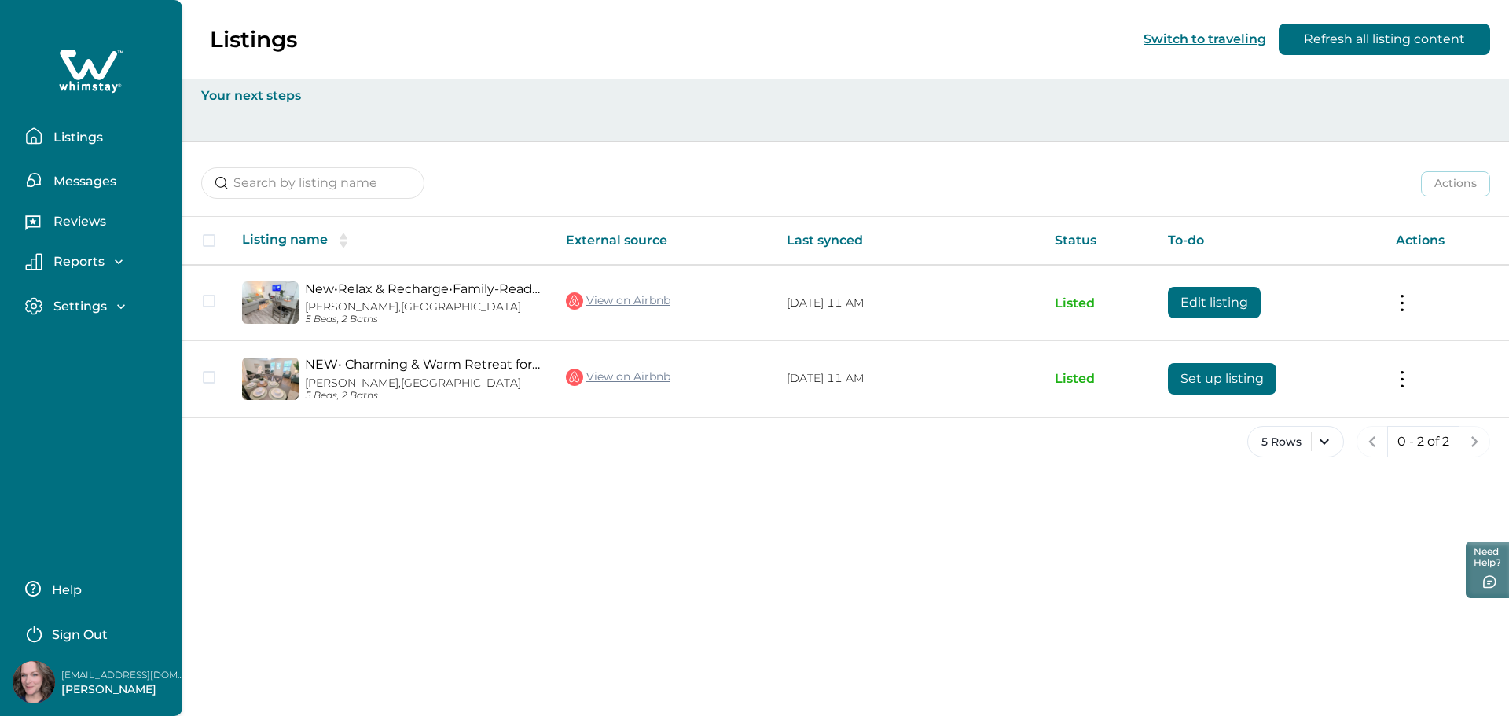
click at [94, 185] on p "Messages" at bounding box center [83, 182] width 68 height 16
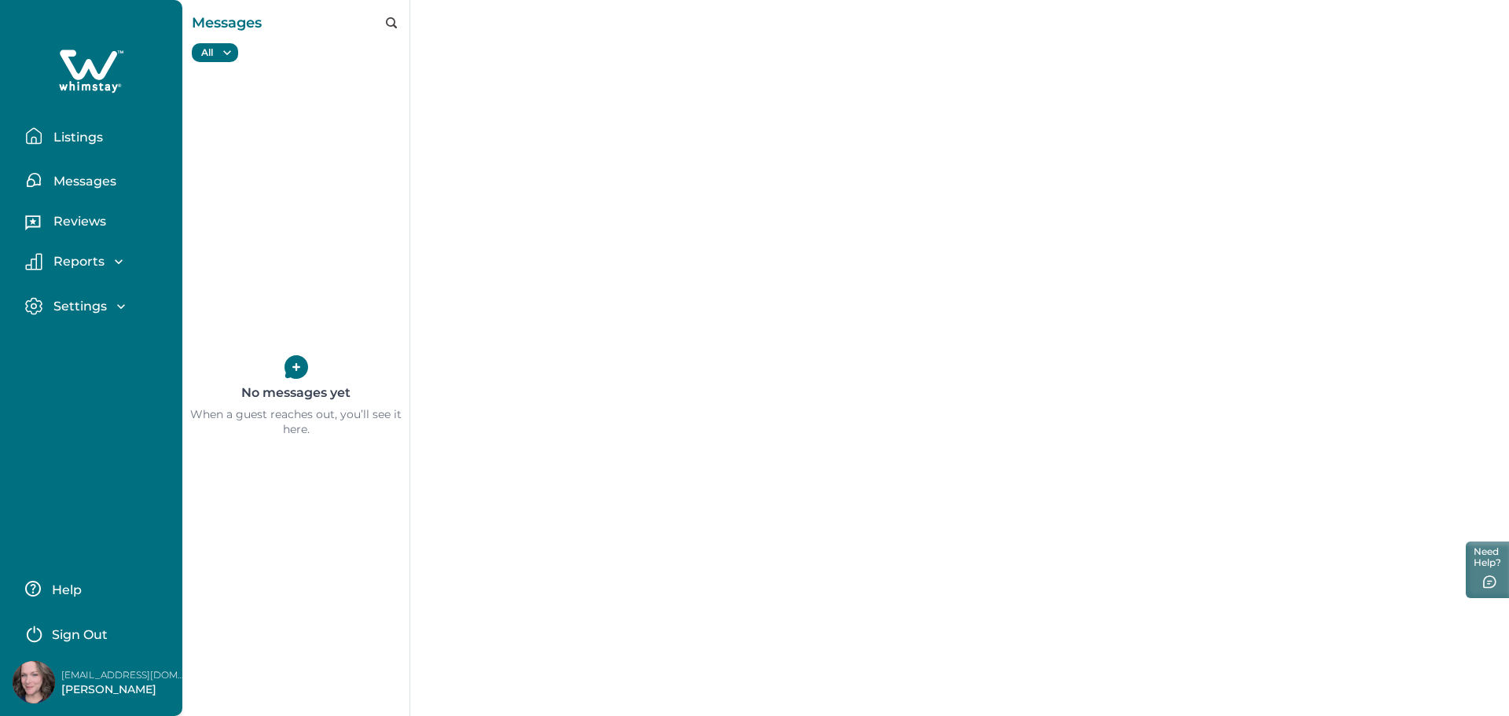
click at [85, 225] on p "Reviews" at bounding box center [77, 222] width 57 height 16
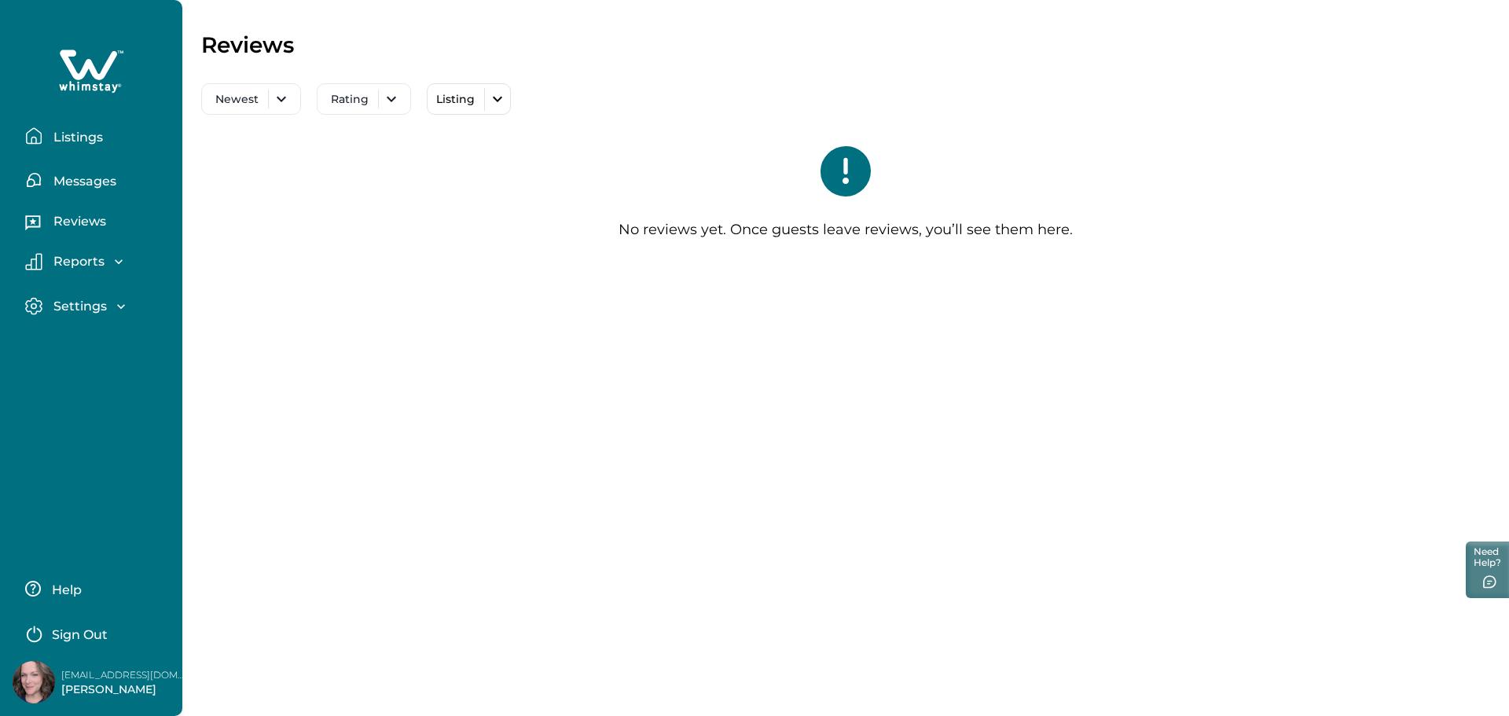
click at [83, 266] on p "Reports" at bounding box center [77, 262] width 56 height 16
click at [76, 396] on p "Settings" at bounding box center [78, 396] width 58 height 16
click at [88, 457] on p "Payout method" at bounding box center [102, 461] width 106 height 16
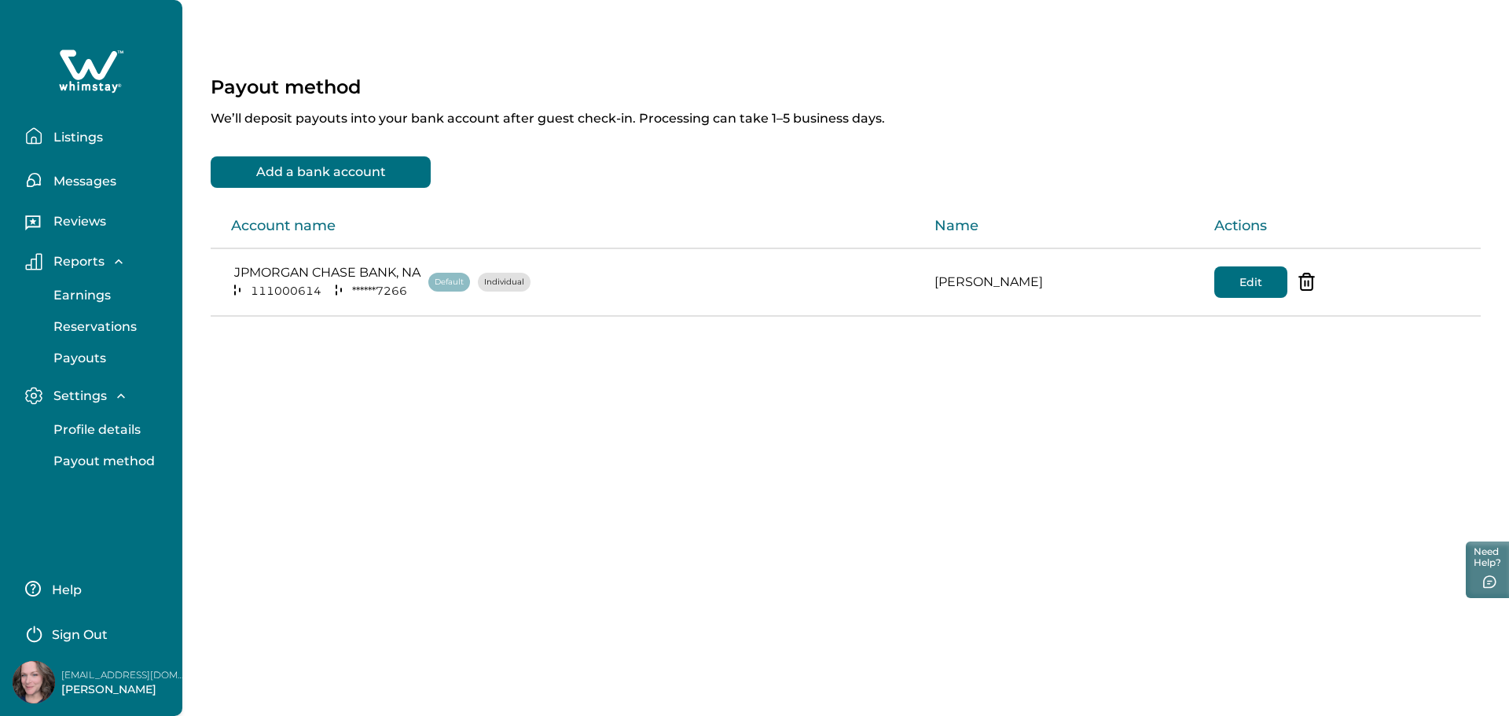
click at [82, 434] on p "Profile details" at bounding box center [95, 430] width 92 height 16
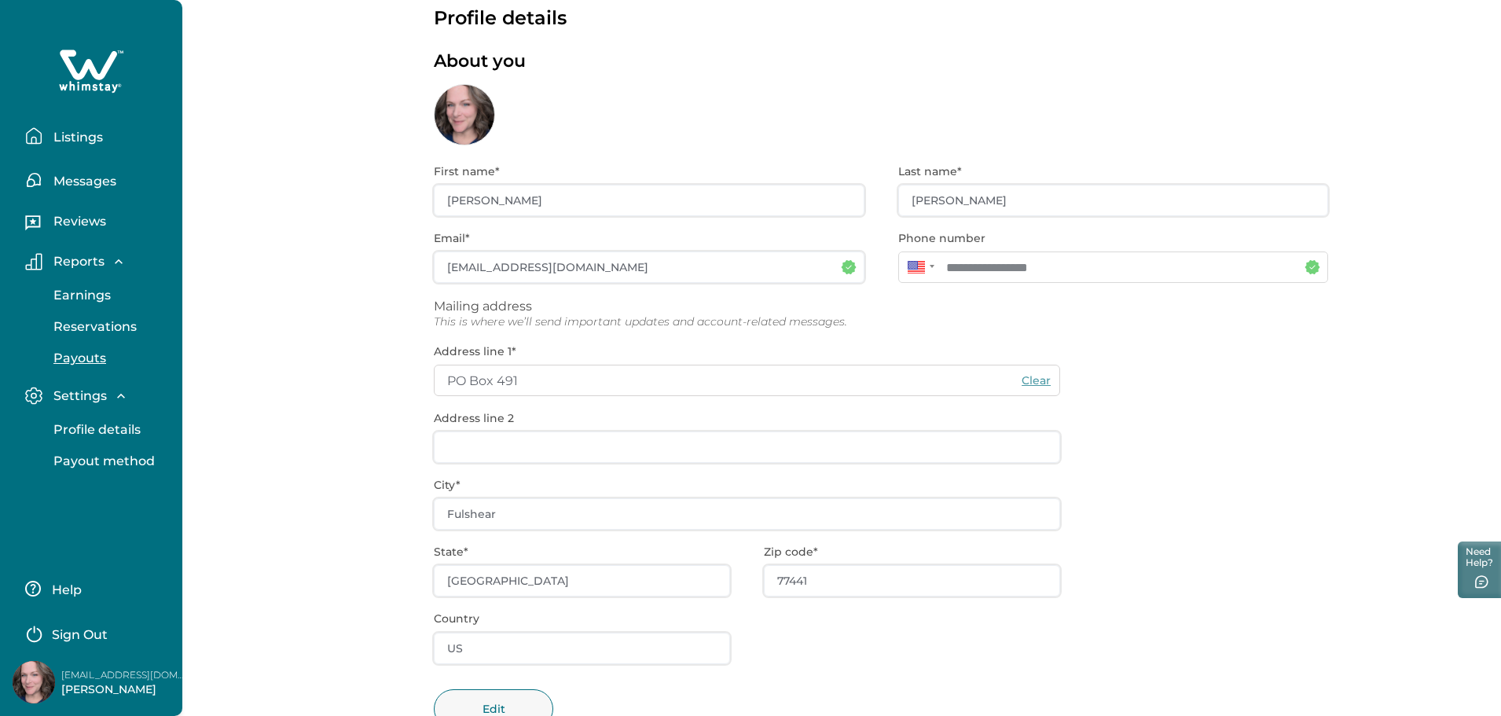
scroll to position [11, 0]
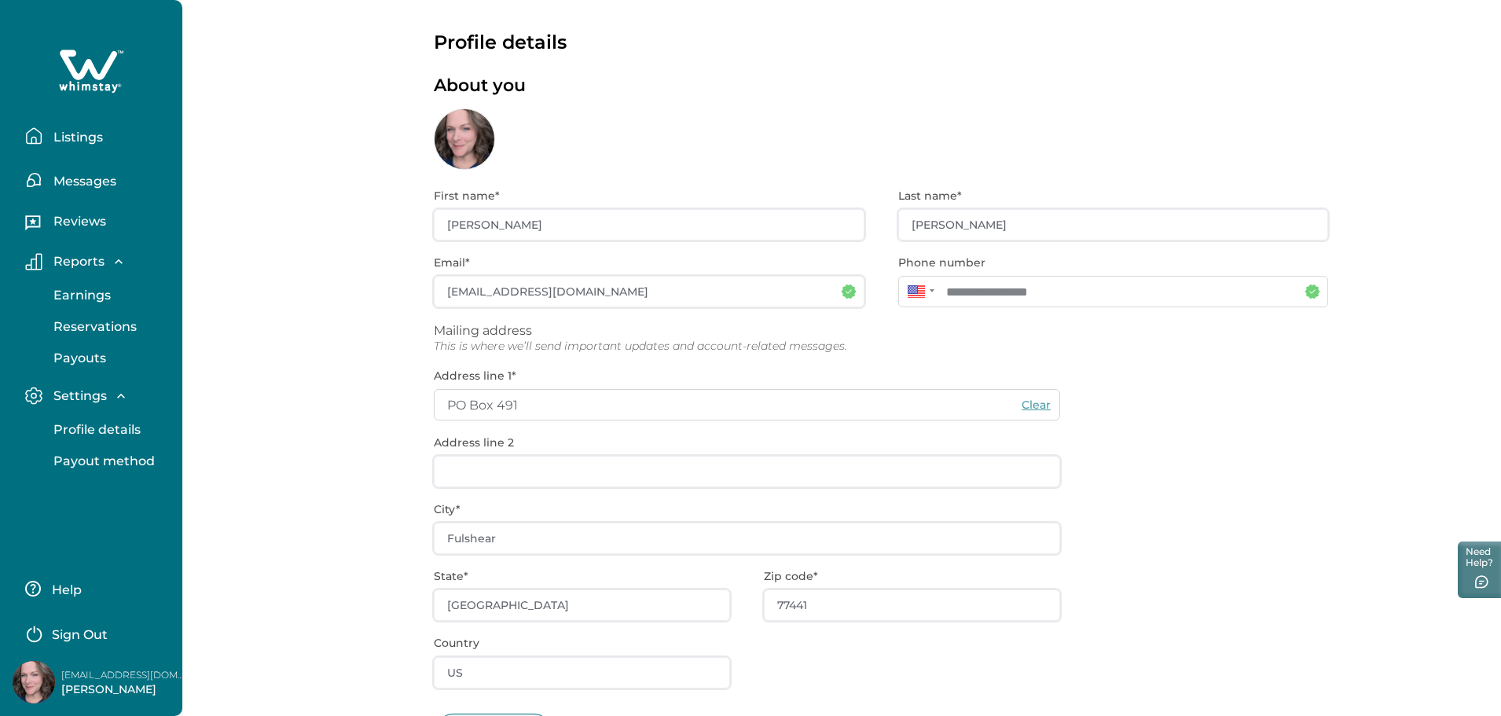
click at [93, 137] on p "Listings" at bounding box center [76, 138] width 54 height 16
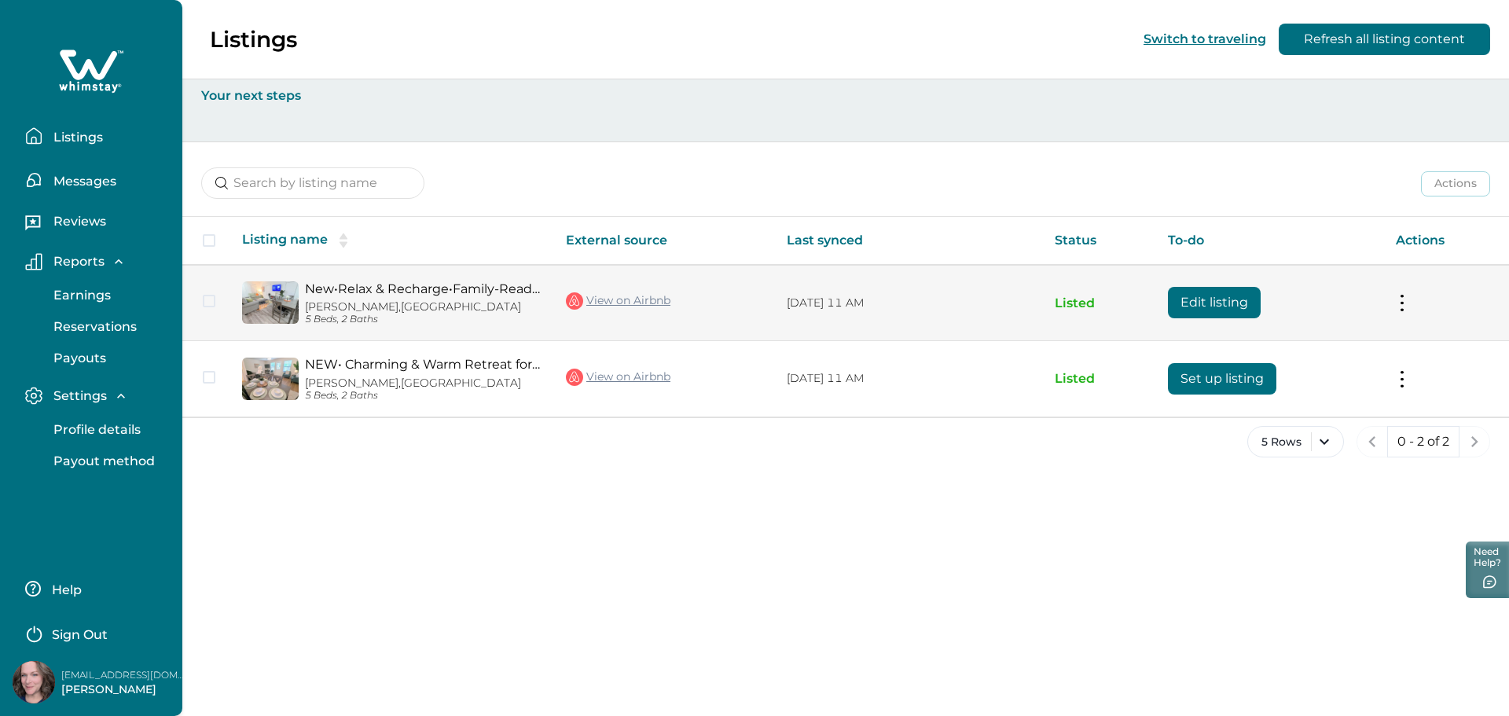
click at [1398, 312] on td "Actions View listing on Whimstay Unlist listing View listing details" at bounding box center [1446, 303] width 126 height 76
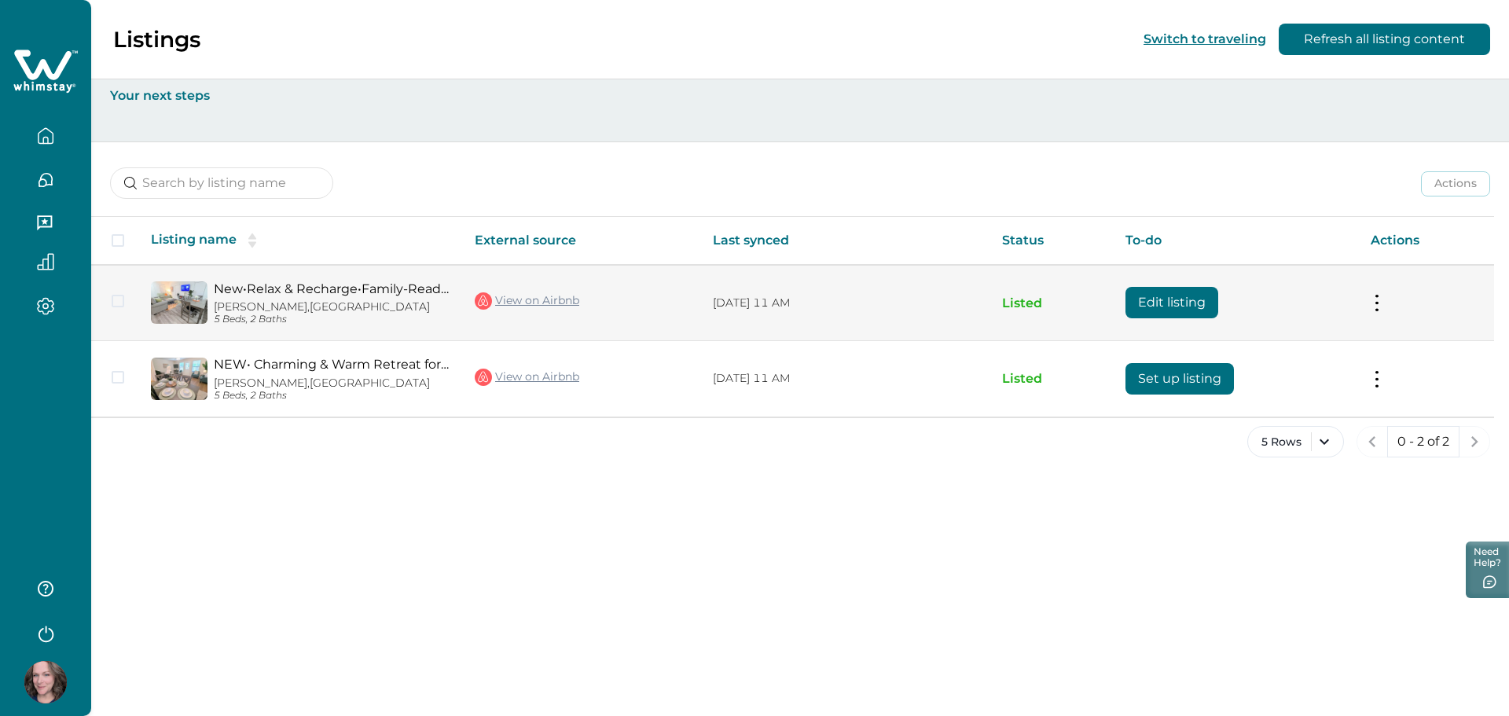
click at [1375, 308] on button at bounding box center [1377, 303] width 13 height 17
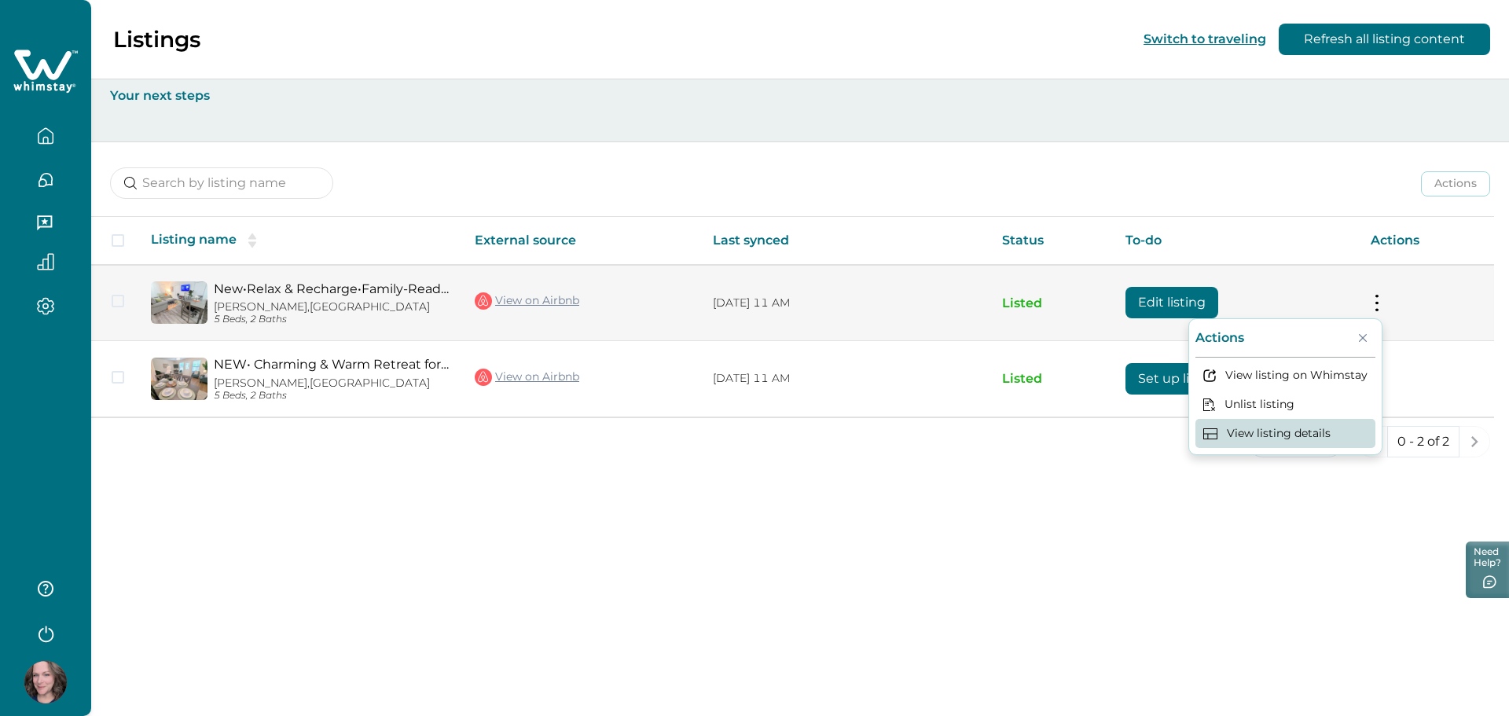
click at [1273, 441] on button "View listing details" at bounding box center [1285, 433] width 180 height 29
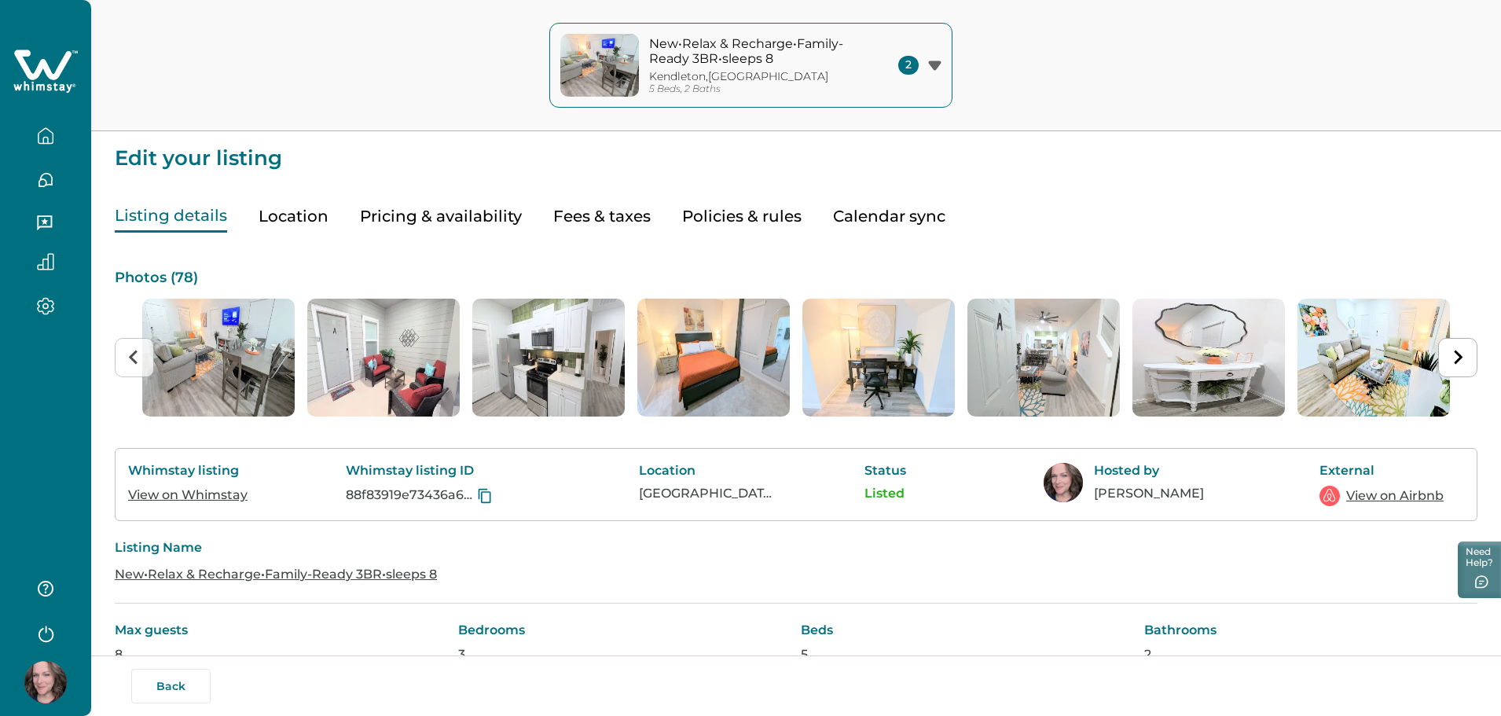
click at [845, 220] on button "Calendar sync" at bounding box center [889, 216] width 112 height 32
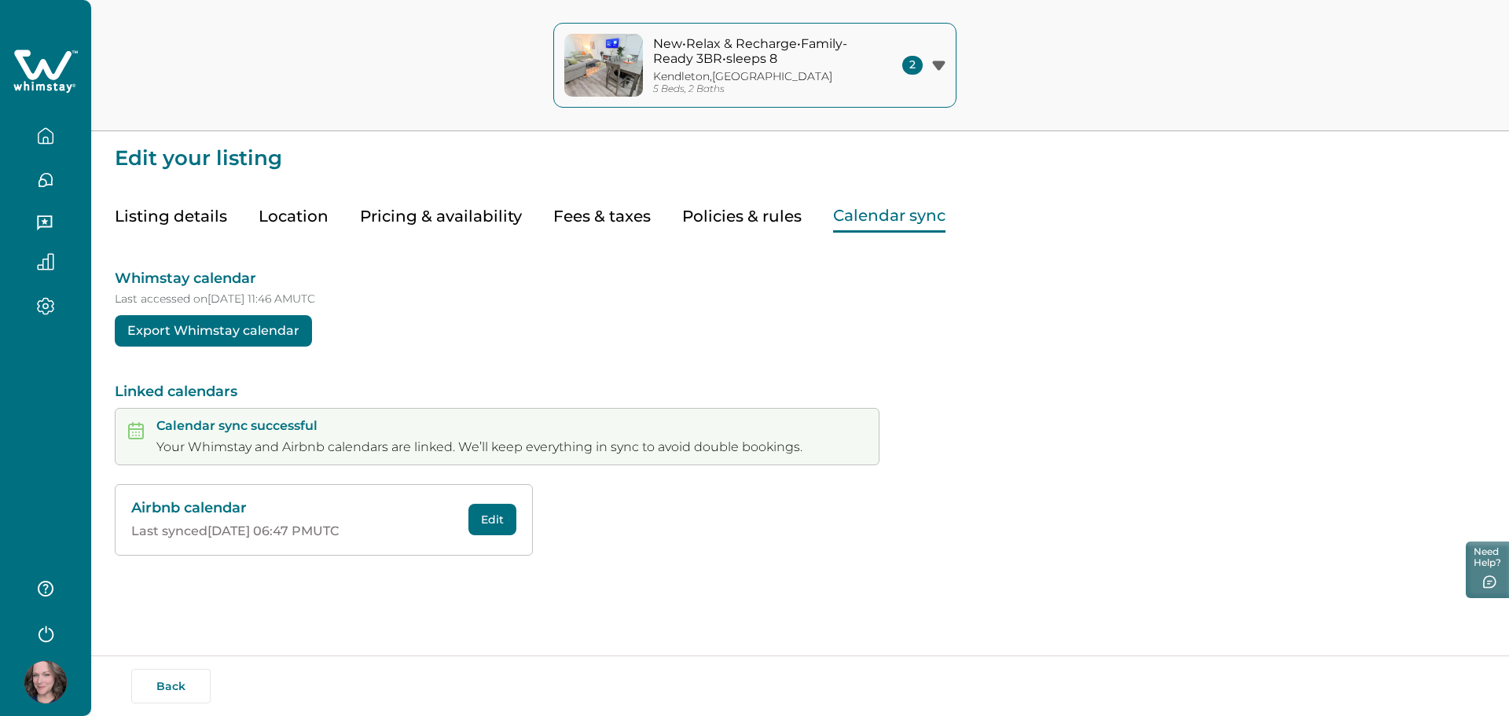
click at [173, 341] on button "Export Whimstay calendar" at bounding box center [213, 330] width 197 height 31
click at [539, 402] on div "Whimstay calendar Last accessed on [DATE] 11:46 AM UTC Export Whimstay calendar…" at bounding box center [800, 394] width 1371 height 323
click at [494, 511] on button "Edit" at bounding box center [492, 519] width 48 height 31
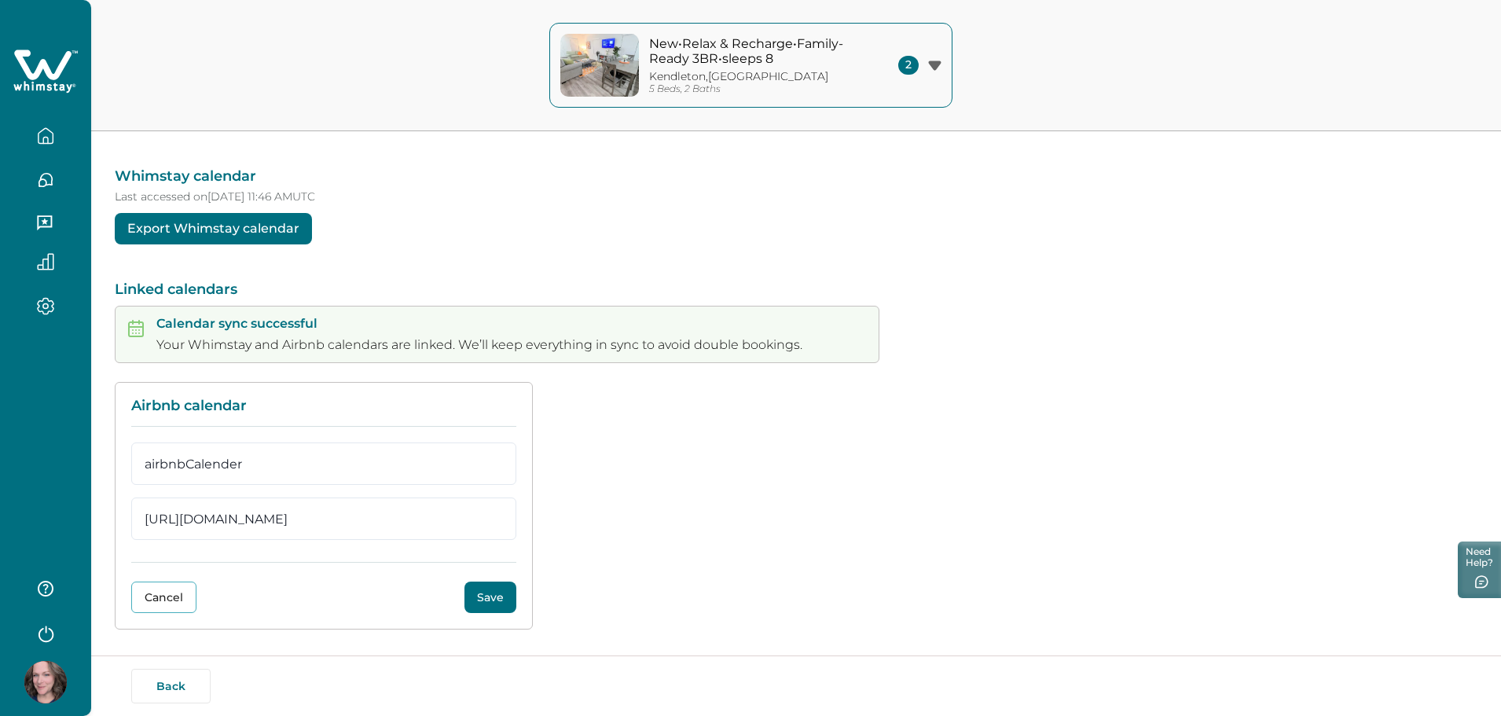
scroll to position [104, 0]
click at [484, 599] on button "Save" at bounding box center [490, 595] width 52 height 31
click at [633, 327] on div "Whimstay calendar Last accessed on [DATE] 11:46 AM UTC Export Whimstay calendar…" at bounding box center [796, 378] width 1363 height 499
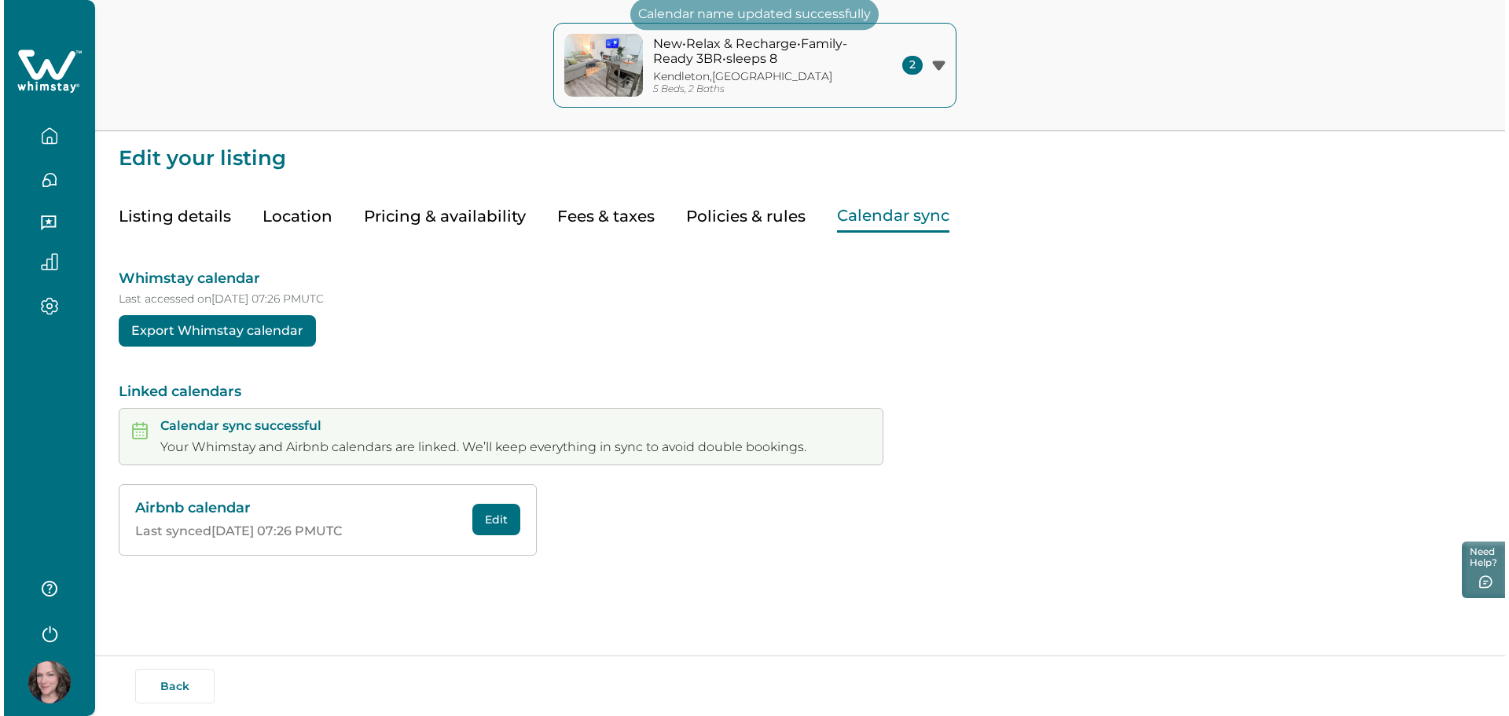
scroll to position [0, 0]
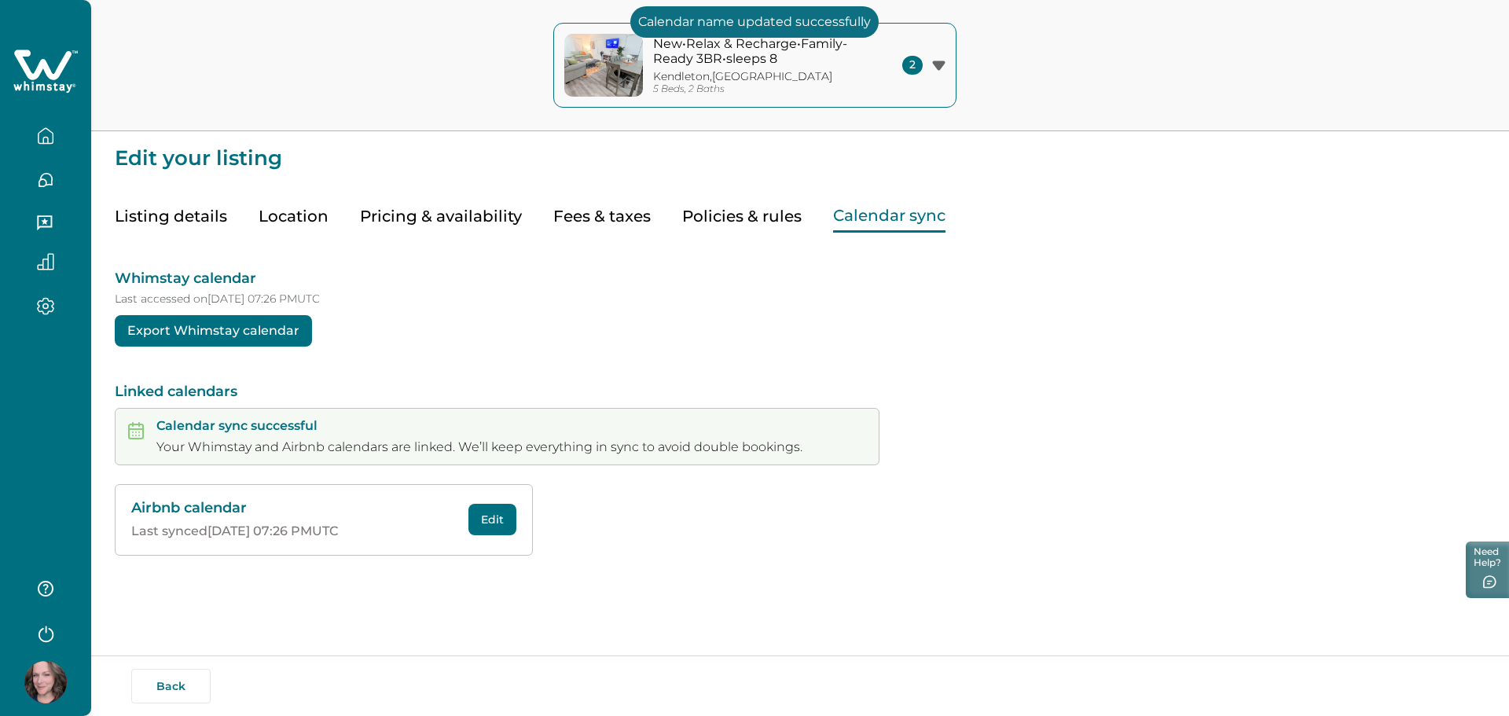
click at [44, 583] on icon "button" at bounding box center [46, 589] width 16 height 16
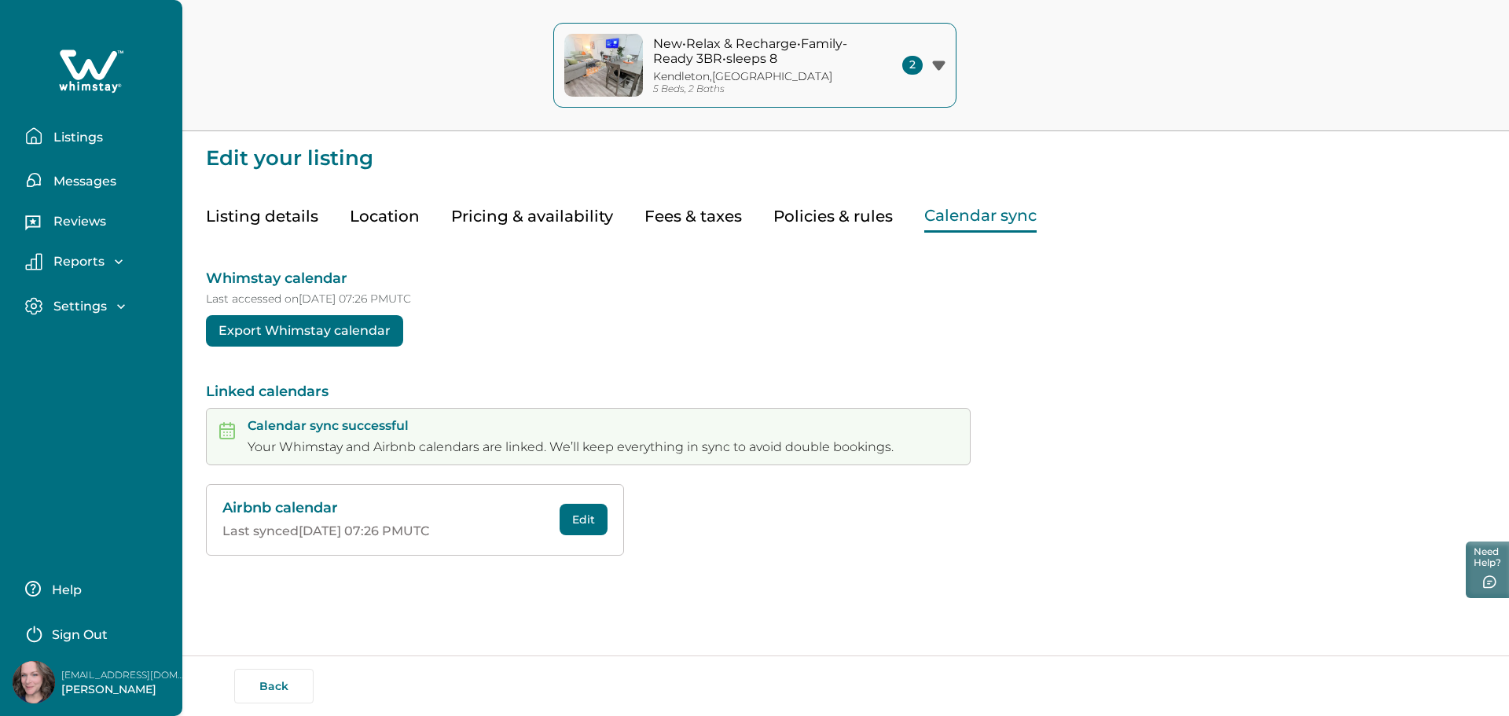
click at [83, 590] on button "Help" at bounding box center [94, 588] width 139 height 31
